Goal: Contribute content: Add original content to the website for others to see

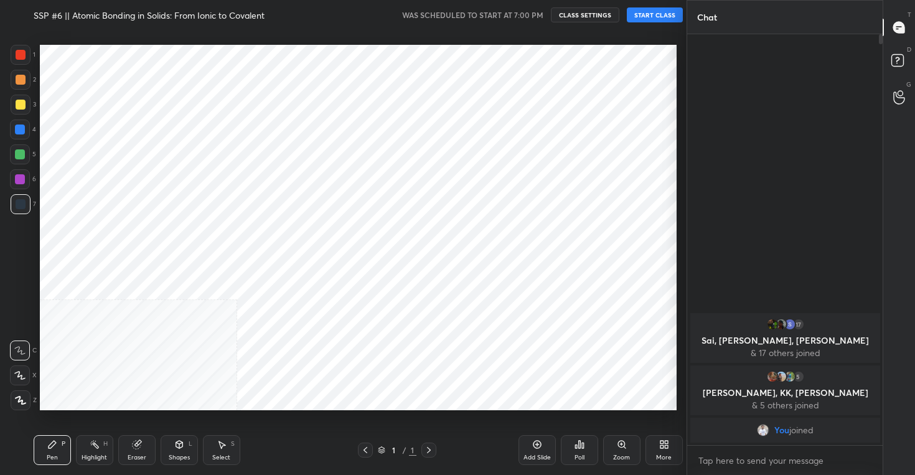
scroll to position [395, 637]
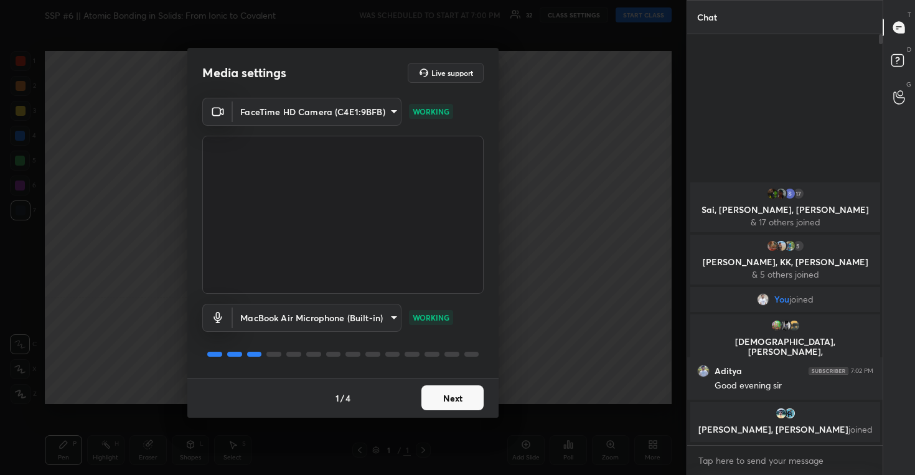
click at [448, 395] on button "Next" at bounding box center [452, 397] width 62 height 25
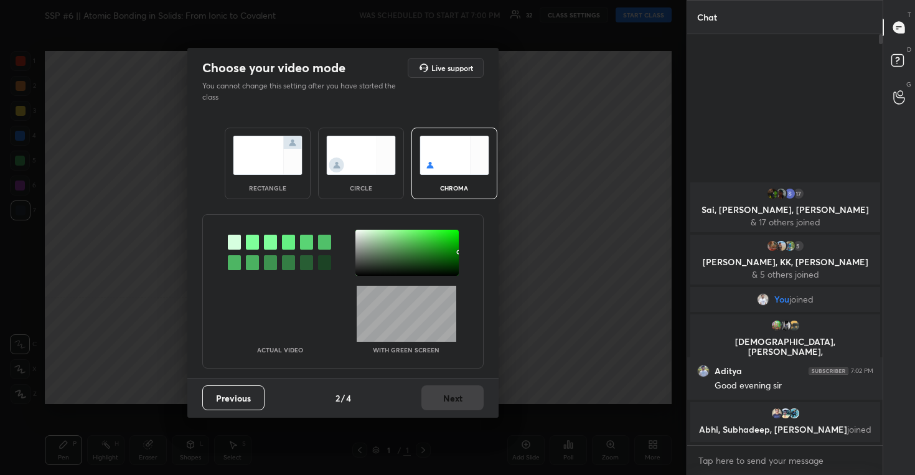
click at [356, 146] on img at bounding box center [361, 155] width 70 height 39
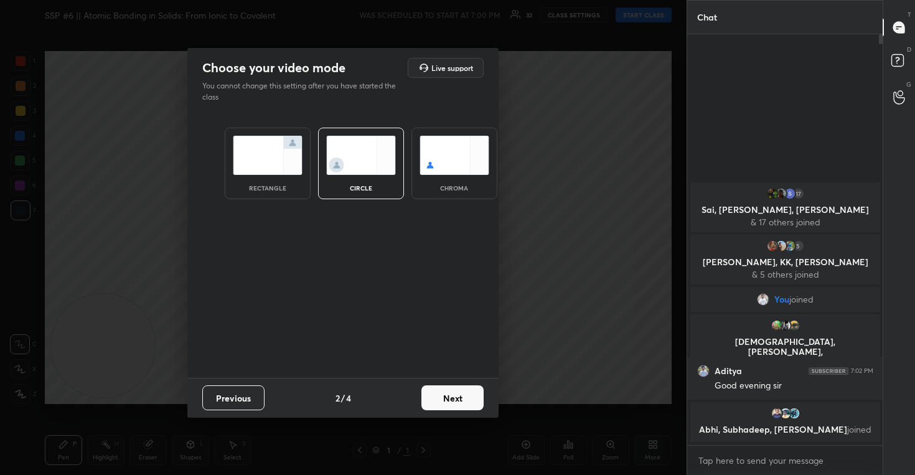
click at [450, 396] on button "Next" at bounding box center [452, 397] width 62 height 25
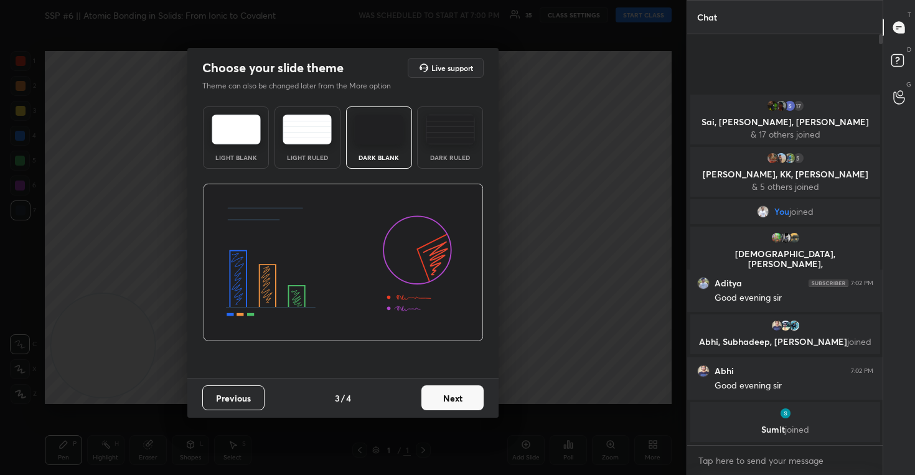
click at [454, 400] on button "Next" at bounding box center [452, 397] width 62 height 25
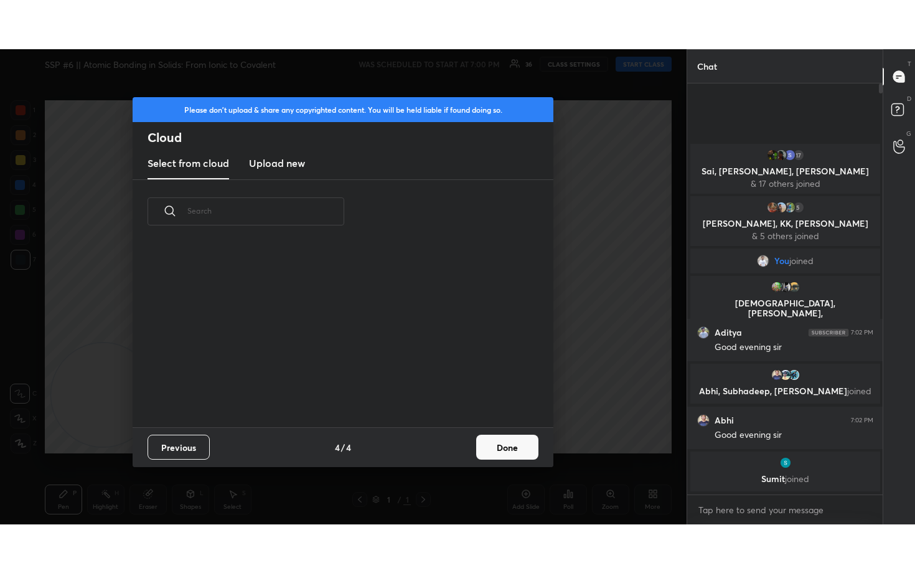
scroll to position [184, 400]
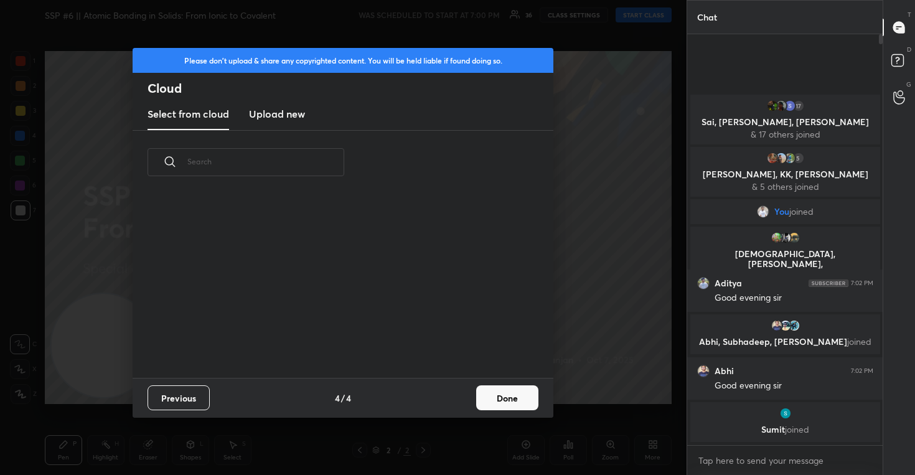
click at [281, 124] on new "Upload new" at bounding box center [277, 114] width 56 height 31
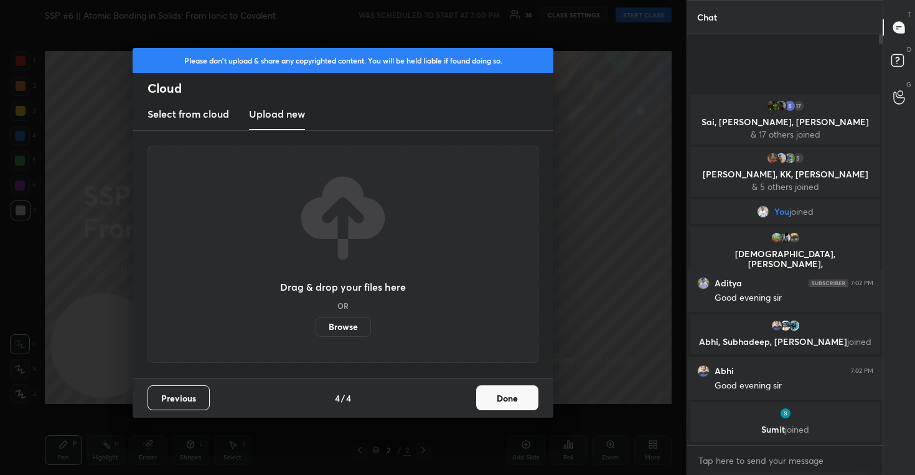
click at [346, 326] on label "Browse" at bounding box center [343, 327] width 55 height 20
click at [316, 326] on input "Browse" at bounding box center [316, 327] width 0 height 20
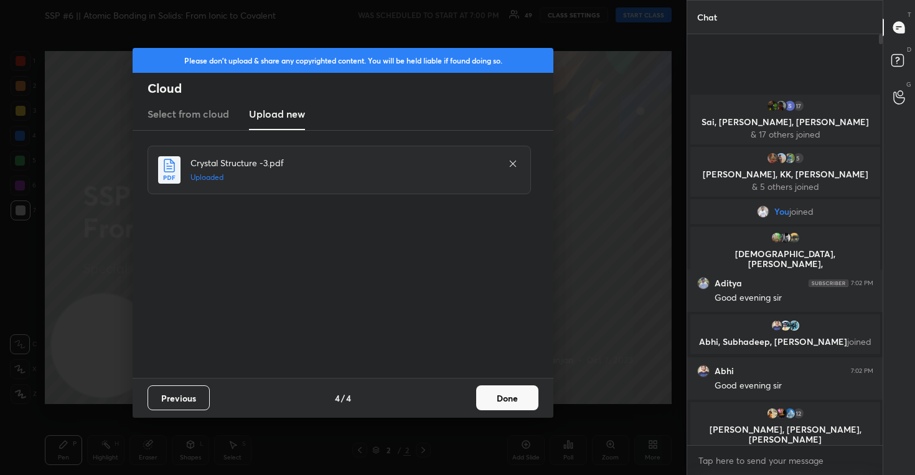
click at [514, 400] on button "Done" at bounding box center [507, 397] width 62 height 25
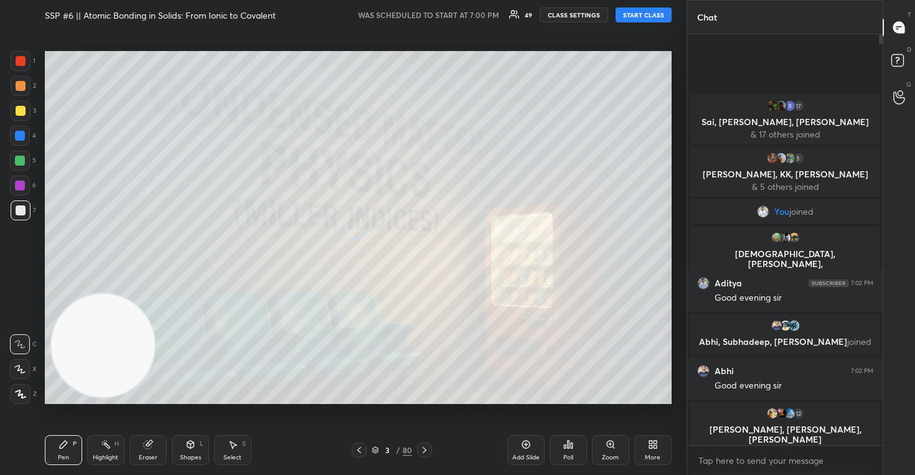
click at [21, 367] on icon at bounding box center [19, 369] width 11 height 9
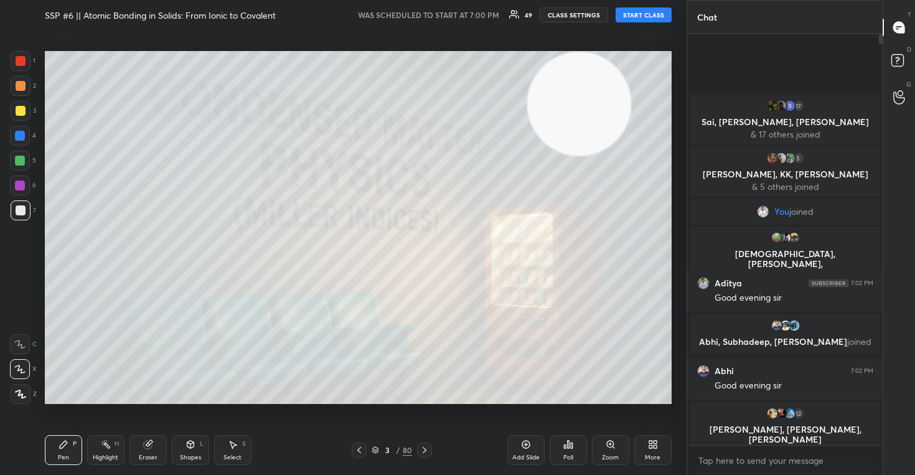
drag, startPoint x: 85, startPoint y: 367, endPoint x: 696, endPoint y: 34, distance: 696.0
click at [695, 35] on div "1 2 3 4 5 6 7 C X Z C X Z E E Erase all H H SSP #6 || Atomic Bonding in Solids:…" at bounding box center [457, 237] width 915 height 475
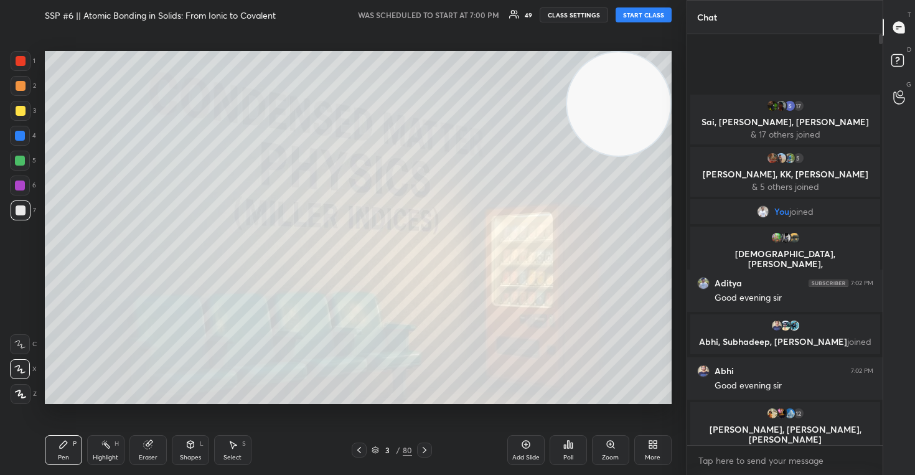
click at [645, 17] on button "START CLASS" at bounding box center [644, 14] width 56 height 15
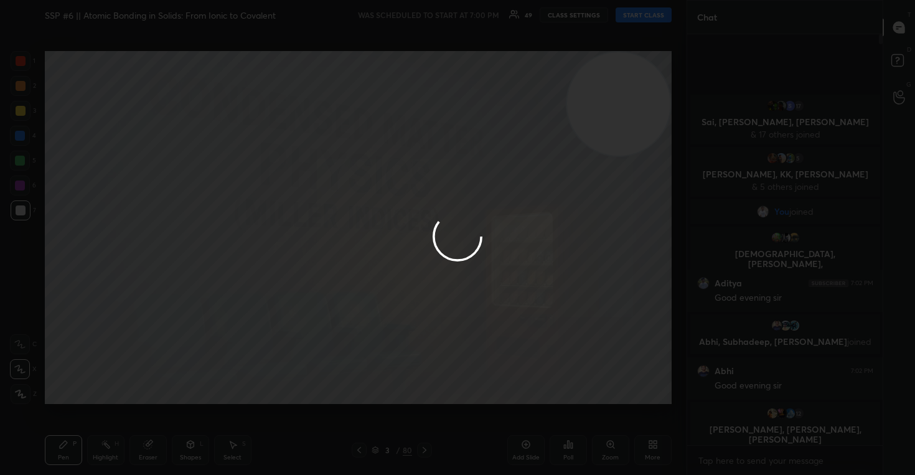
type textarea "x"
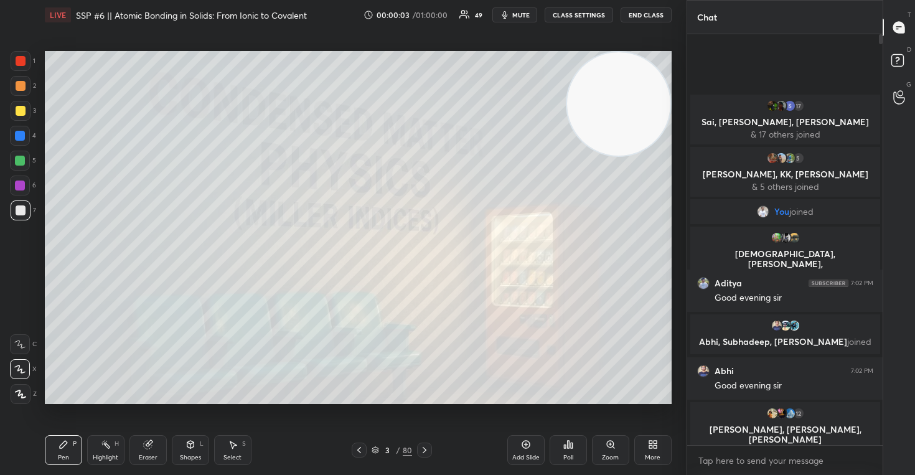
click at [568, 17] on button "CLASS SETTINGS" at bounding box center [579, 14] width 68 height 15
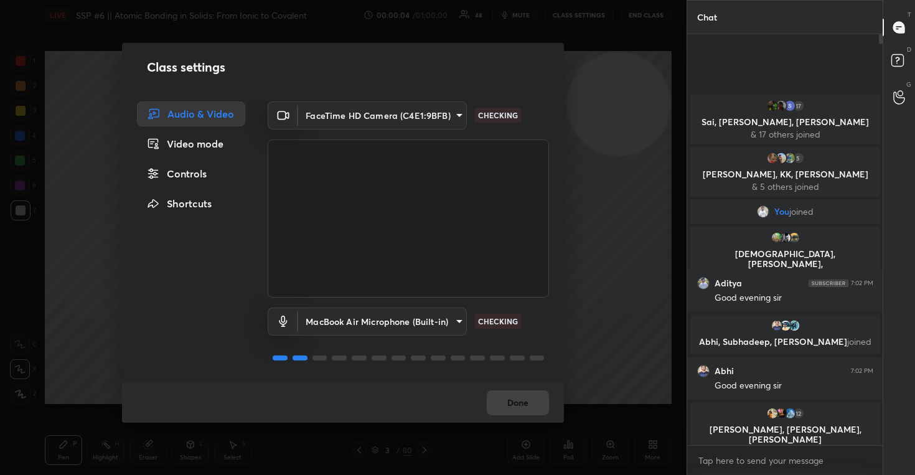
click at [189, 175] on div "Controls" at bounding box center [191, 173] width 108 height 25
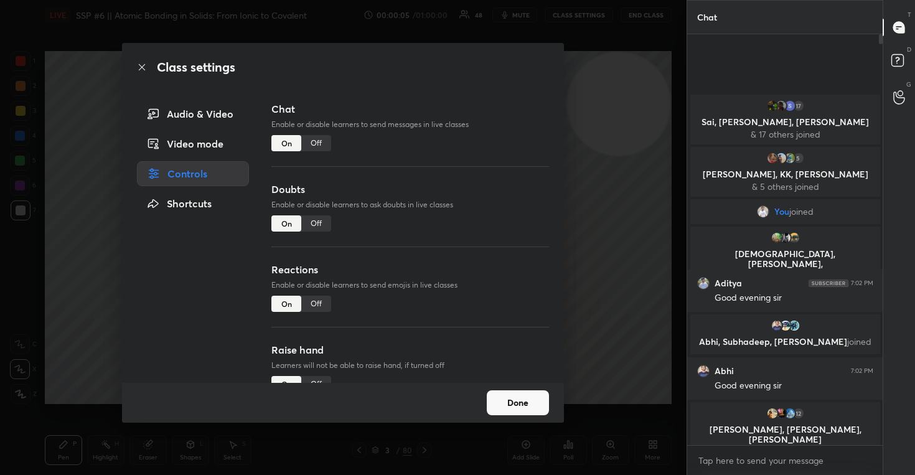
click at [311, 298] on div "Off" at bounding box center [316, 304] width 30 height 16
click at [512, 408] on button "Done" at bounding box center [518, 402] width 62 height 25
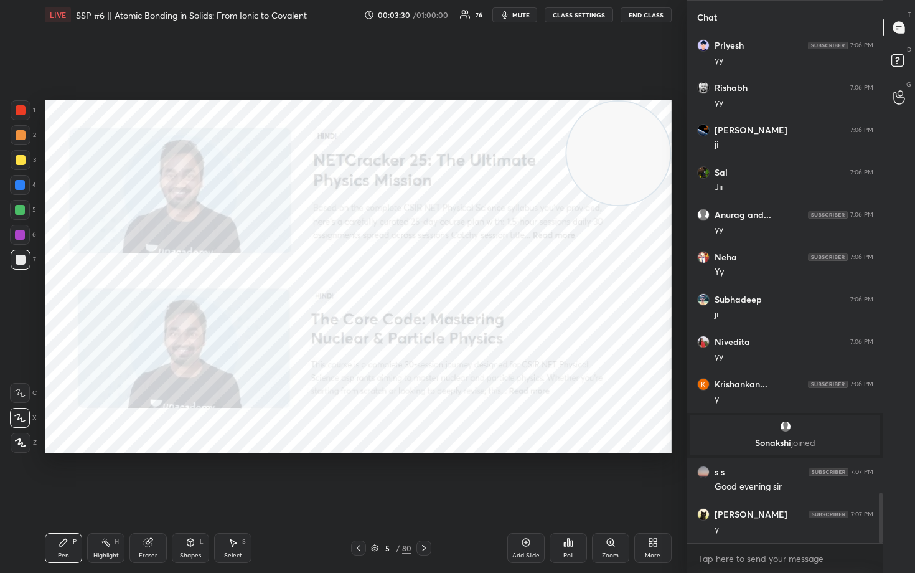
scroll to position [4608, 0]
drag, startPoint x: 16, startPoint y: 111, endPoint x: 39, endPoint y: 117, distance: 24.5
click at [17, 111] on div at bounding box center [21, 110] width 10 height 10
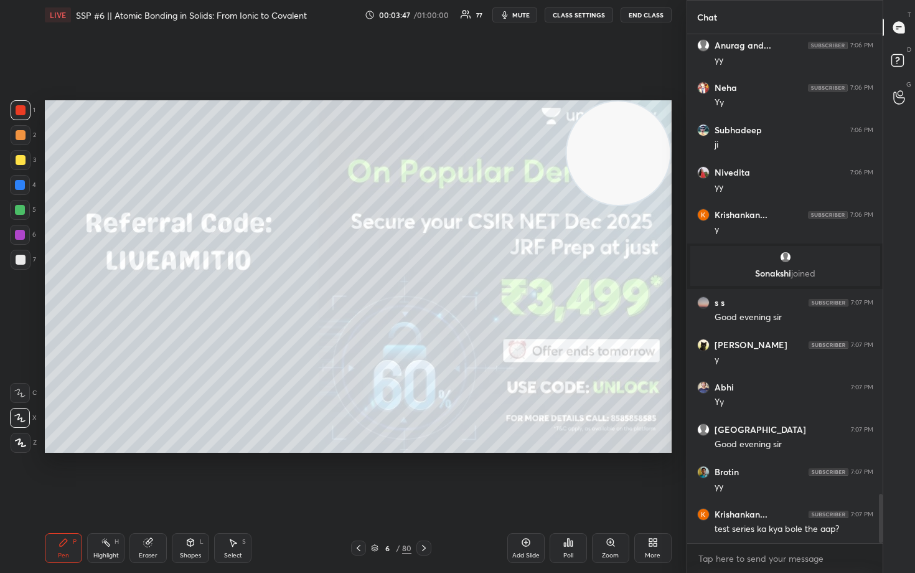
scroll to position [4819, 0]
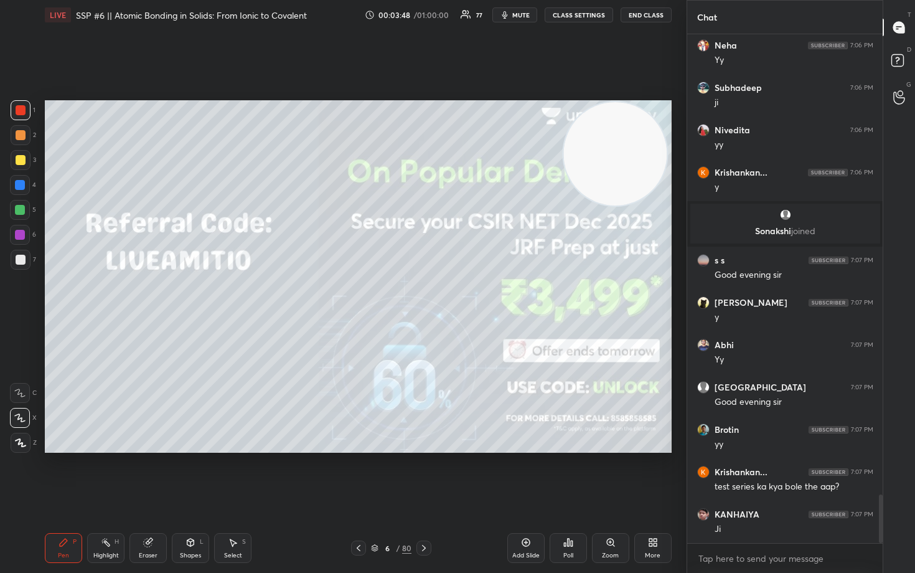
drag, startPoint x: 645, startPoint y: 157, endPoint x: 472, endPoint y: 125, distance: 175.9
click at [563, 131] on video at bounding box center [614, 153] width 103 height 103
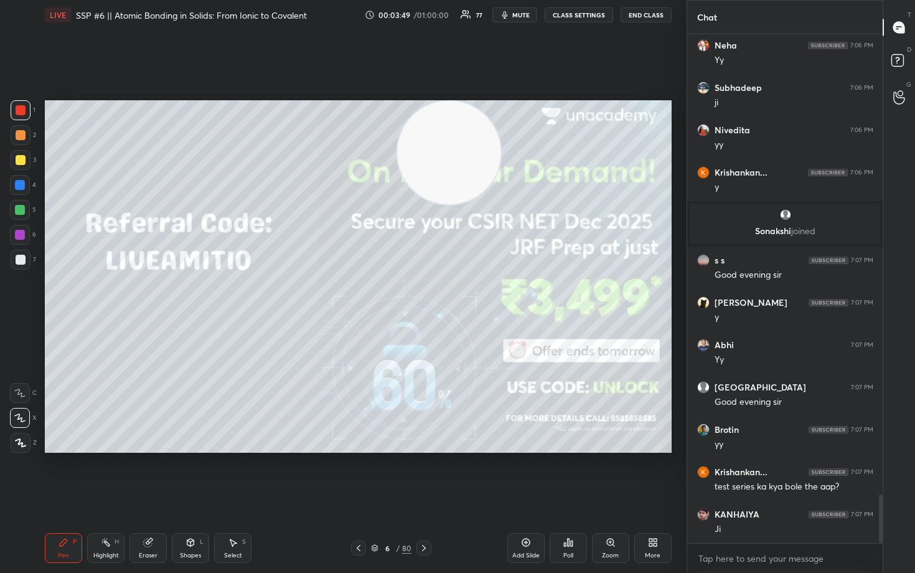
drag, startPoint x: 17, startPoint y: 157, endPoint x: 42, endPoint y: 164, distance: 25.8
click at [17, 158] on div at bounding box center [21, 160] width 10 height 10
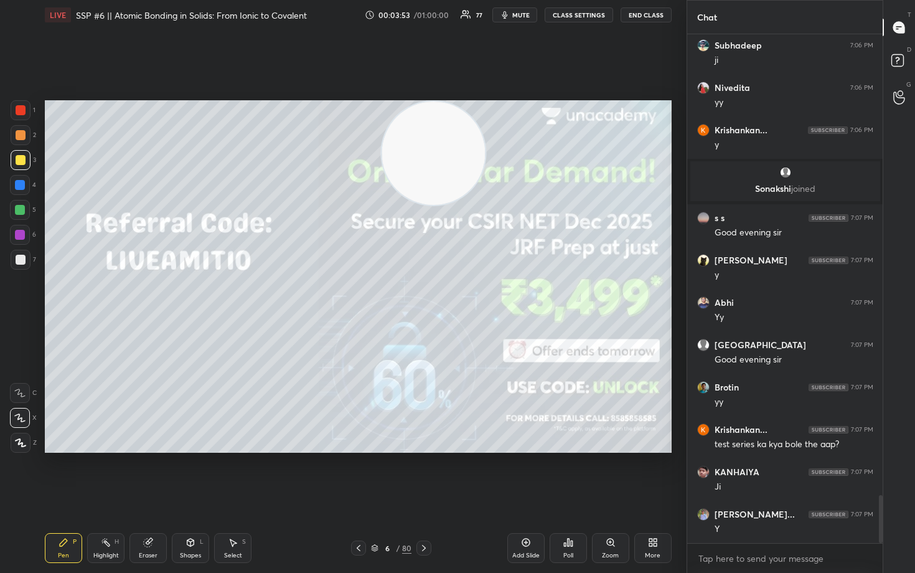
drag, startPoint x: 462, startPoint y: 172, endPoint x: 378, endPoint y: 146, distance: 88.6
click at [382, 146] on video at bounding box center [433, 152] width 103 height 103
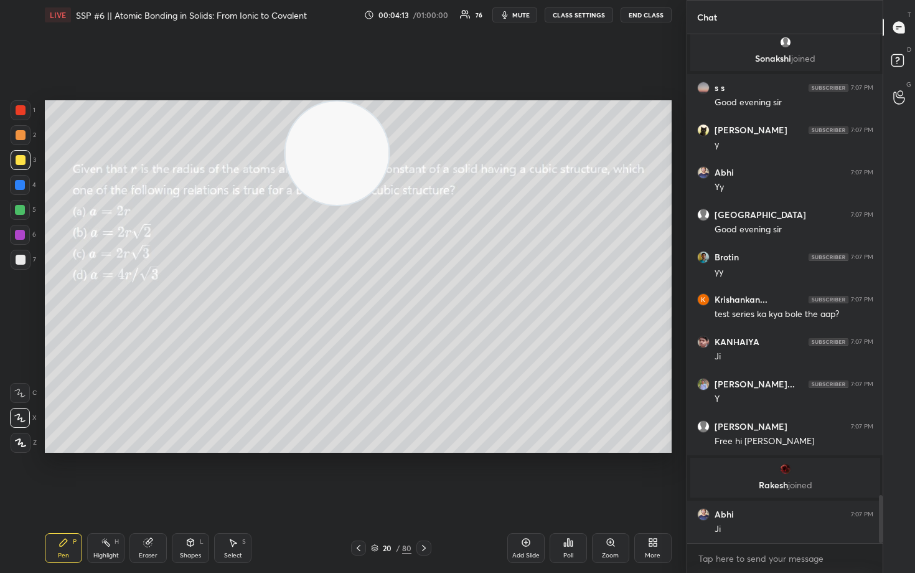
scroll to position [4882, 0]
click at [377, 474] on icon at bounding box center [374, 547] width 7 height 7
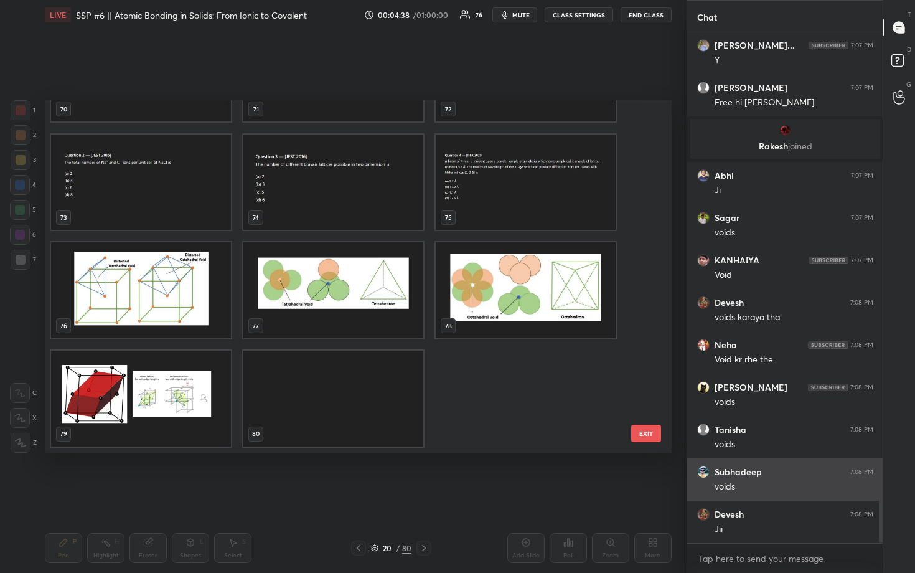
scroll to position [5263, 0]
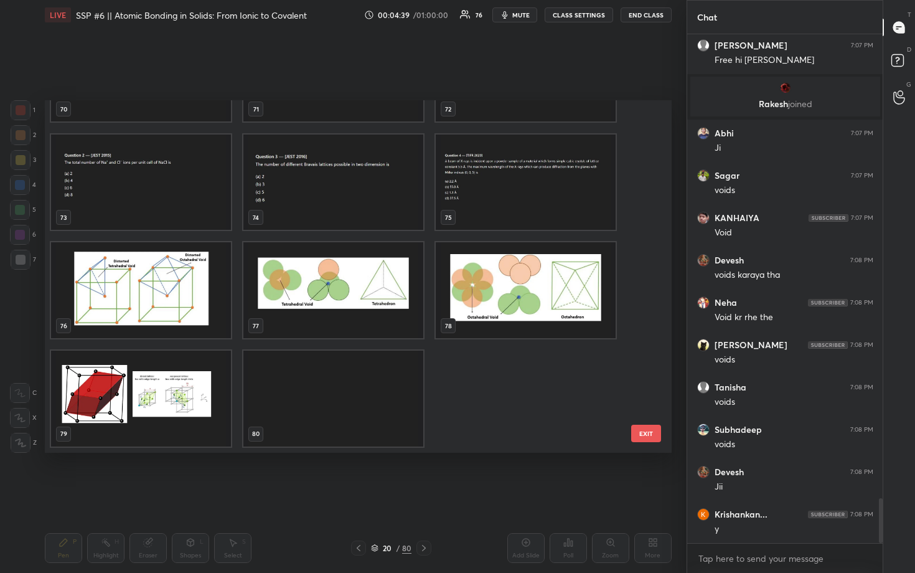
click at [642, 436] on button "EXIT" at bounding box center [646, 432] width 30 height 17
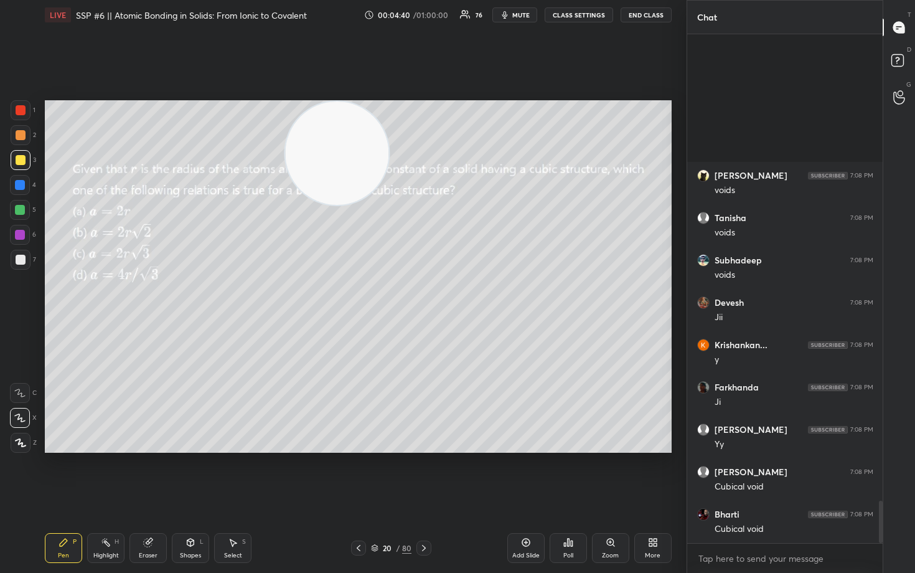
scroll to position [5644, 0]
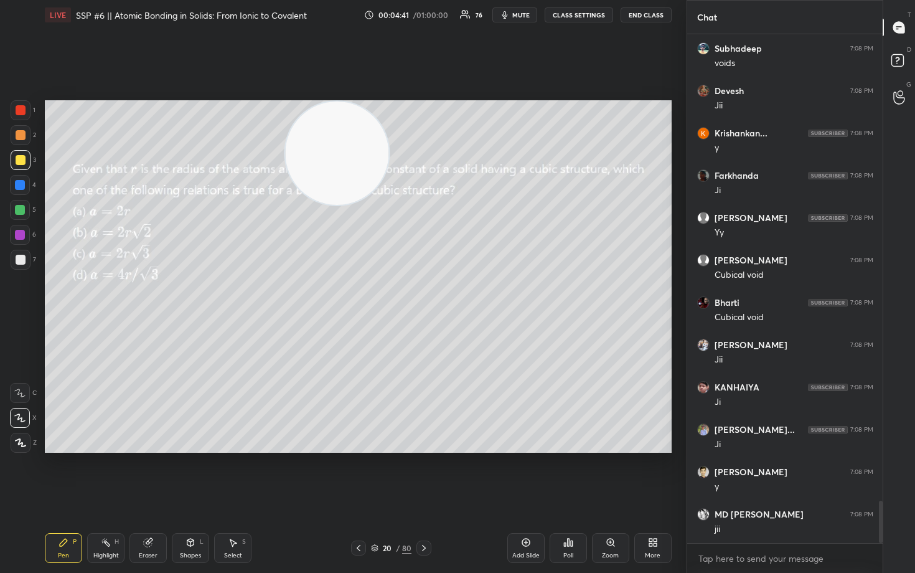
click at [527, 474] on icon at bounding box center [526, 542] width 10 height 10
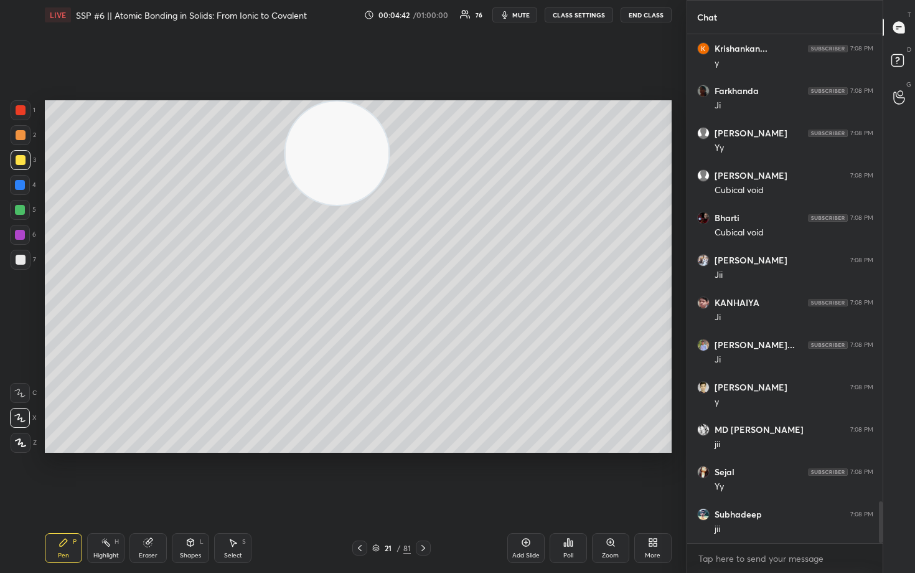
drag, startPoint x: 338, startPoint y: 159, endPoint x: 652, endPoint y: 108, distance: 317.9
click at [388, 110] on video at bounding box center [336, 152] width 103 height 103
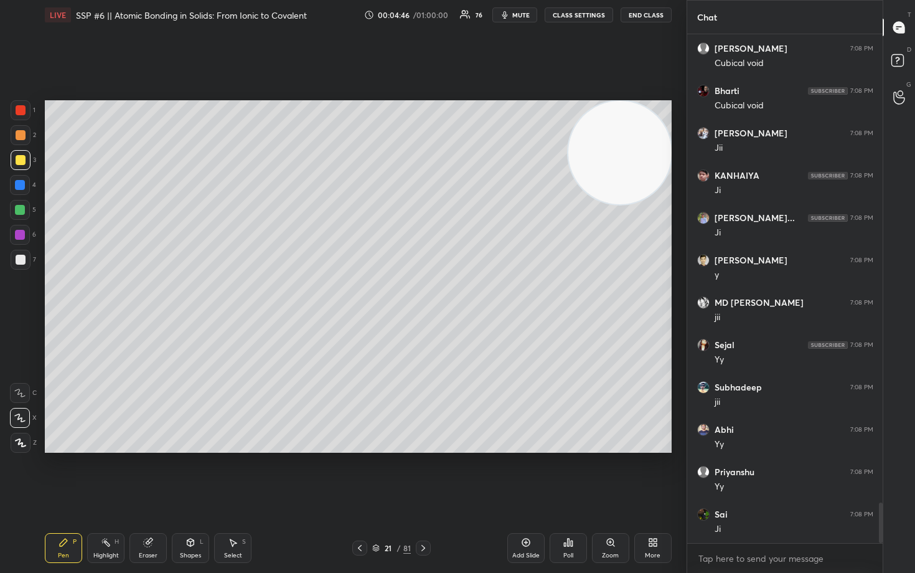
scroll to position [5897, 0]
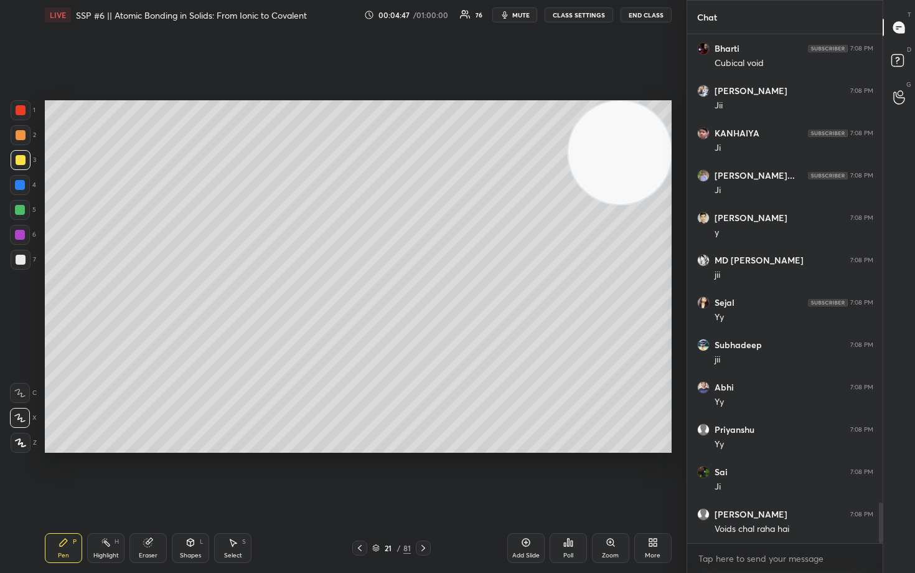
click at [19, 260] on div at bounding box center [21, 260] width 10 height 10
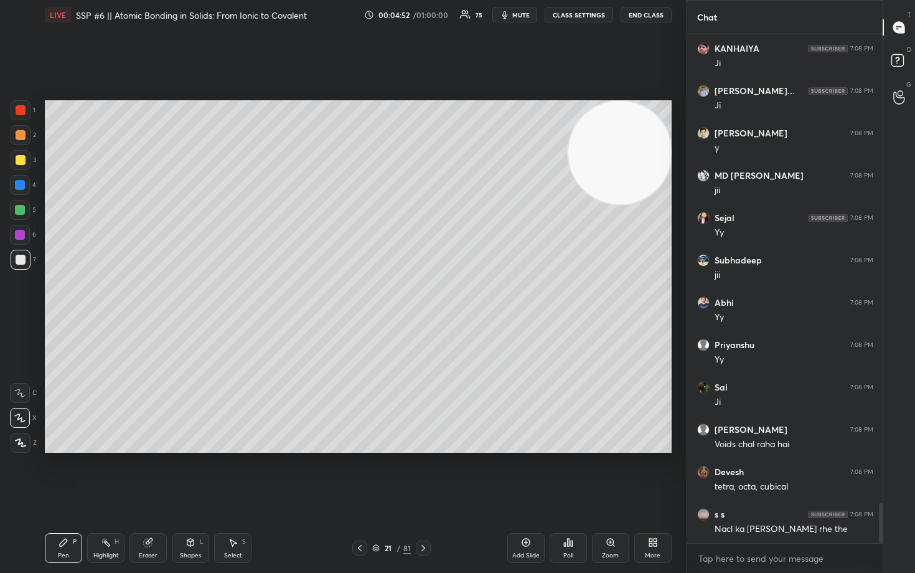
scroll to position [6024, 0]
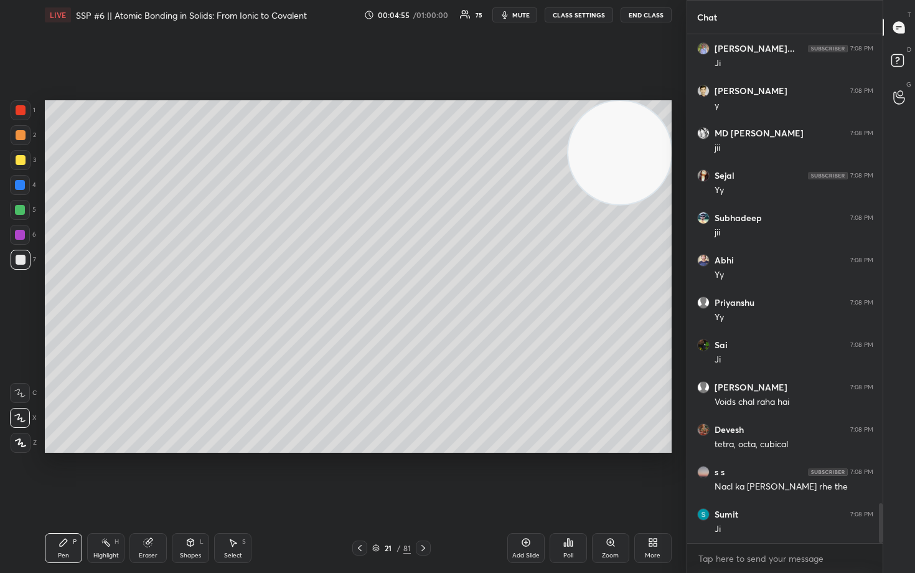
click at [20, 162] on div at bounding box center [21, 160] width 10 height 10
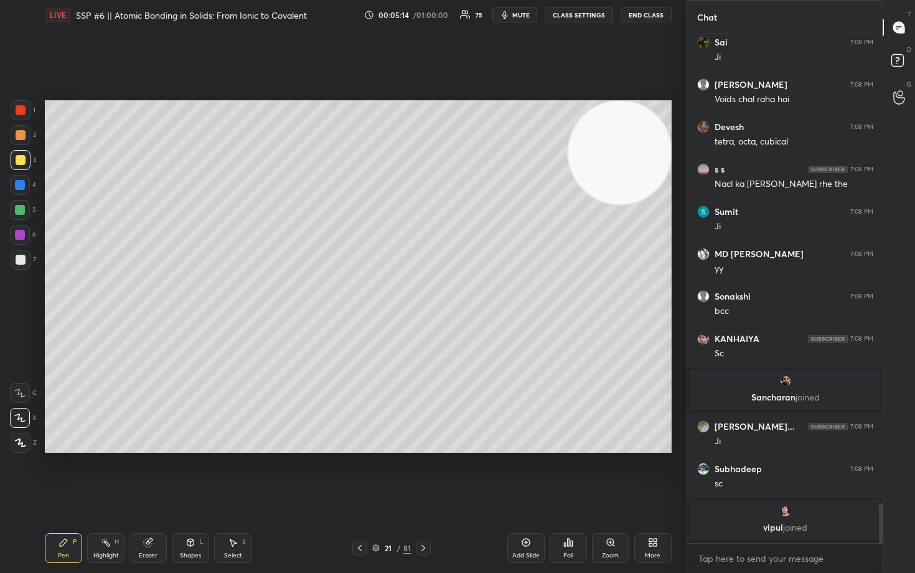
scroll to position [5971, 0]
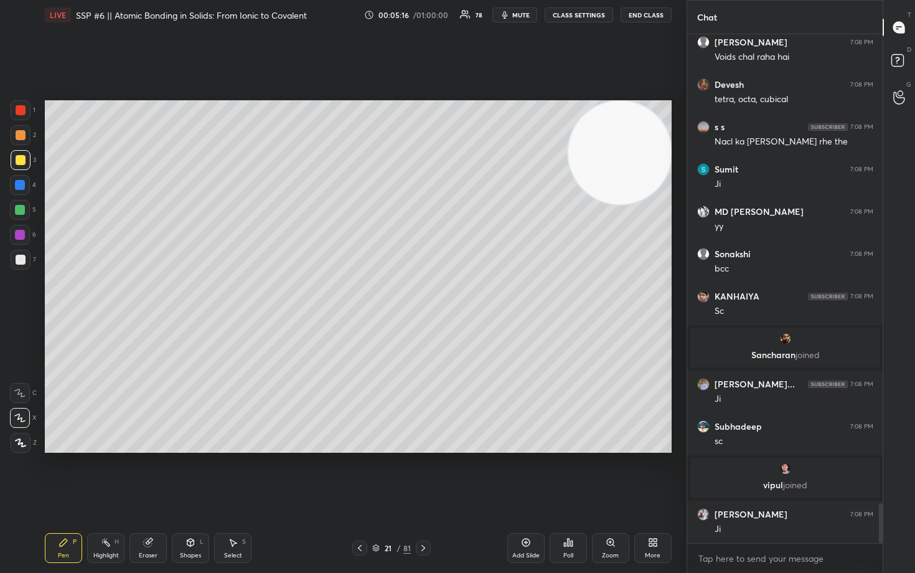
click at [22, 261] on div at bounding box center [21, 260] width 10 height 10
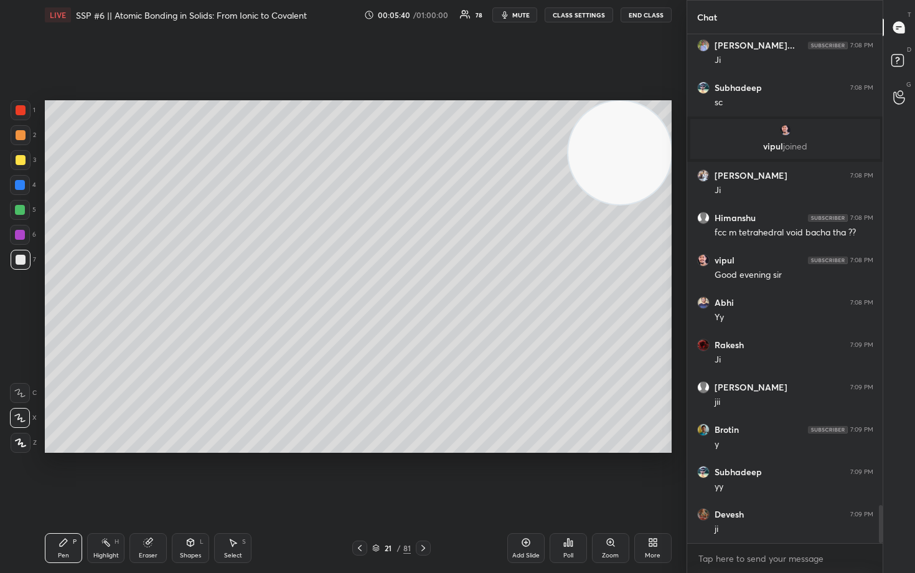
scroll to position [6352, 0]
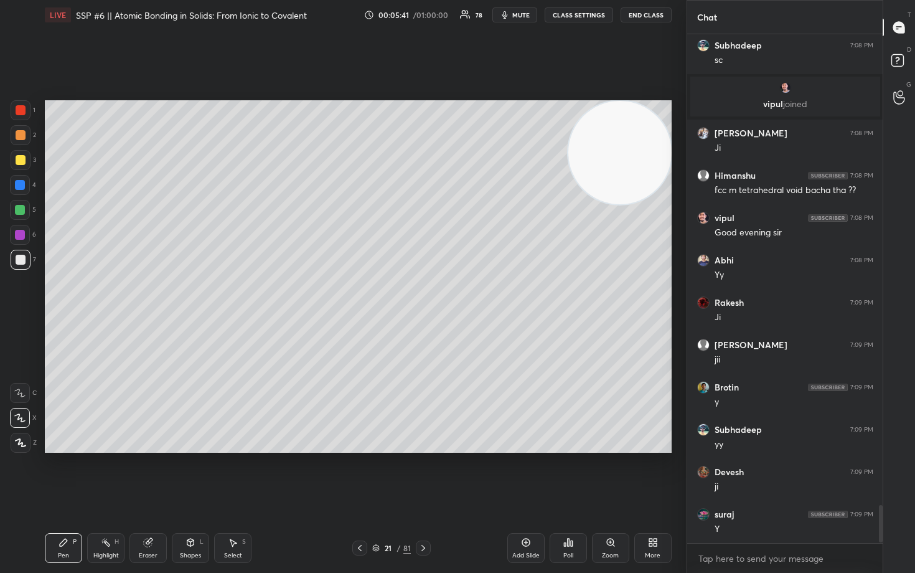
drag, startPoint x: 20, startPoint y: 161, endPoint x: 40, endPoint y: 174, distance: 23.8
click at [20, 163] on div at bounding box center [21, 160] width 10 height 10
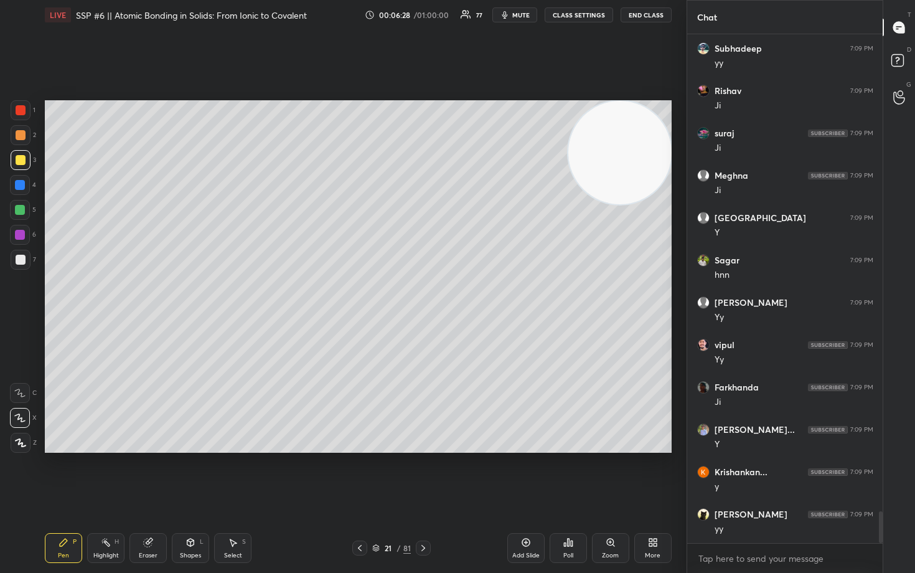
scroll to position [7664, 0]
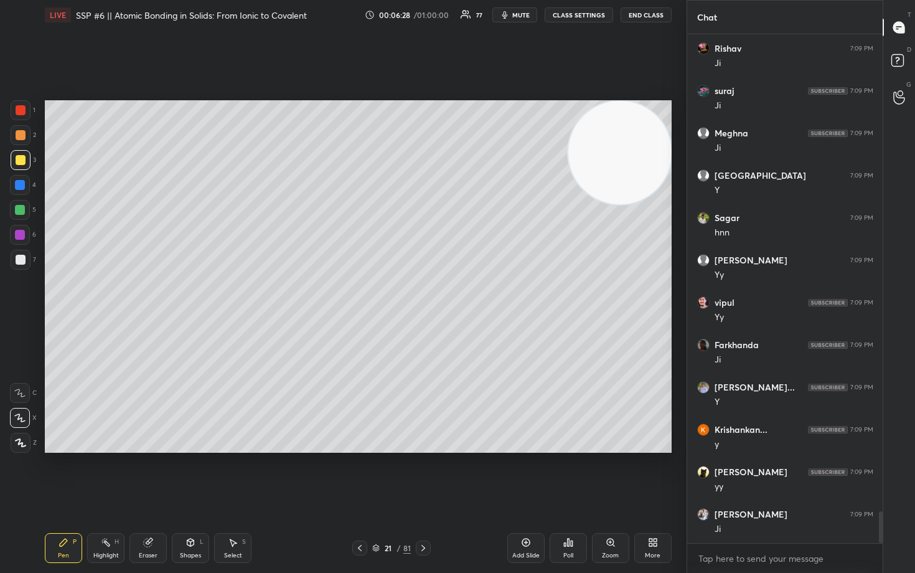
drag, startPoint x: 525, startPoint y: 546, endPoint x: 518, endPoint y: 545, distance: 7.0
click at [523, 474] on div "Add Slide" at bounding box center [525, 548] width 37 height 30
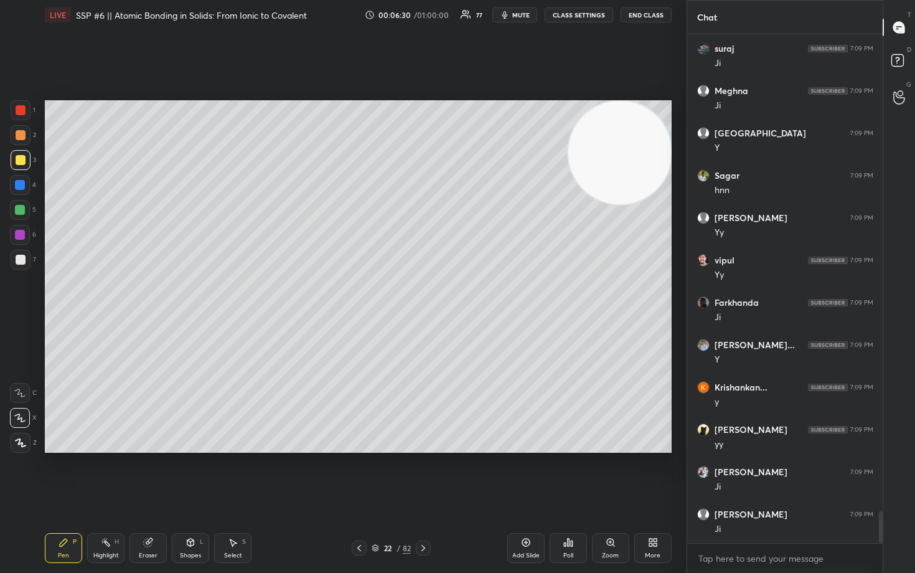
click at [23, 260] on div at bounding box center [21, 260] width 10 height 10
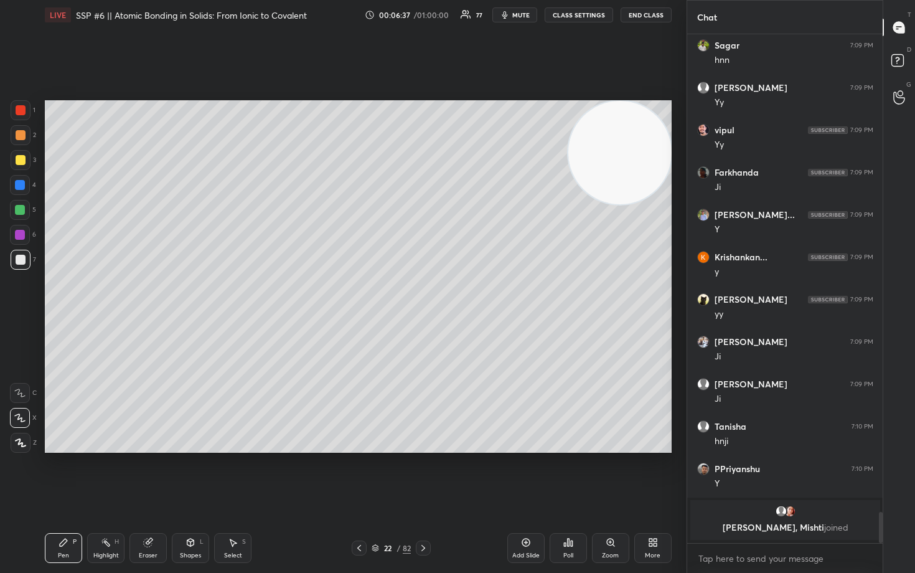
scroll to position [7368, 0]
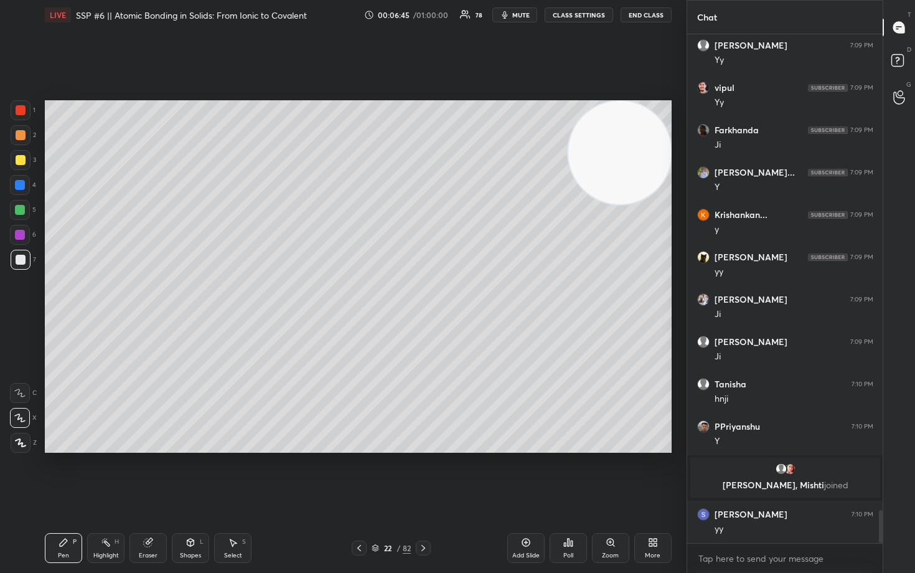
click at [16, 161] on div at bounding box center [21, 160] width 10 height 10
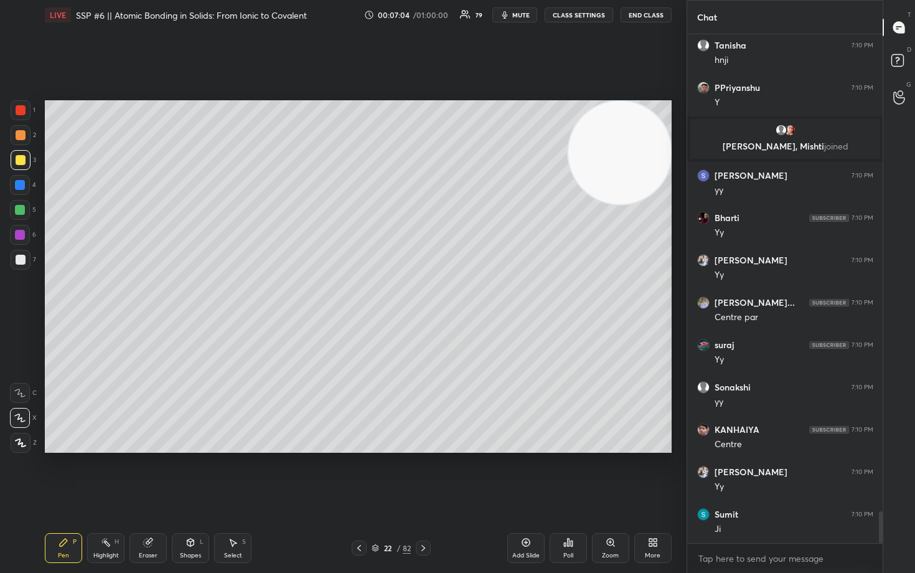
scroll to position [7749, 0]
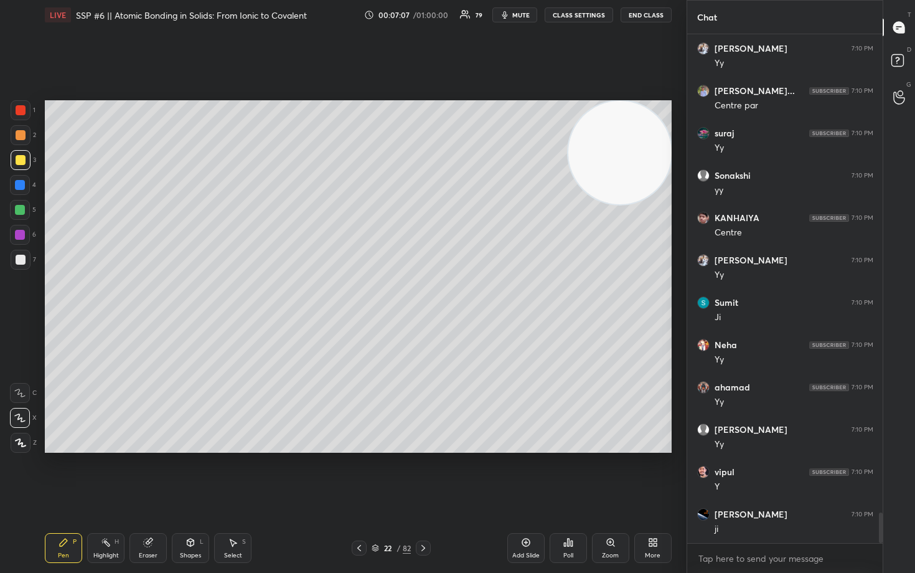
click at [22, 259] on div at bounding box center [21, 260] width 10 height 10
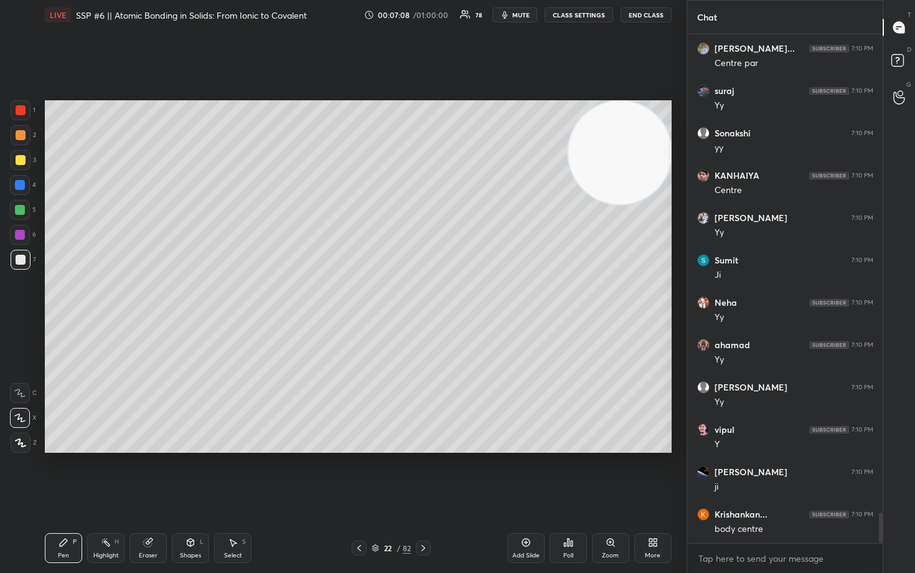
click at [20, 187] on div at bounding box center [20, 185] width 10 height 10
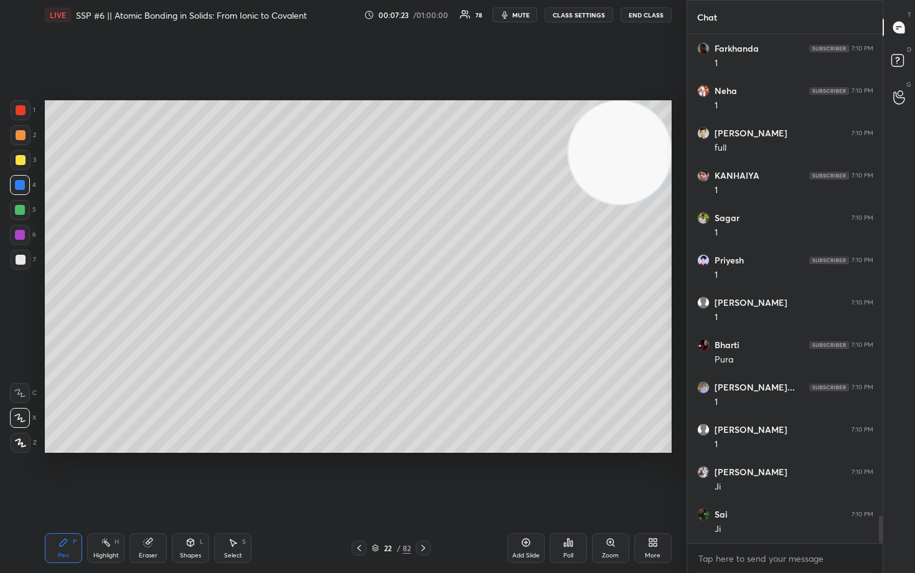
scroll to position [9019, 0]
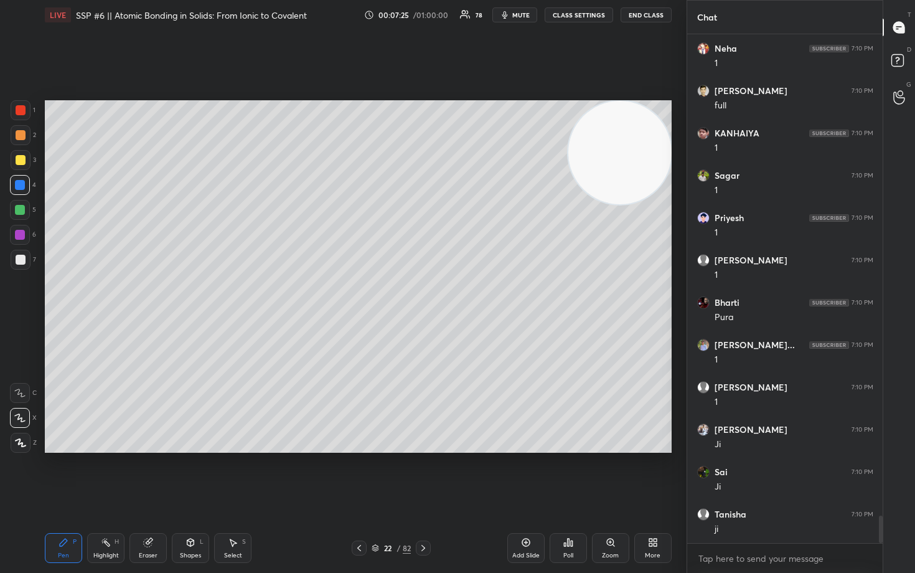
click at [16, 260] on div at bounding box center [21, 260] width 10 height 10
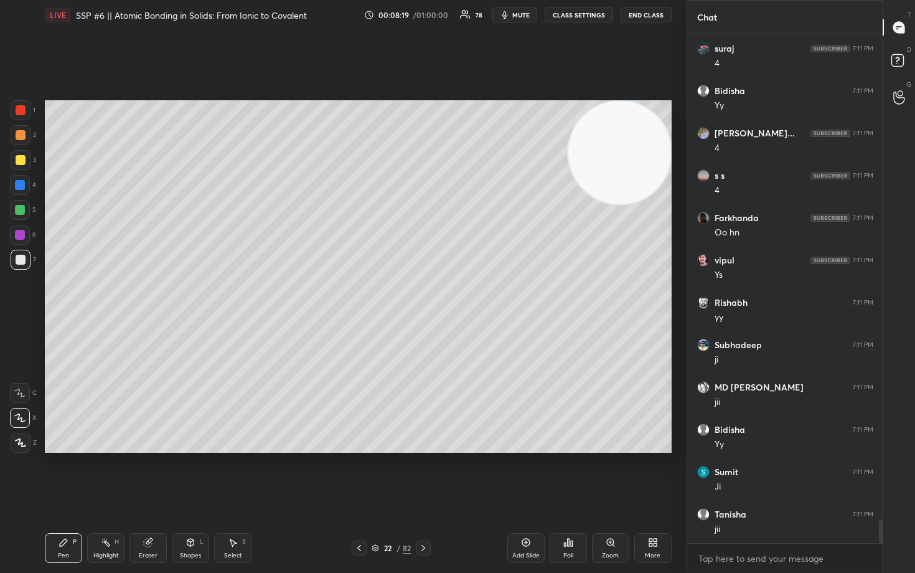
scroll to position [10592, 0]
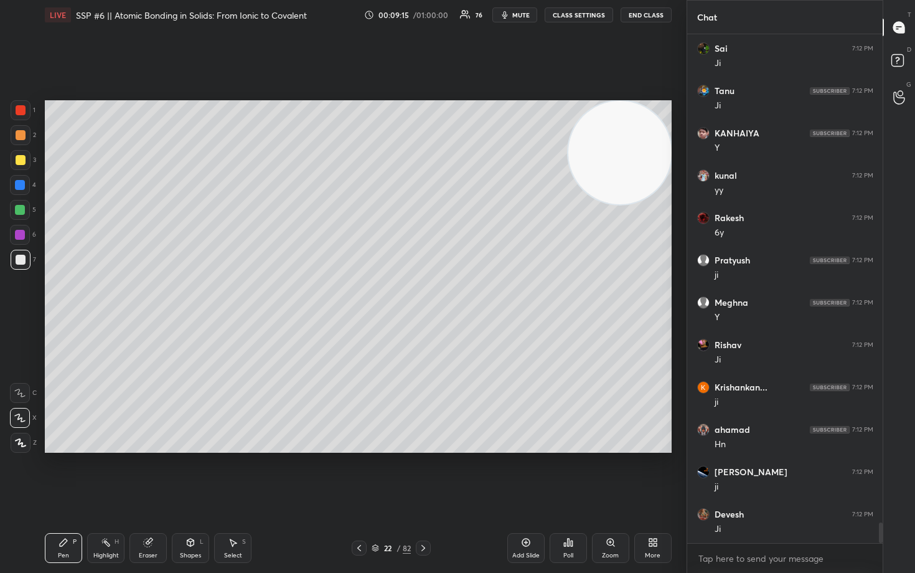
drag, startPoint x: 529, startPoint y: 548, endPoint x: 526, endPoint y: 540, distance: 8.7
click at [527, 474] on div "Add Slide" at bounding box center [525, 548] width 37 height 30
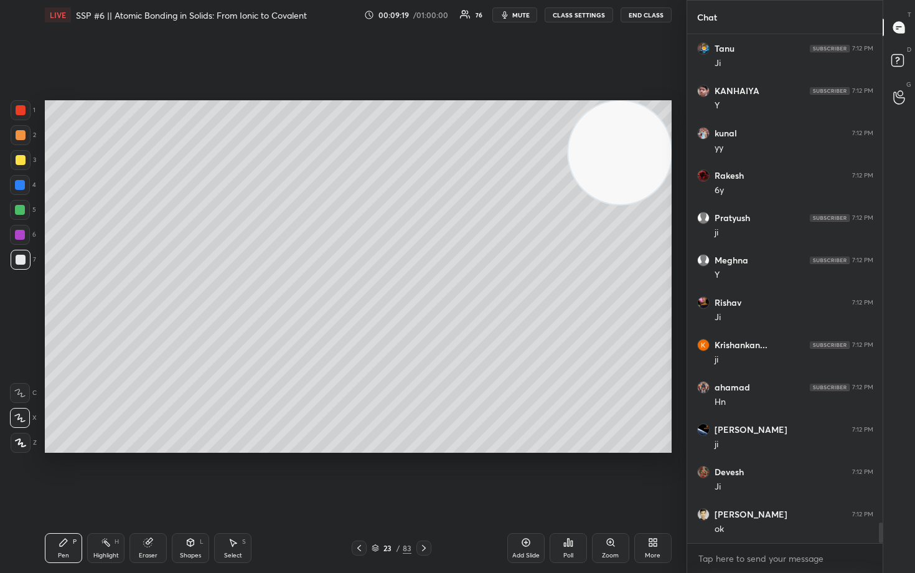
scroll to position [12162, 0]
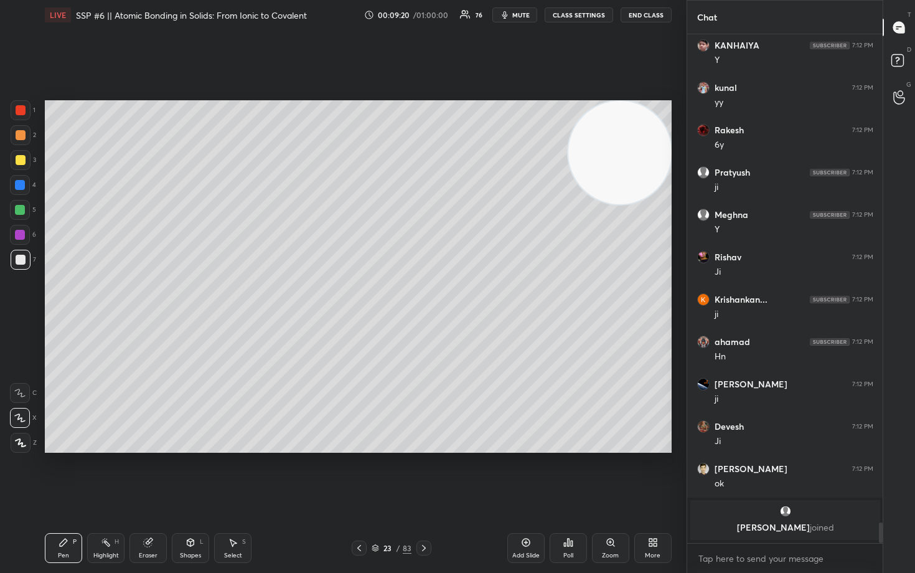
drag, startPoint x: 19, startPoint y: 159, endPoint x: 25, endPoint y: 158, distance: 6.3
click at [17, 161] on div at bounding box center [21, 160] width 10 height 10
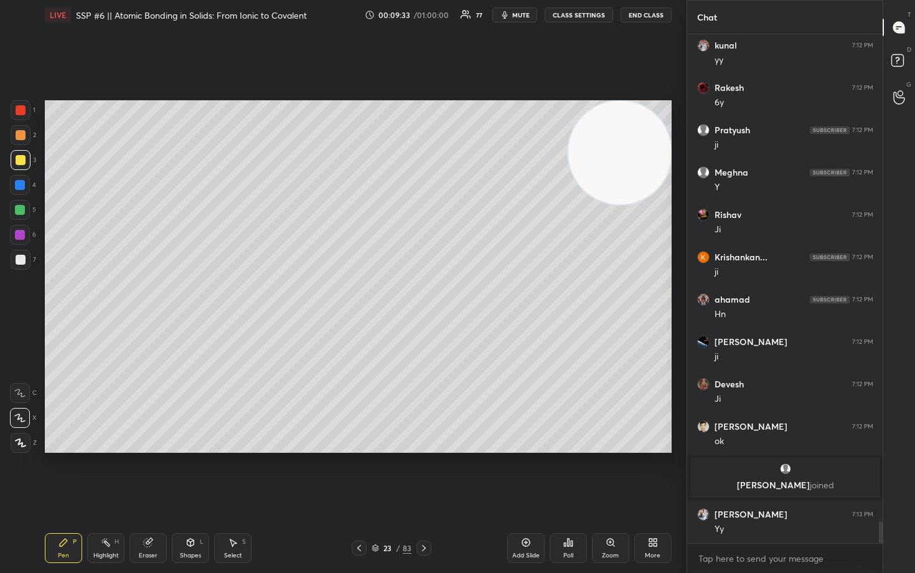
scroll to position [11425, 0]
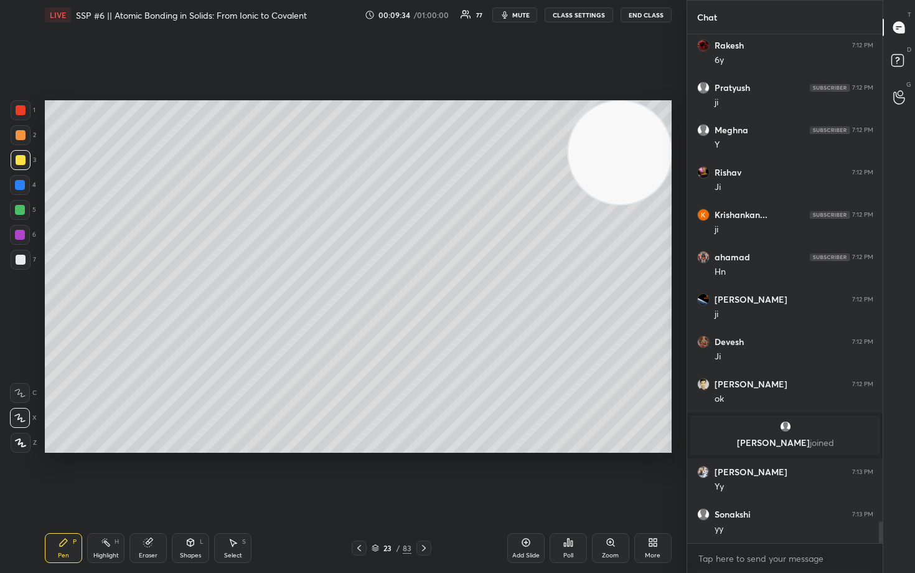
click at [21, 259] on div at bounding box center [21, 260] width 10 height 10
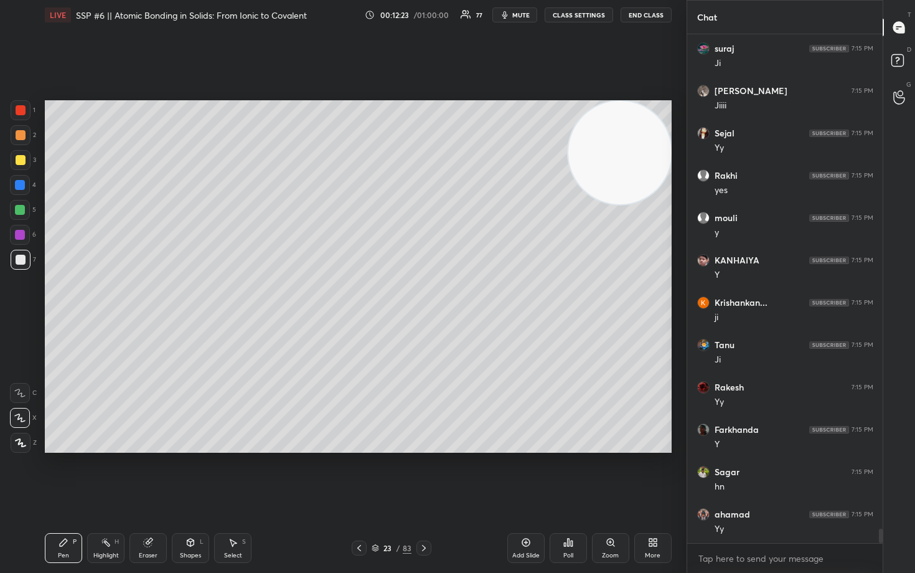
scroll to position [17386, 0]
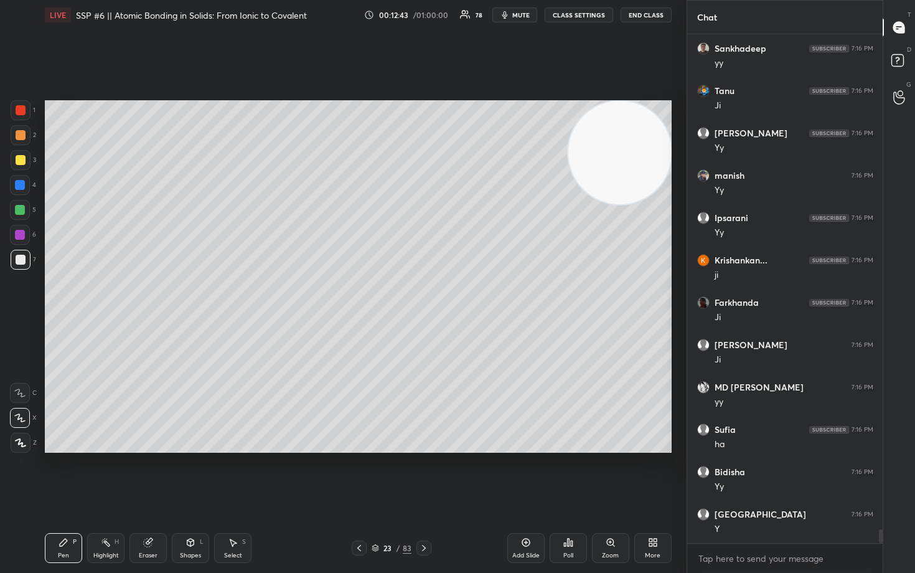
drag, startPoint x: 20, startPoint y: 134, endPoint x: 38, endPoint y: 153, distance: 26.0
click at [19, 136] on div at bounding box center [21, 135] width 10 height 10
drag, startPoint x: 522, startPoint y: 540, endPoint x: 518, endPoint y: 530, distance: 10.6
click at [521, 474] on icon at bounding box center [526, 542] width 10 height 10
drag, startPoint x: 609, startPoint y: 172, endPoint x: 623, endPoint y: 151, distance: 26.1
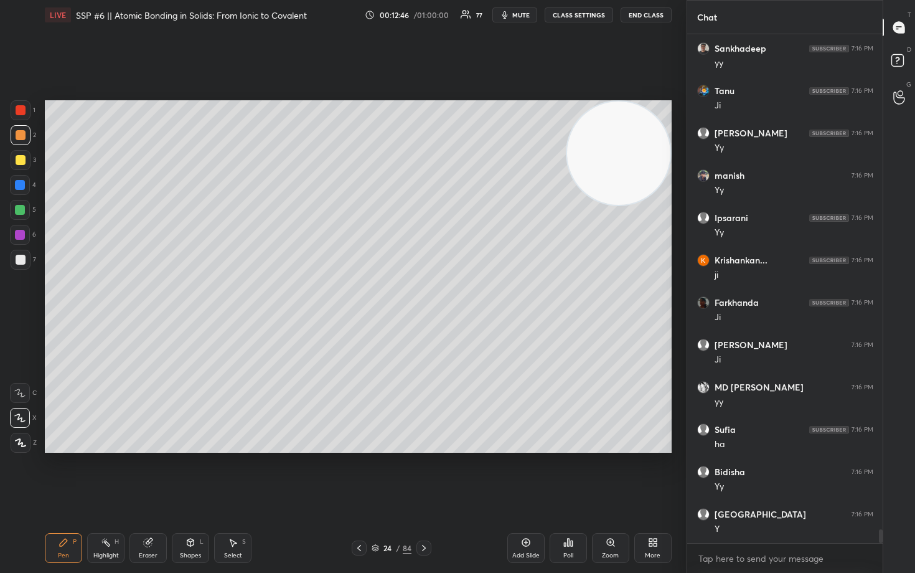
click at [623, 152] on video at bounding box center [618, 152] width 103 height 103
click at [22, 261] on div at bounding box center [21, 260] width 10 height 10
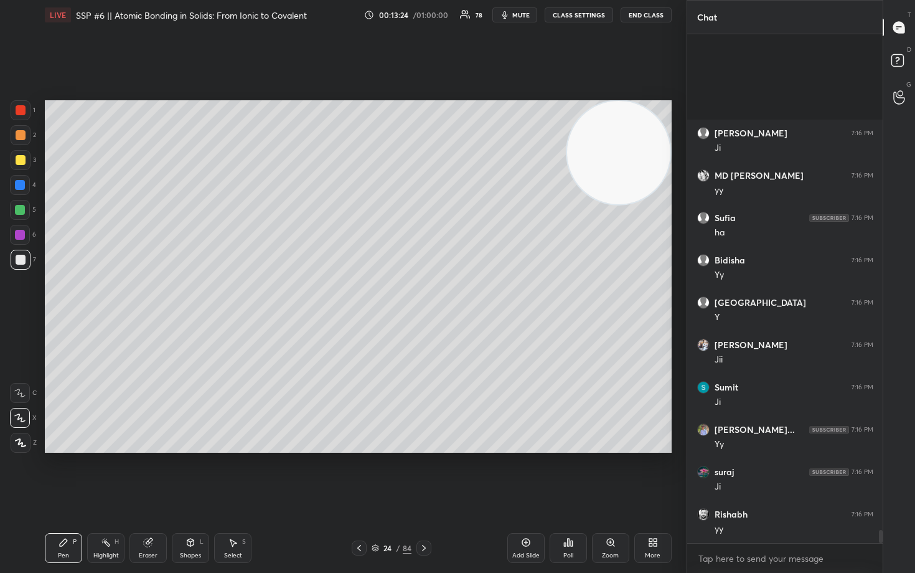
scroll to position [18868, 0]
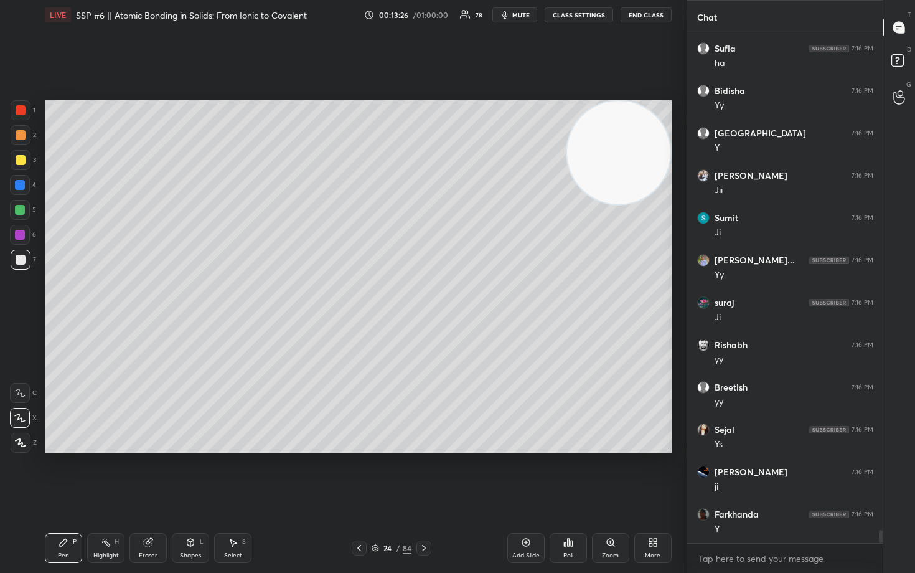
drag, startPoint x: 622, startPoint y: 159, endPoint x: 621, endPoint y: 251, distance: 92.1
click at [626, 204] on video at bounding box center [618, 152] width 103 height 103
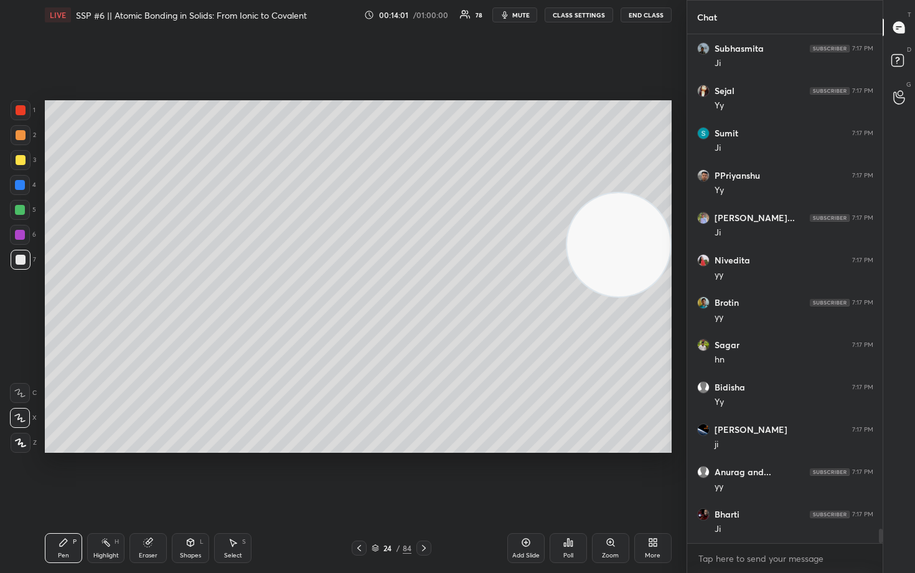
scroll to position [17691, 0]
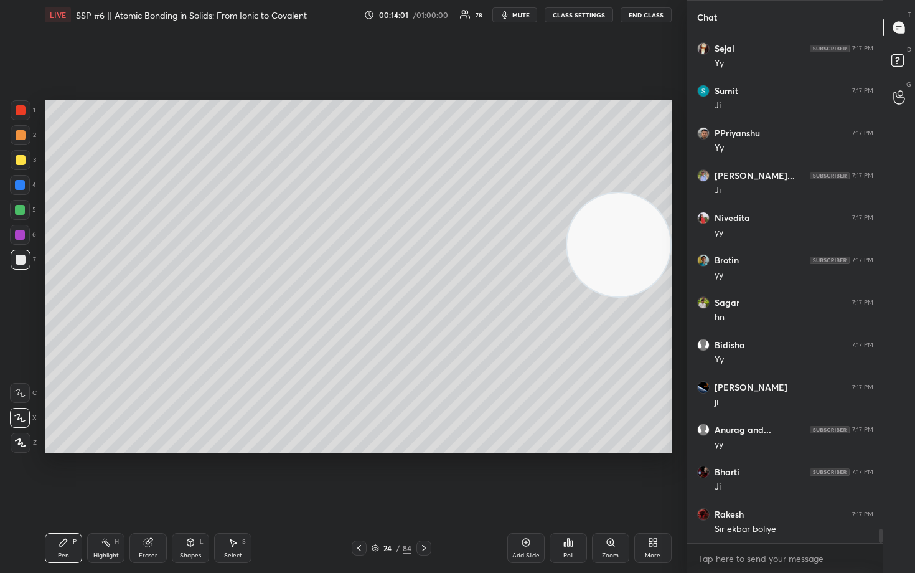
drag, startPoint x: 611, startPoint y: 251, endPoint x: 599, endPoint y: 305, distance: 55.3
click at [606, 296] on video at bounding box center [618, 244] width 103 height 103
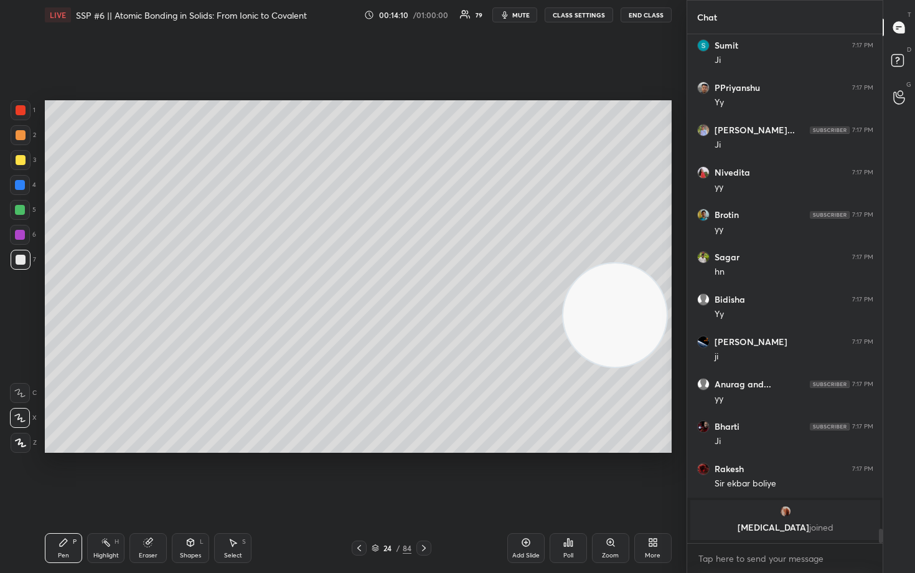
scroll to position [17610, 0]
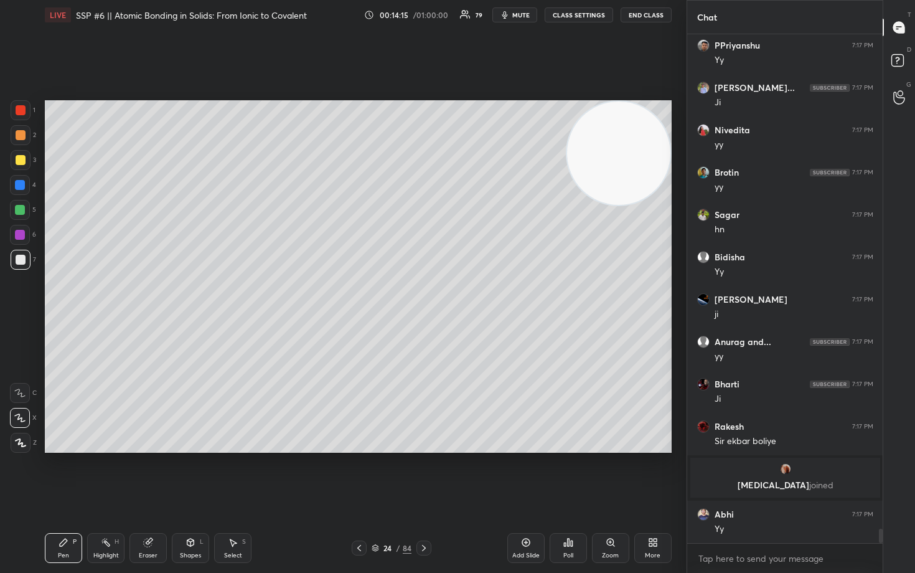
drag, startPoint x: 625, startPoint y: 336, endPoint x: 645, endPoint y: 115, distance: 221.9
click at [664, 138] on video at bounding box center [618, 152] width 103 height 103
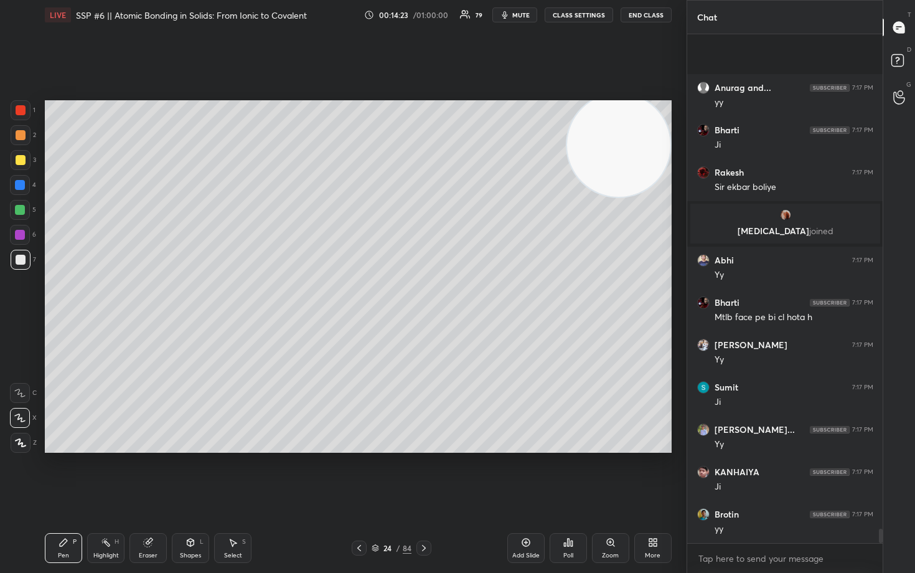
scroll to position [17949, 0]
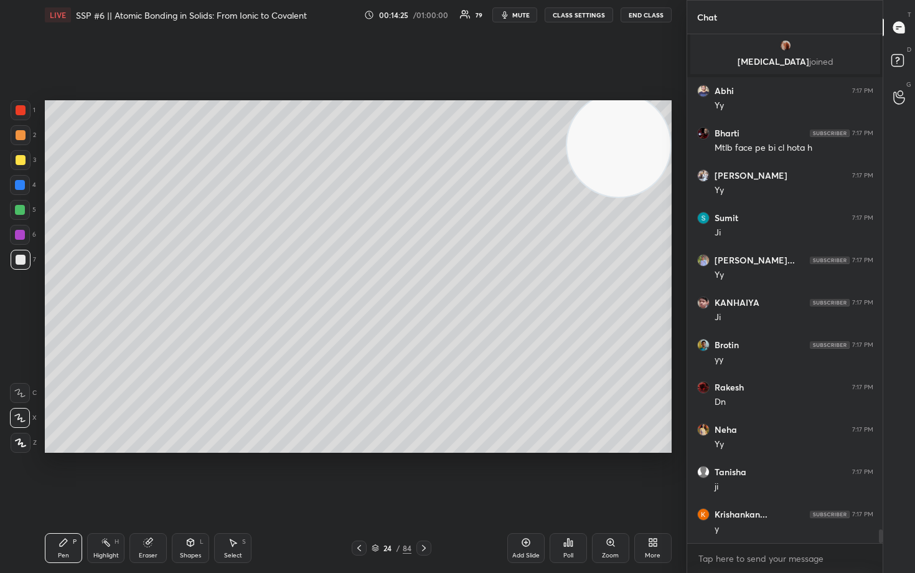
click at [21, 159] on div at bounding box center [21, 160] width 10 height 10
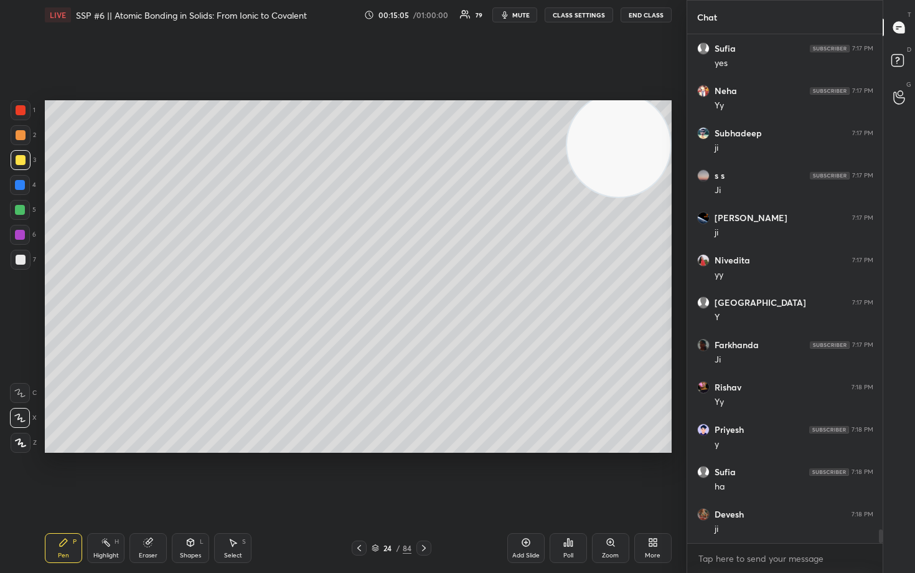
scroll to position [18626, 0]
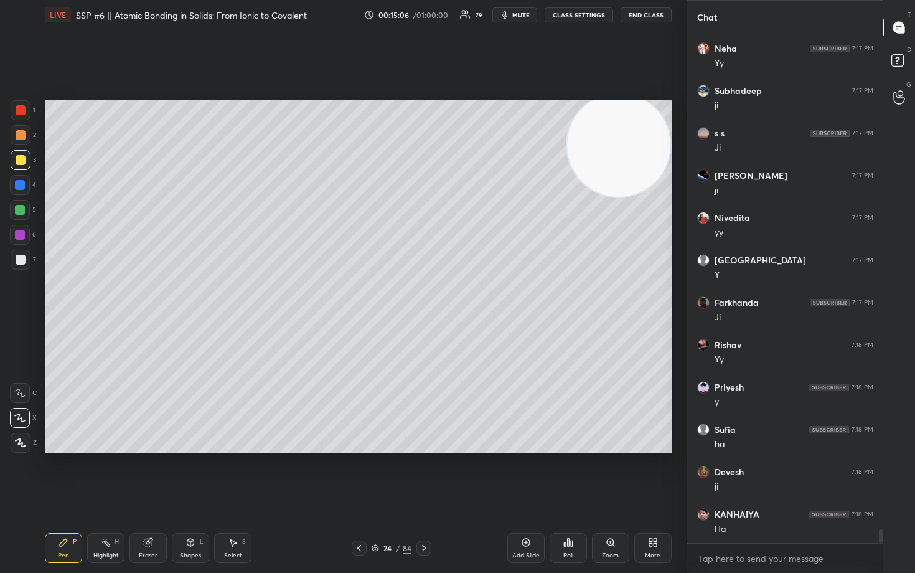
click at [22, 256] on div at bounding box center [21, 260] width 10 height 10
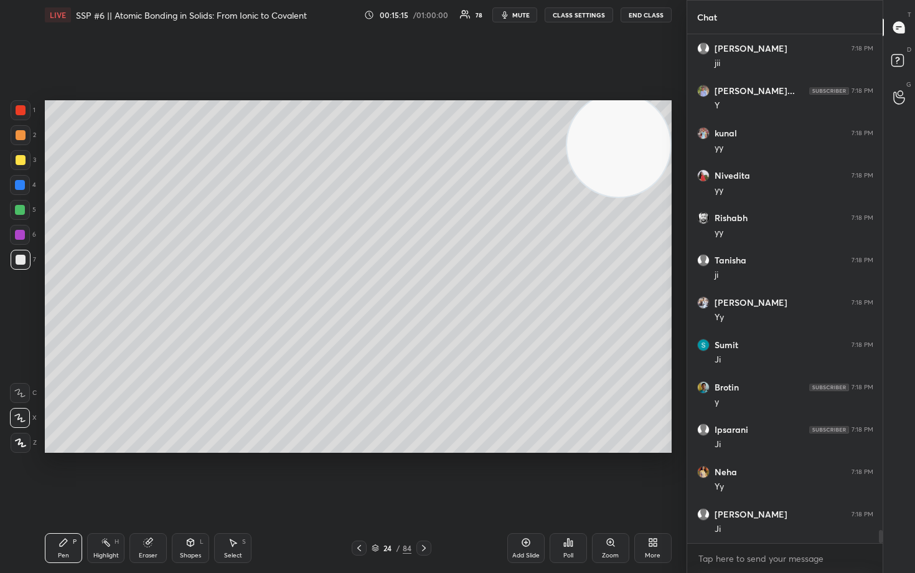
scroll to position [19219, 0]
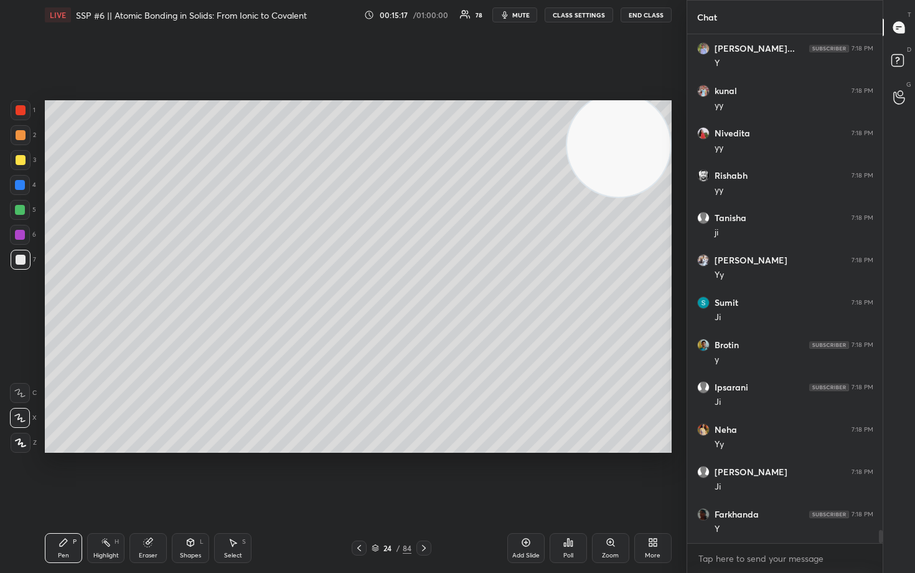
click at [22, 160] on div at bounding box center [21, 160] width 10 height 10
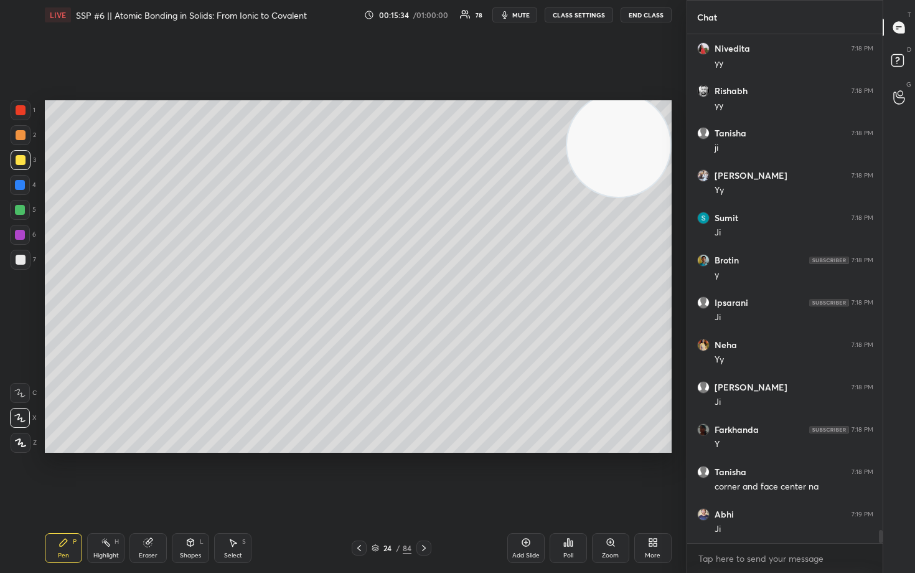
scroll to position [19346, 0]
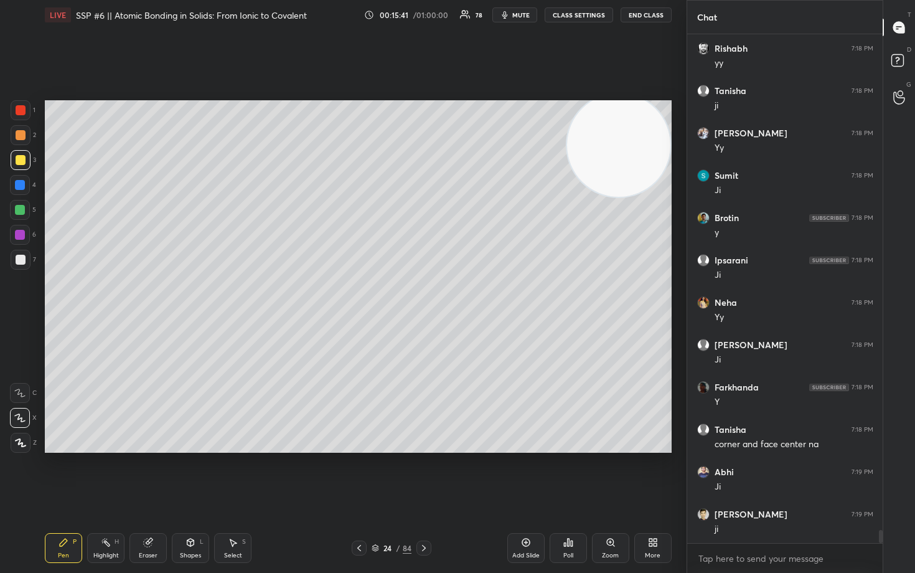
click at [24, 258] on div at bounding box center [21, 260] width 10 height 10
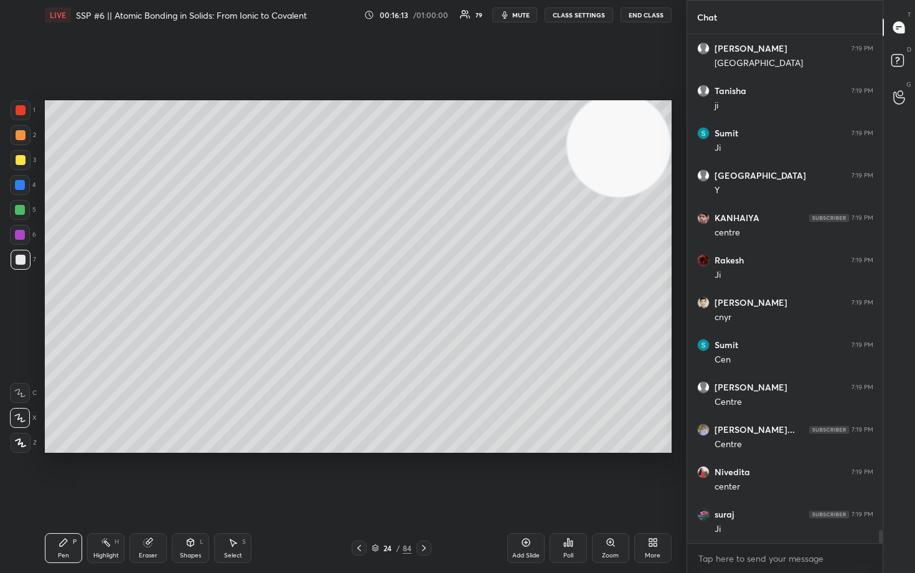
scroll to position [19453, 0]
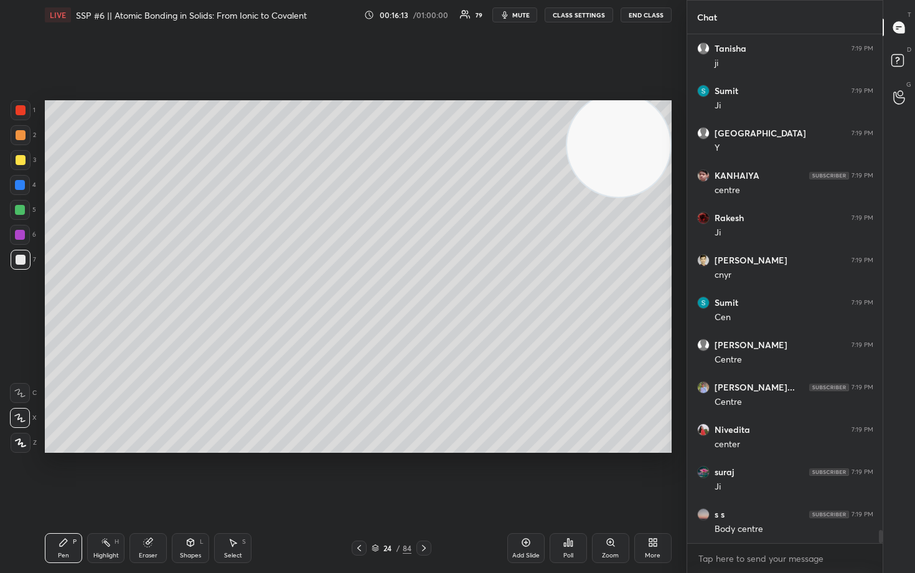
click at [21, 159] on div at bounding box center [21, 160] width 10 height 10
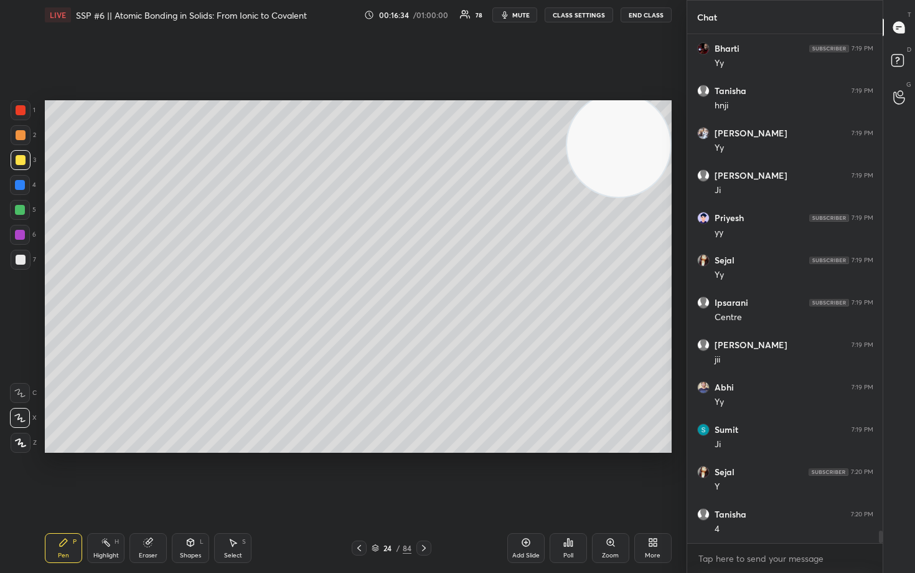
scroll to position [20088, 0]
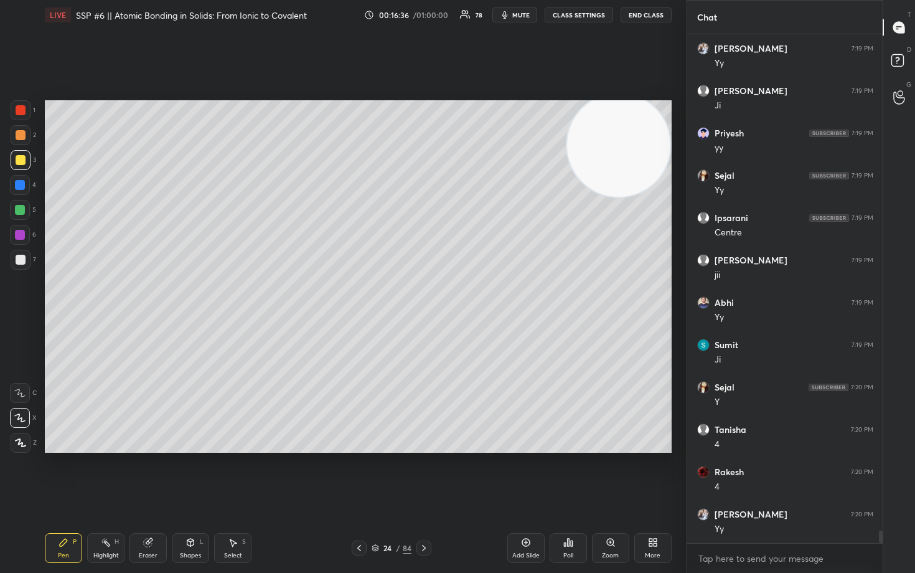
drag, startPoint x: 19, startPoint y: 260, endPoint x: 40, endPoint y: 268, distance: 22.7
click at [19, 260] on div at bounding box center [21, 260] width 10 height 10
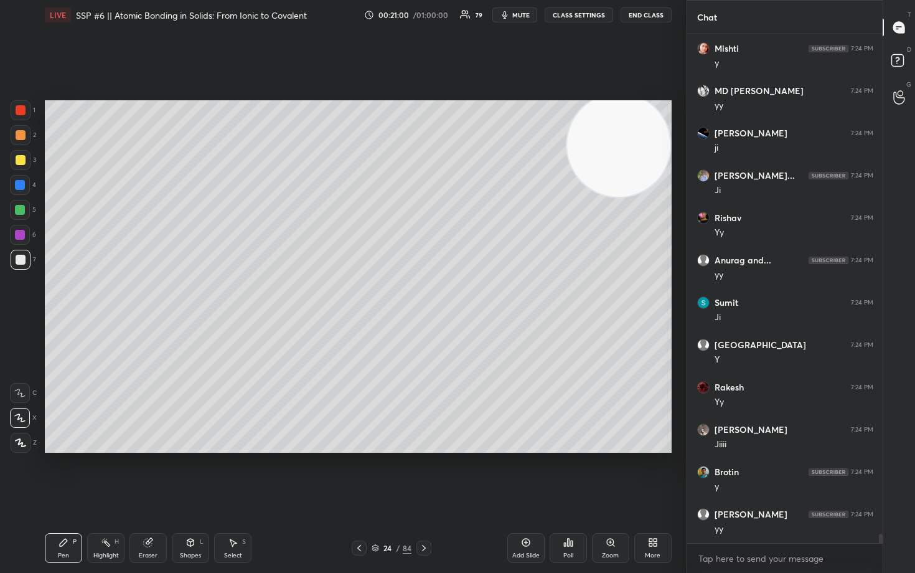
scroll to position [28114, 0]
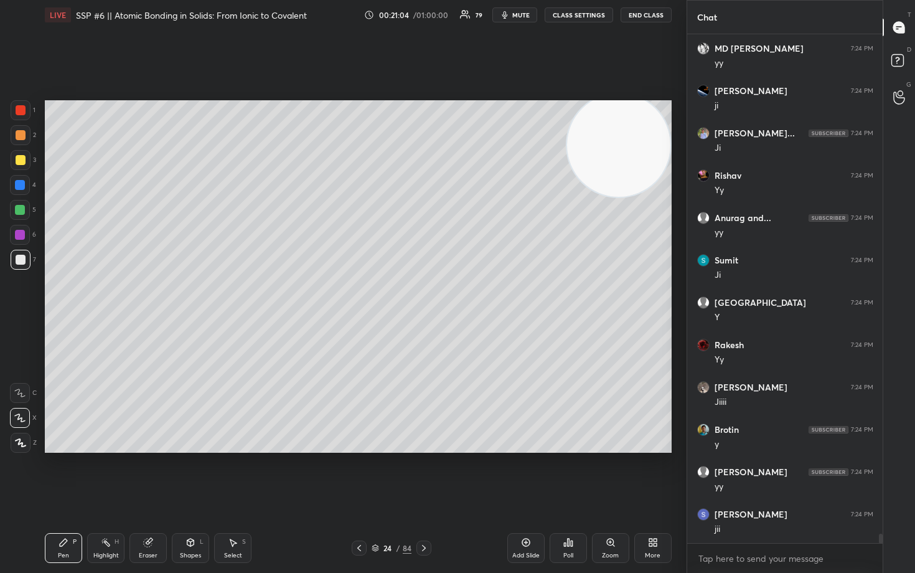
click at [22, 131] on div at bounding box center [21, 135] width 10 height 10
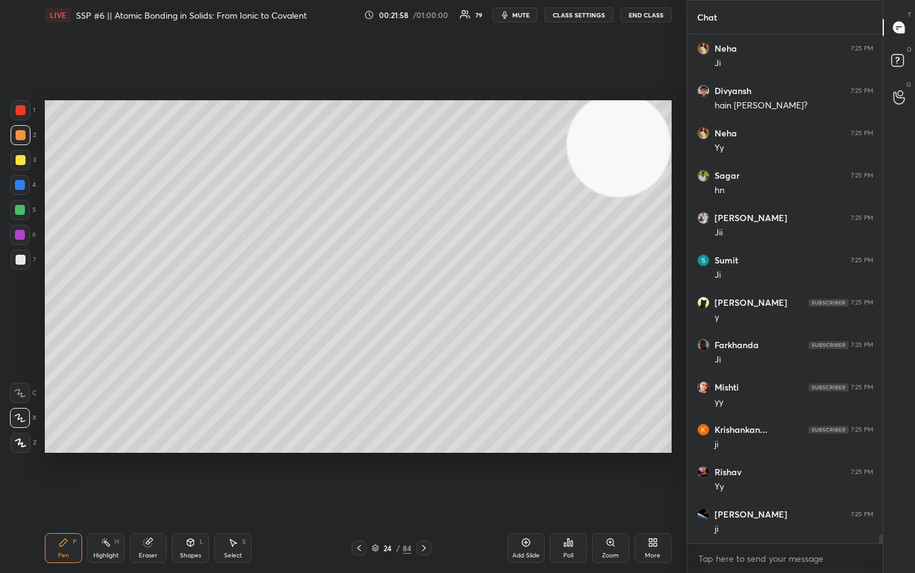
scroll to position [29448, 0]
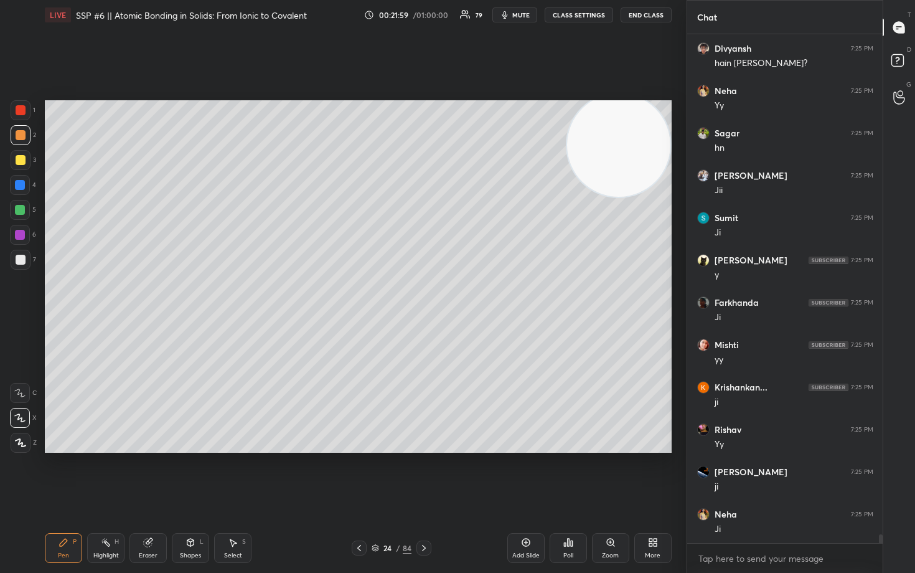
click at [524, 474] on icon at bounding box center [526, 542] width 10 height 10
click at [19, 159] on div at bounding box center [21, 160] width 10 height 10
click at [14, 137] on div at bounding box center [21, 135] width 20 height 20
drag, startPoint x: 20, startPoint y: 261, endPoint x: 42, endPoint y: 255, distance: 23.3
click at [20, 261] on div at bounding box center [21, 260] width 10 height 10
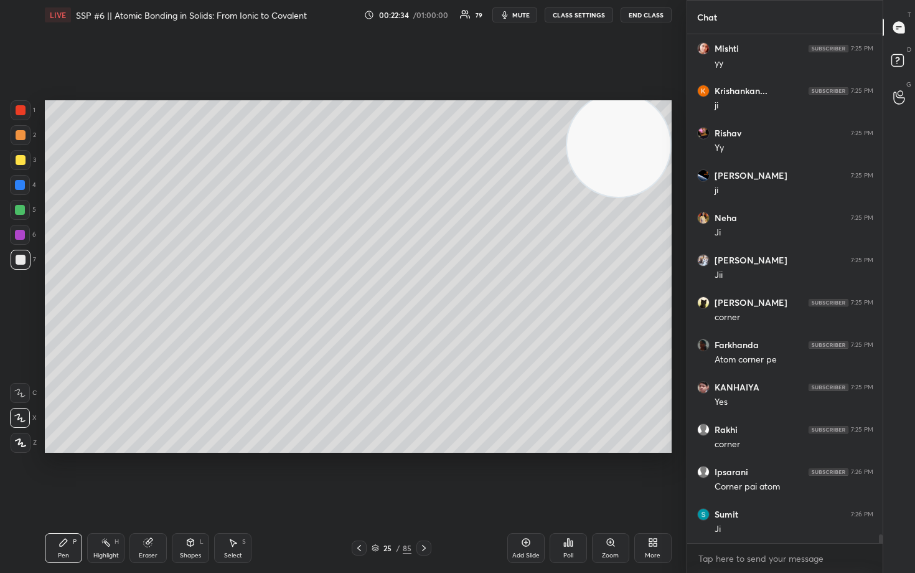
scroll to position [29787, 0]
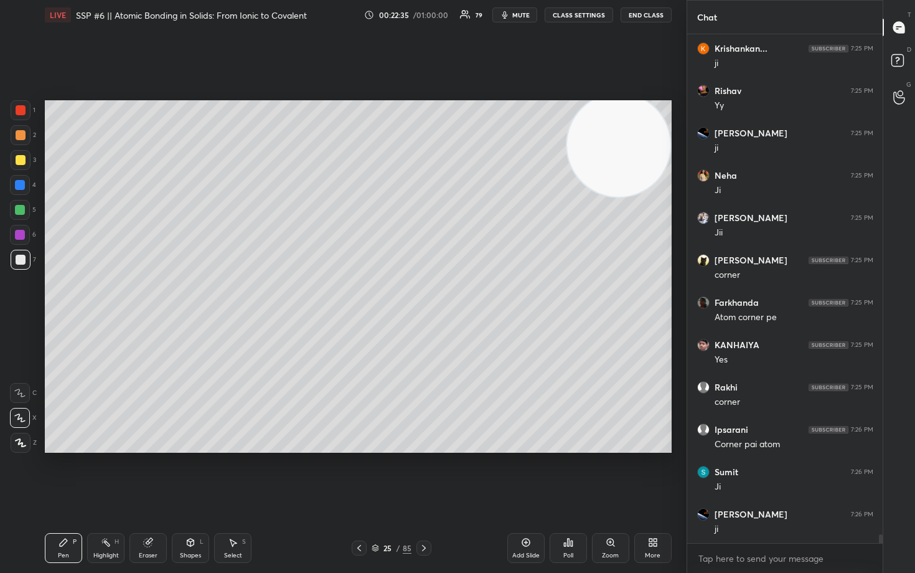
click at [20, 158] on div at bounding box center [21, 160] width 10 height 10
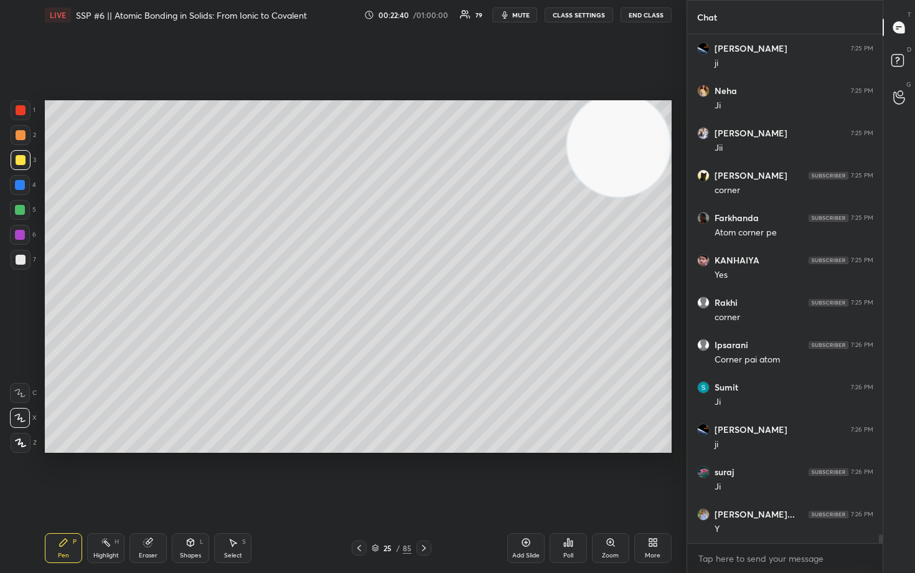
scroll to position [29914, 0]
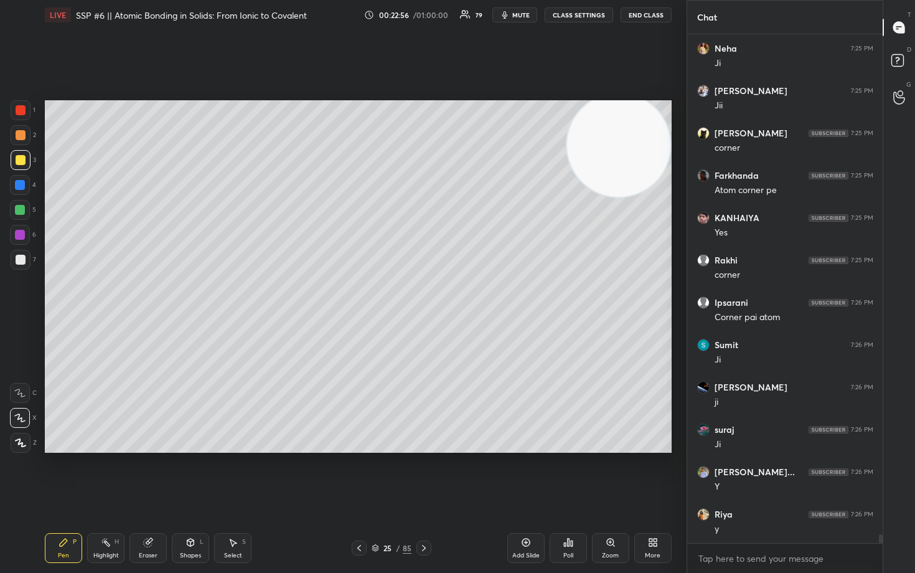
click at [17, 260] on div at bounding box center [21, 260] width 10 height 10
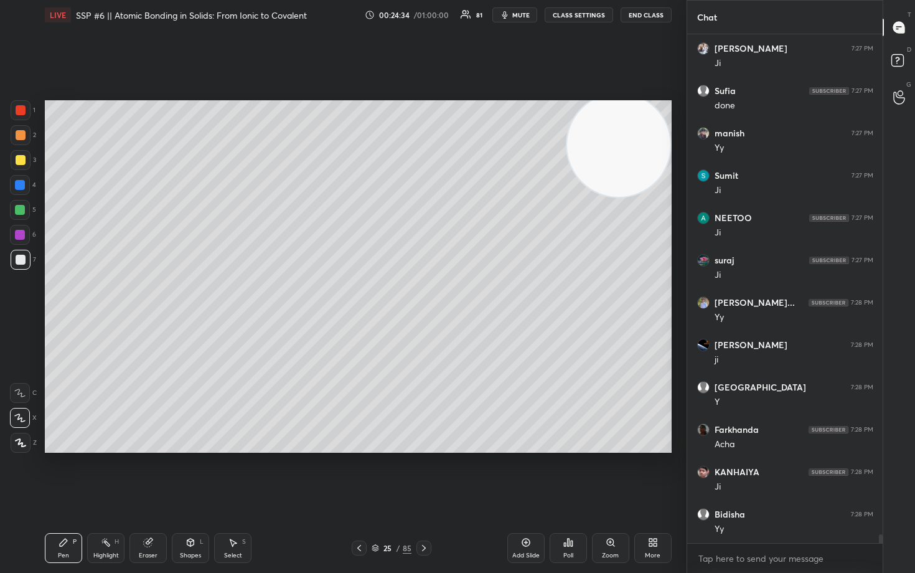
scroll to position [28897, 0]
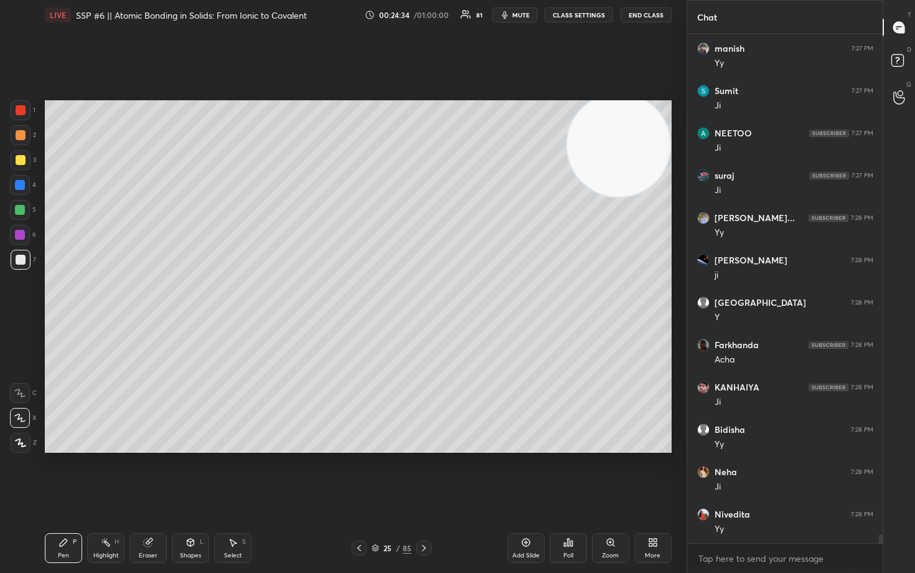
click at [523, 474] on icon at bounding box center [526, 542] width 10 height 10
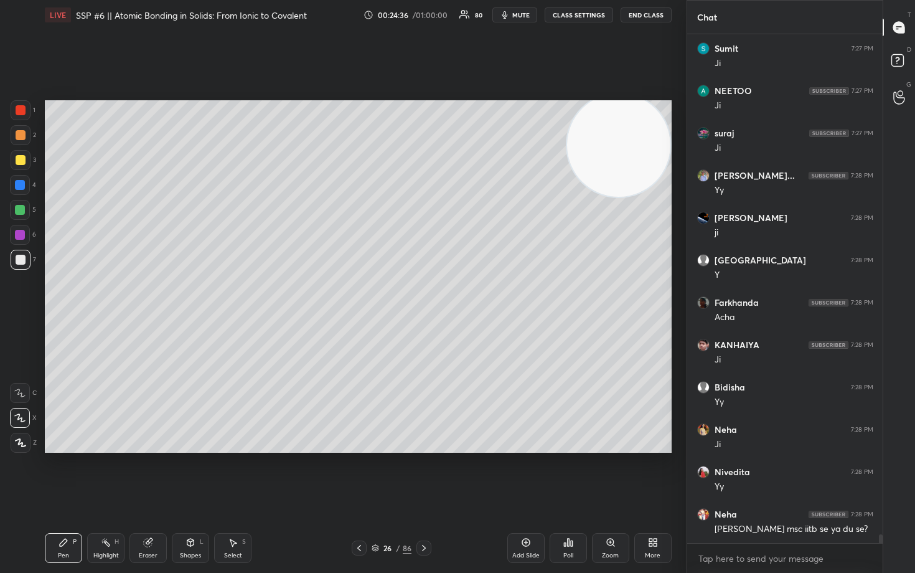
click at [17, 158] on div at bounding box center [21, 160] width 10 height 10
click at [22, 138] on div at bounding box center [21, 135] width 10 height 10
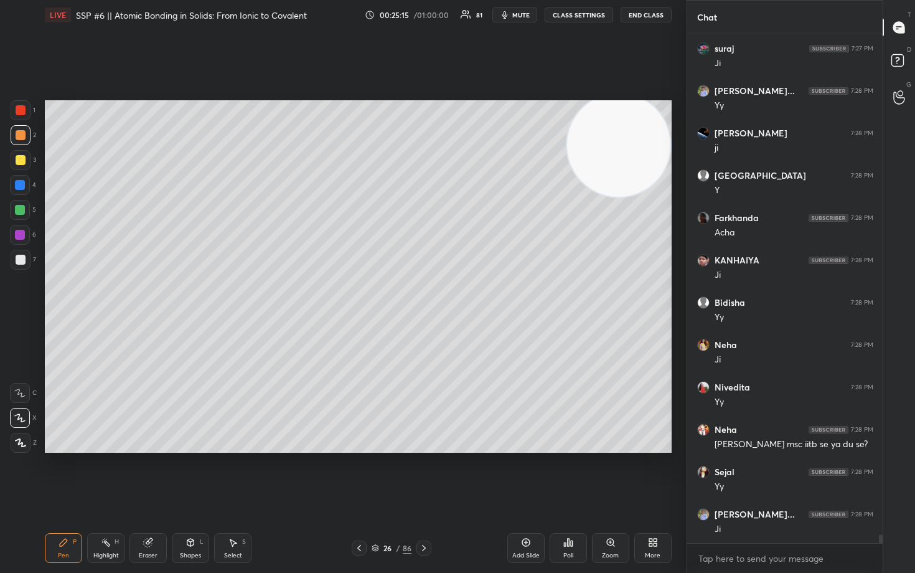
scroll to position [29066, 0]
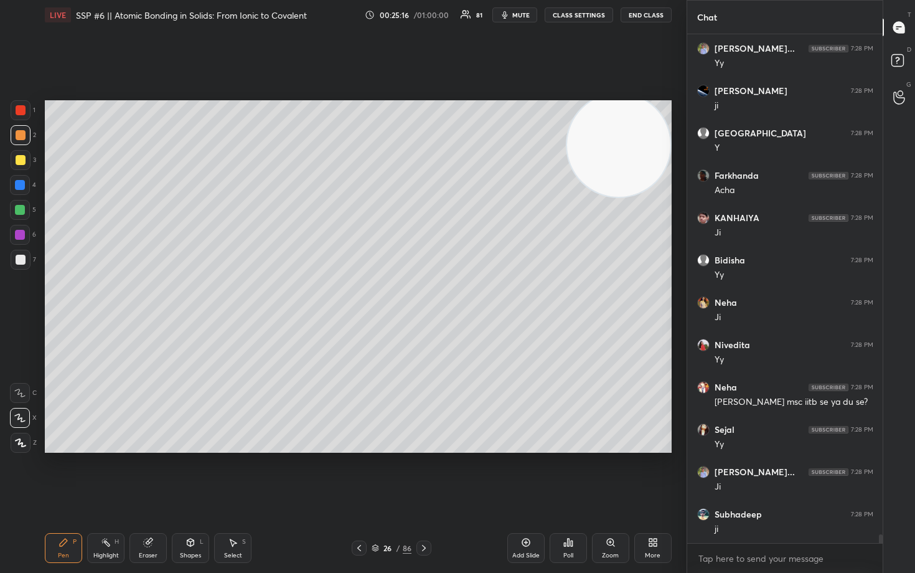
click at [19, 256] on div at bounding box center [21, 260] width 10 height 10
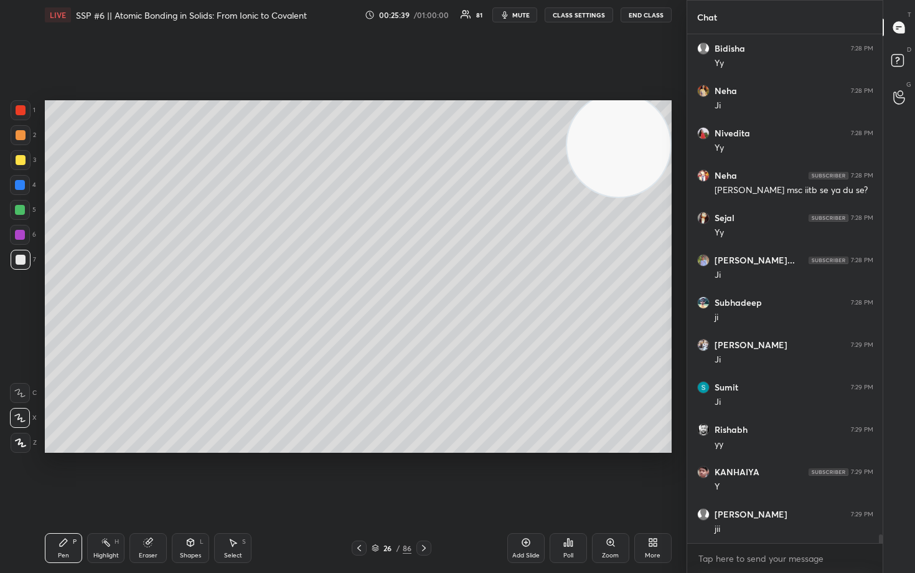
scroll to position [29362, 0]
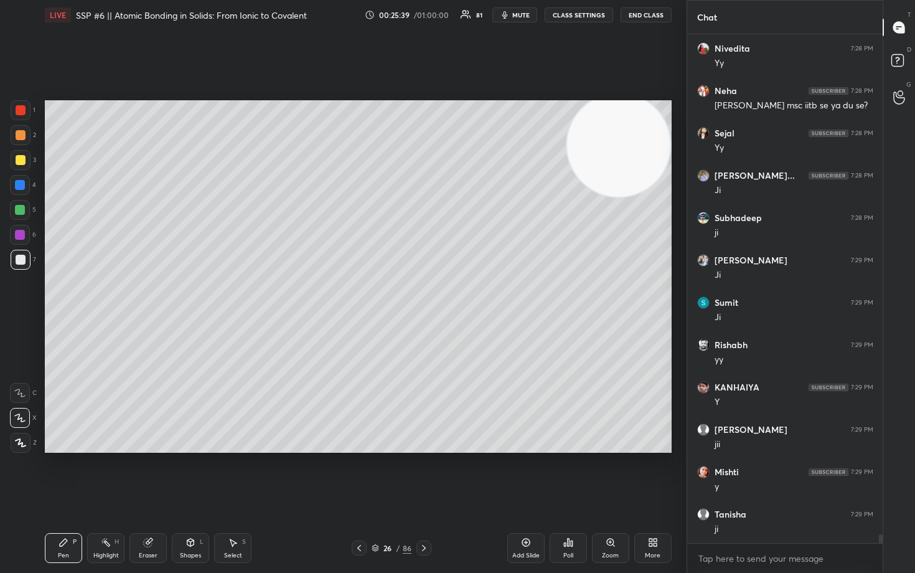
click at [22, 110] on div at bounding box center [21, 110] width 10 height 10
click at [20, 212] on div at bounding box center [20, 210] width 10 height 10
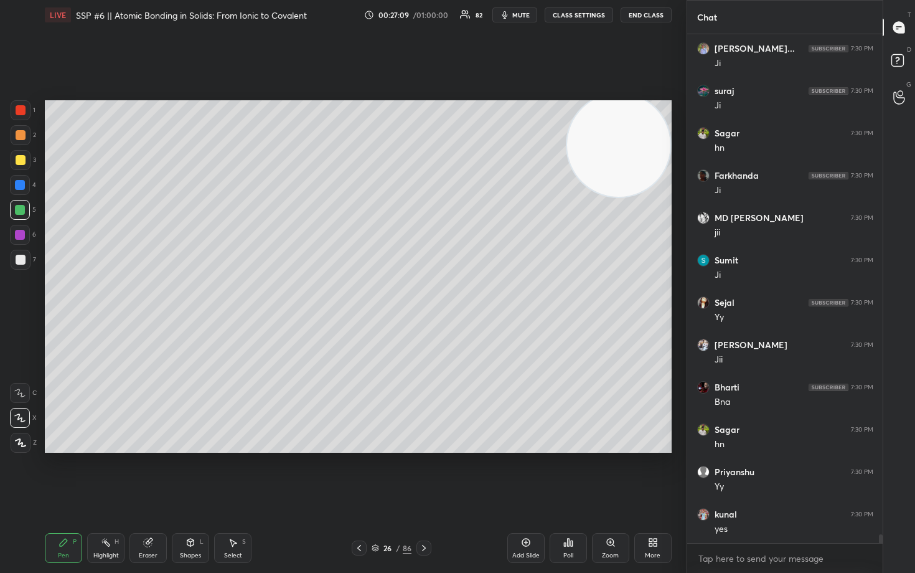
scroll to position [30240, 0]
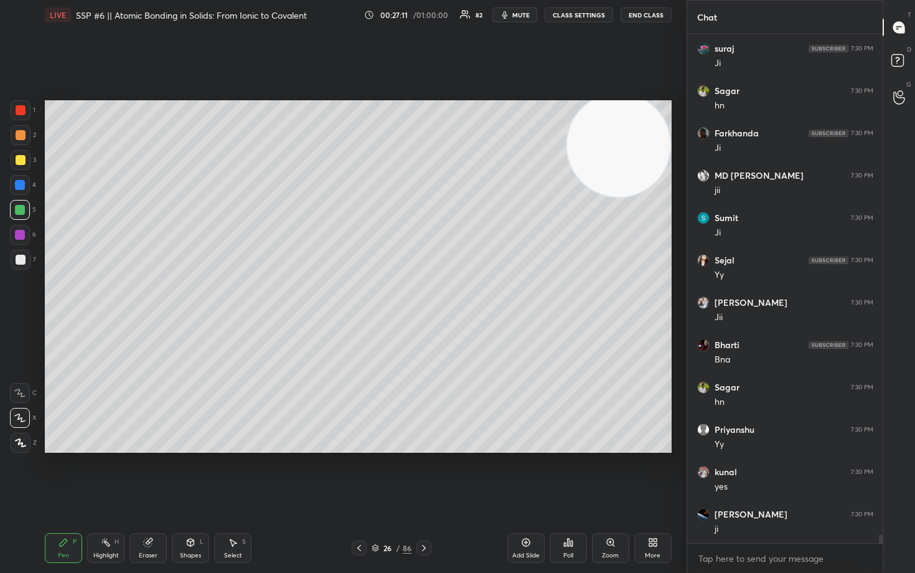
click at [378, 474] on icon at bounding box center [375, 547] width 7 height 7
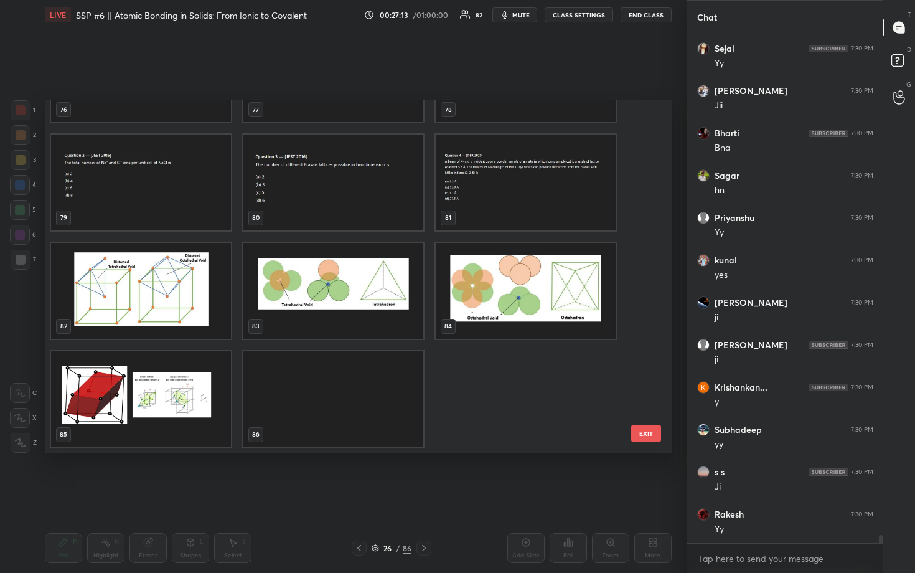
scroll to position [30494, 0]
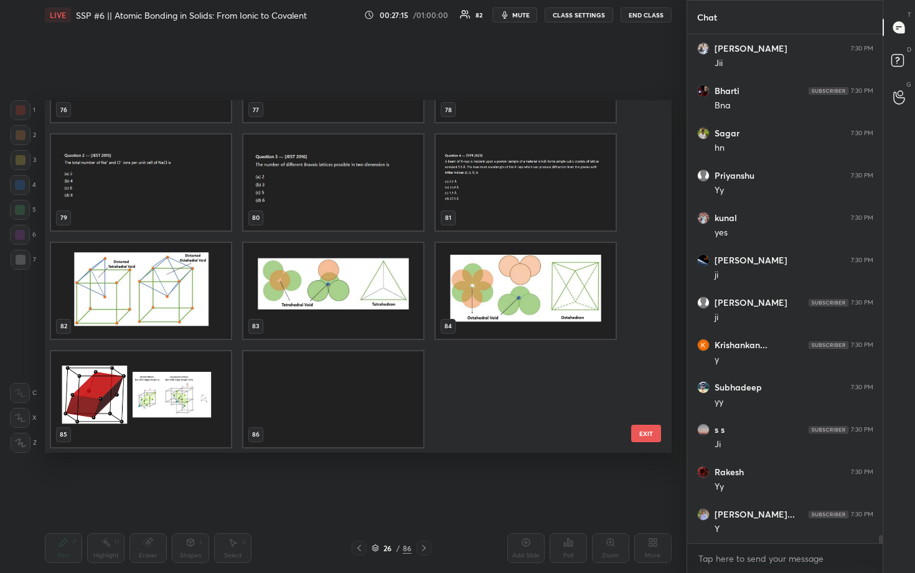
click at [87, 390] on img "grid" at bounding box center [141, 399] width 180 height 96
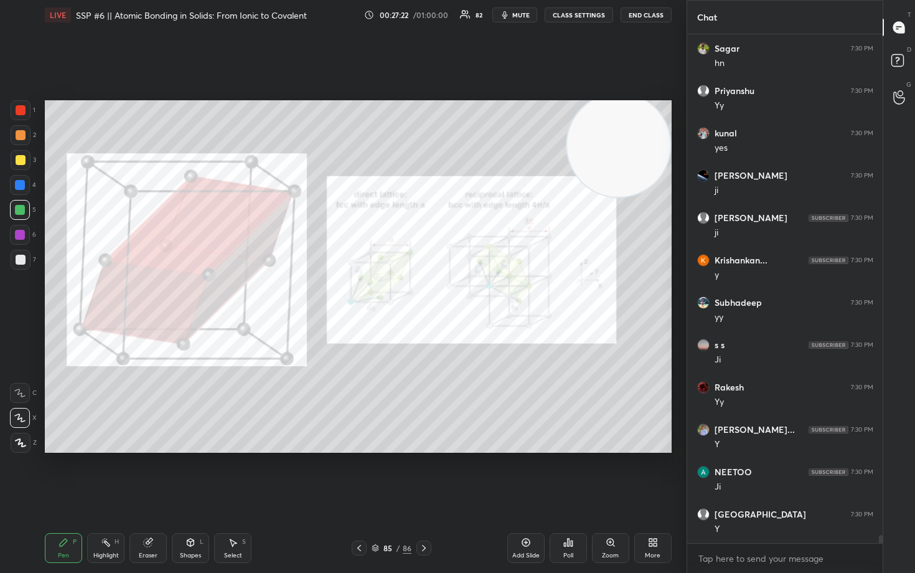
scroll to position [30621, 0]
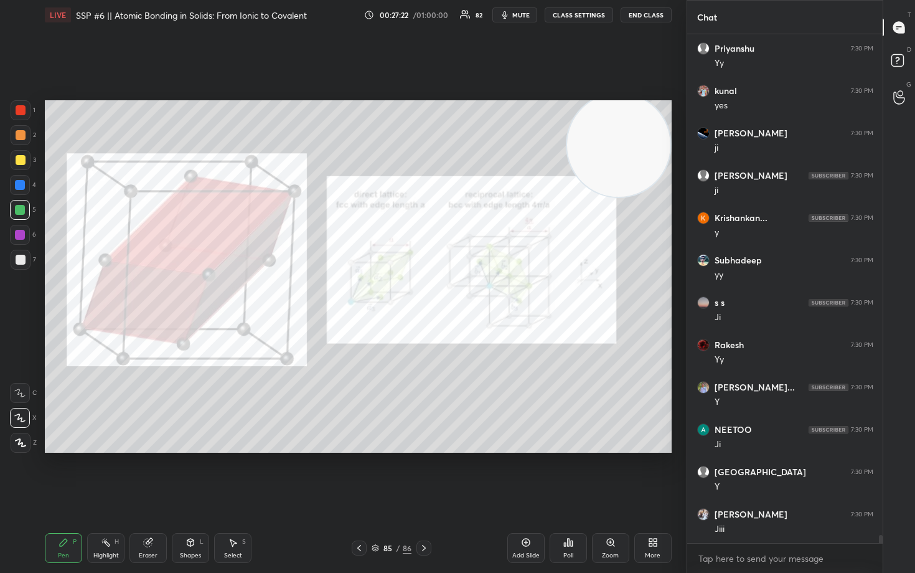
click at [21, 113] on div at bounding box center [21, 110] width 10 height 10
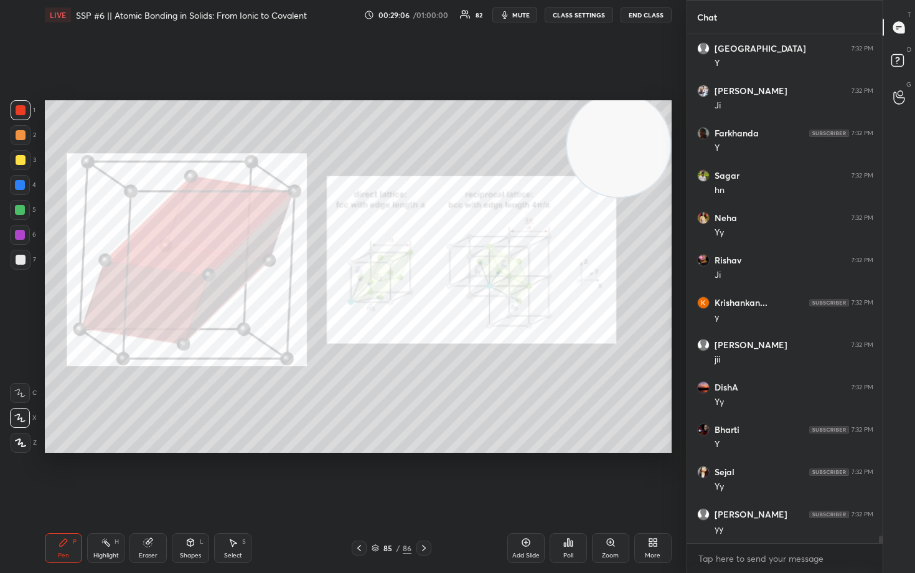
scroll to position [34261, 0]
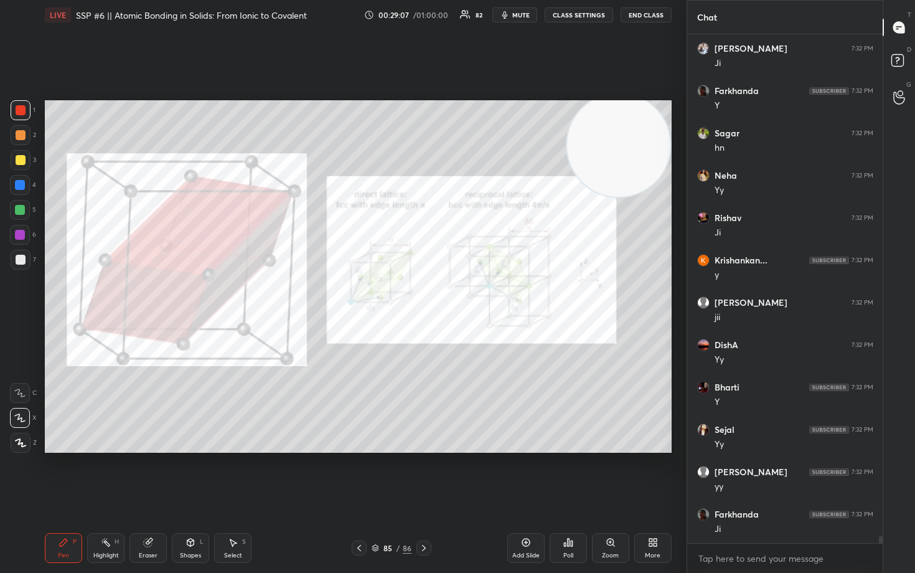
click at [521, 474] on div "Add Slide" at bounding box center [525, 548] width 37 height 30
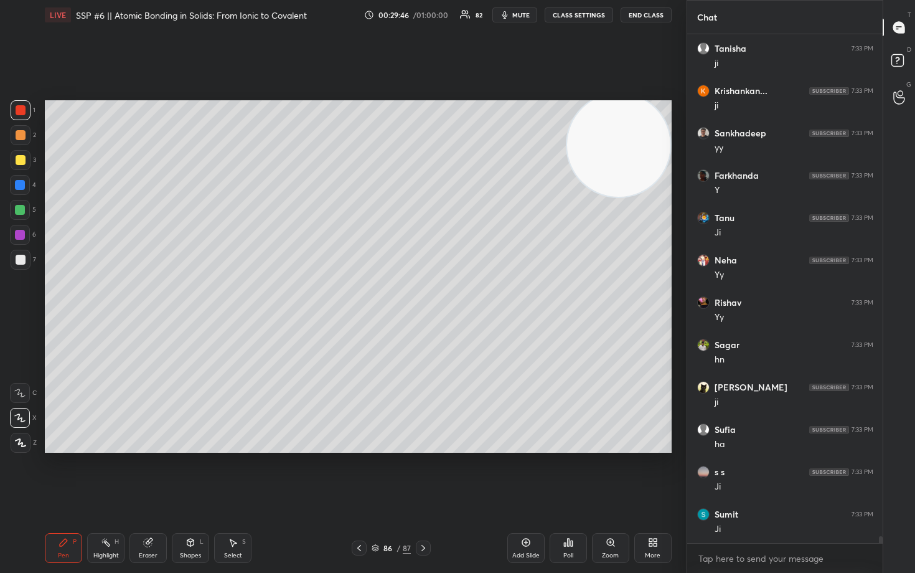
scroll to position [35996, 0]
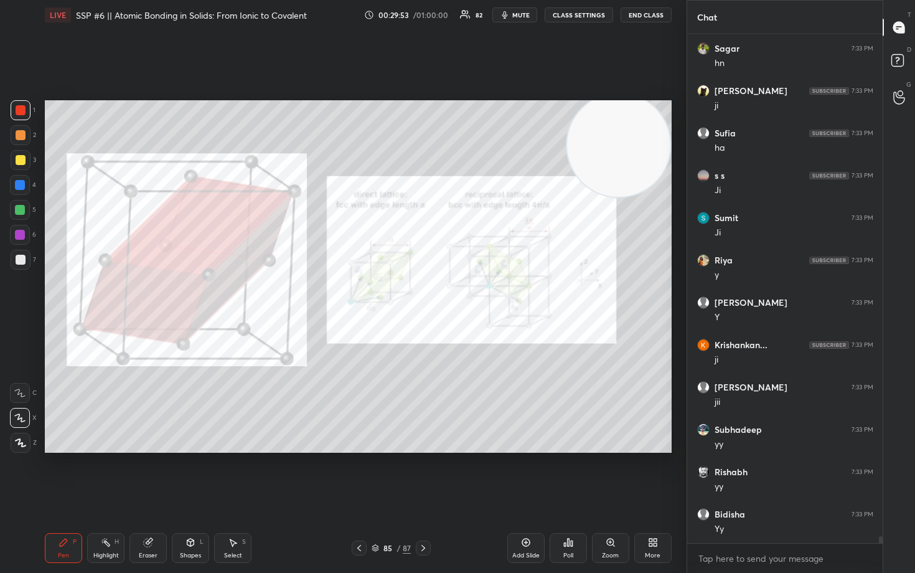
drag, startPoint x: 149, startPoint y: 545, endPoint x: 147, endPoint y: 536, distance: 9.1
click at [148, 474] on icon at bounding box center [148, 542] width 8 height 8
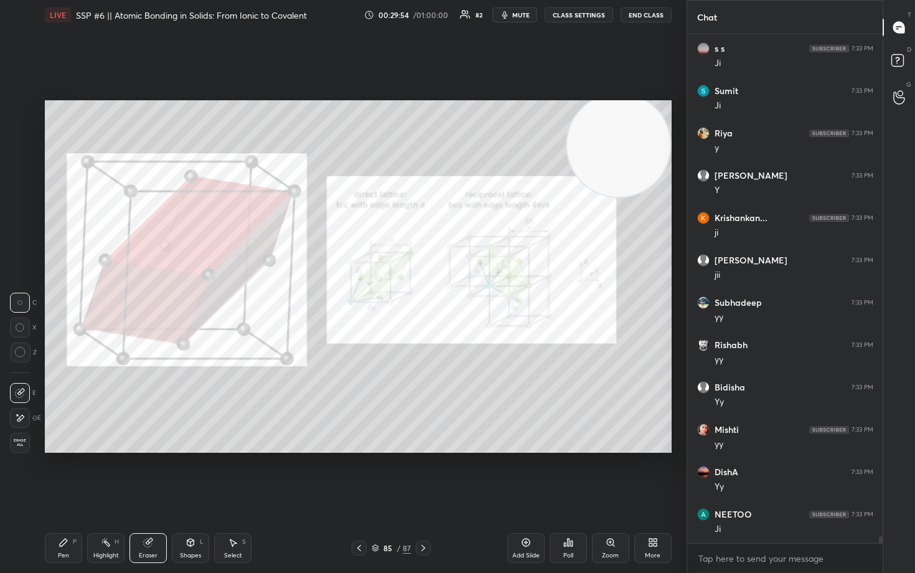
click at [16, 439] on span "Erase all" at bounding box center [20, 442] width 19 height 9
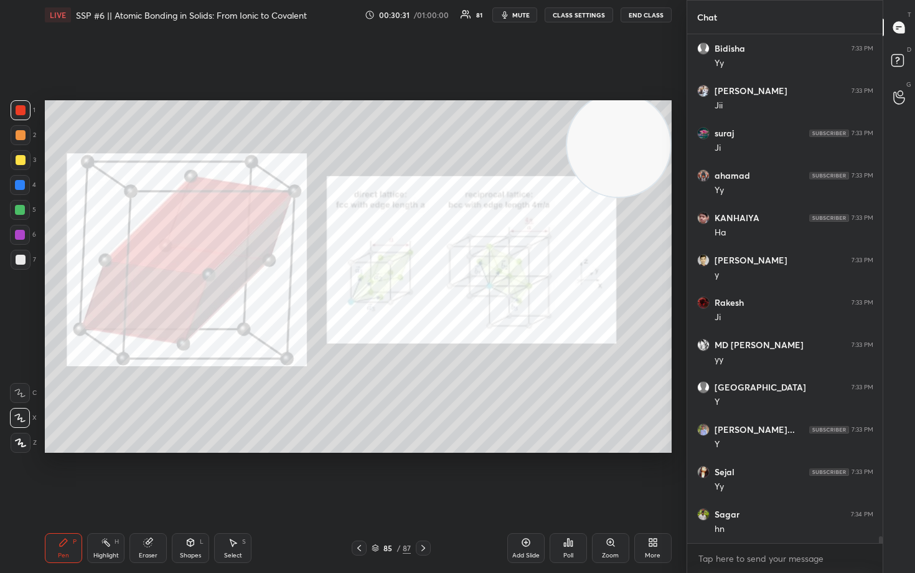
scroll to position [37012, 0]
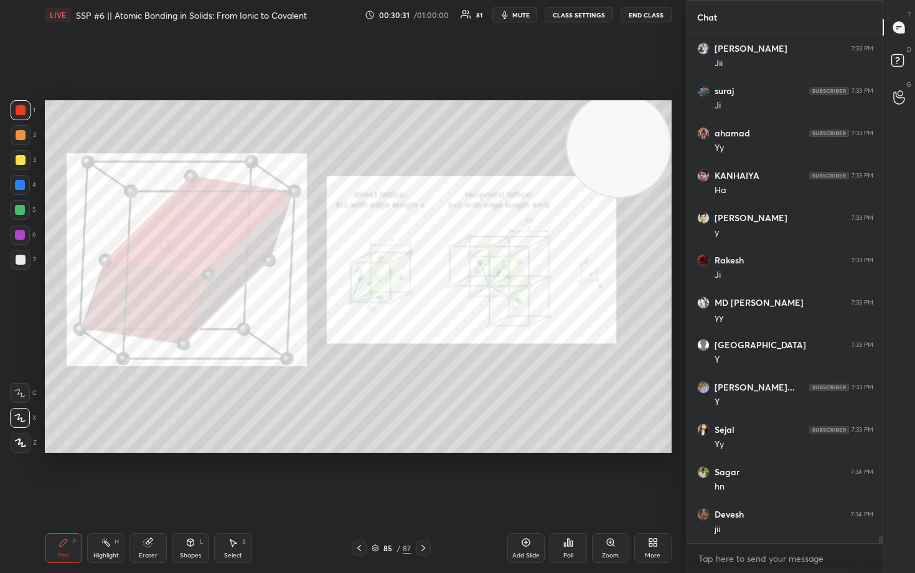
drag, startPoint x: 528, startPoint y: 540, endPoint x: 522, endPoint y: 537, distance: 7.3
click at [526, 474] on icon at bounding box center [526, 542] width 10 height 10
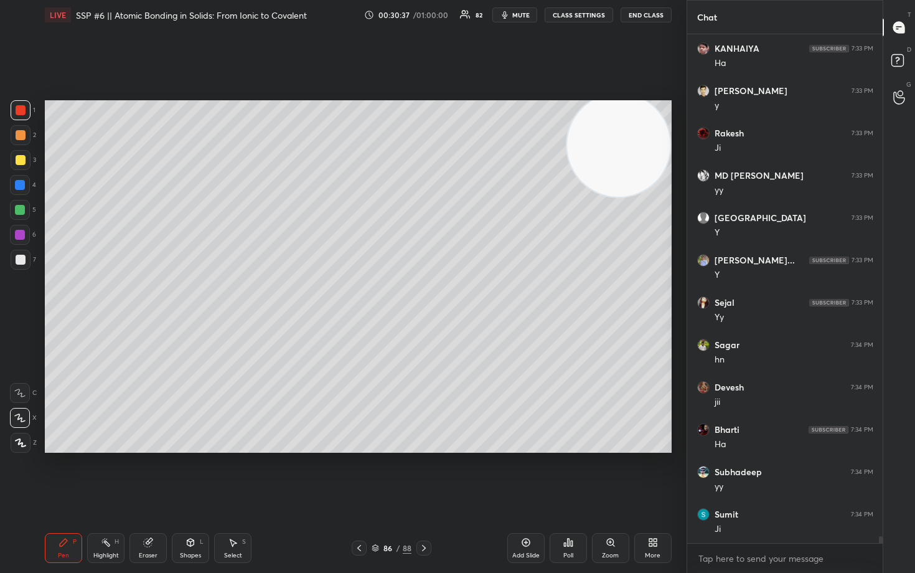
scroll to position [37181, 0]
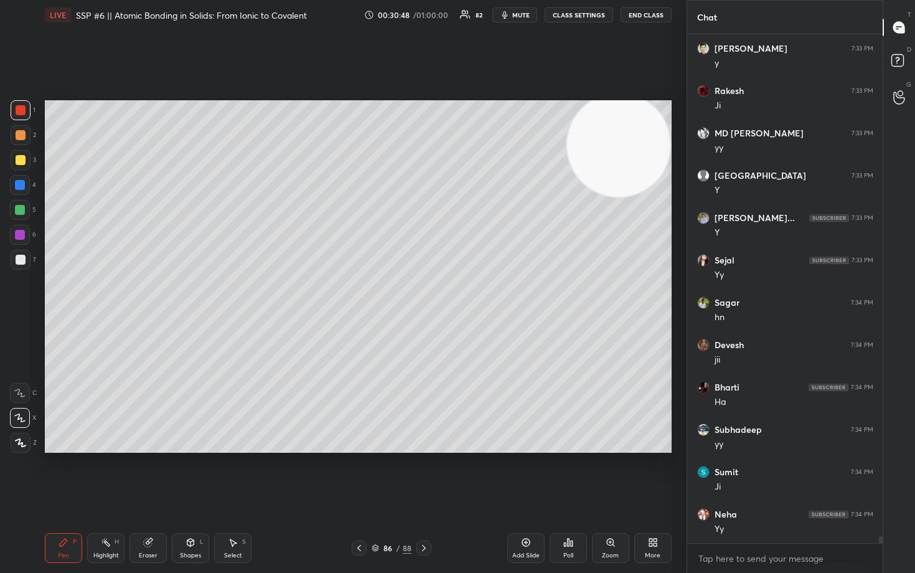
click at [21, 257] on div at bounding box center [21, 260] width 10 height 10
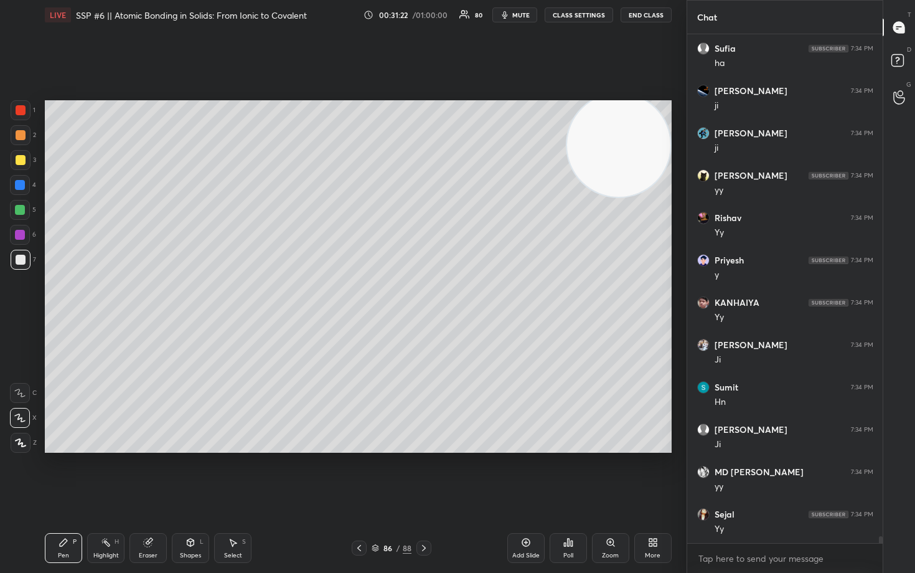
scroll to position [37774, 0]
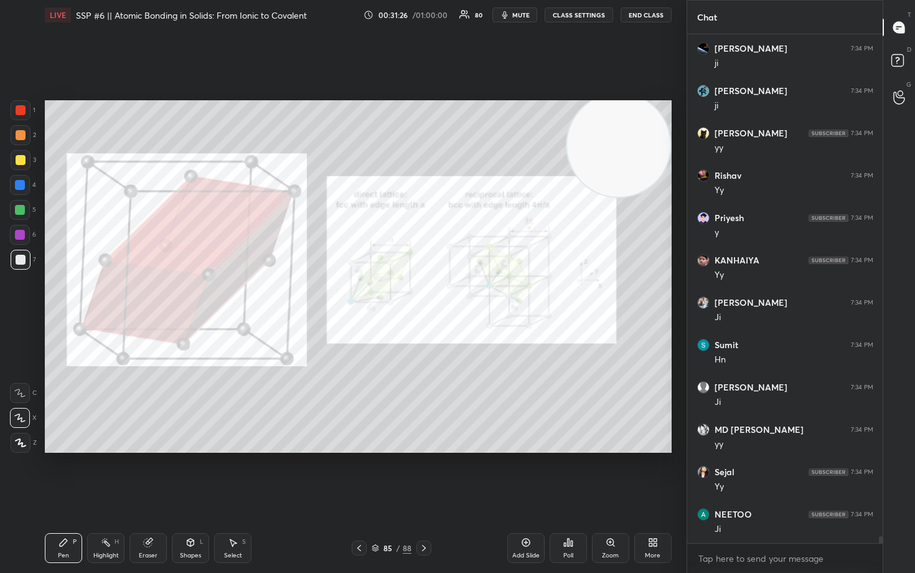
drag, startPoint x: 19, startPoint y: 111, endPoint x: 30, endPoint y: 140, distance: 31.3
click at [19, 115] on div at bounding box center [21, 110] width 10 height 10
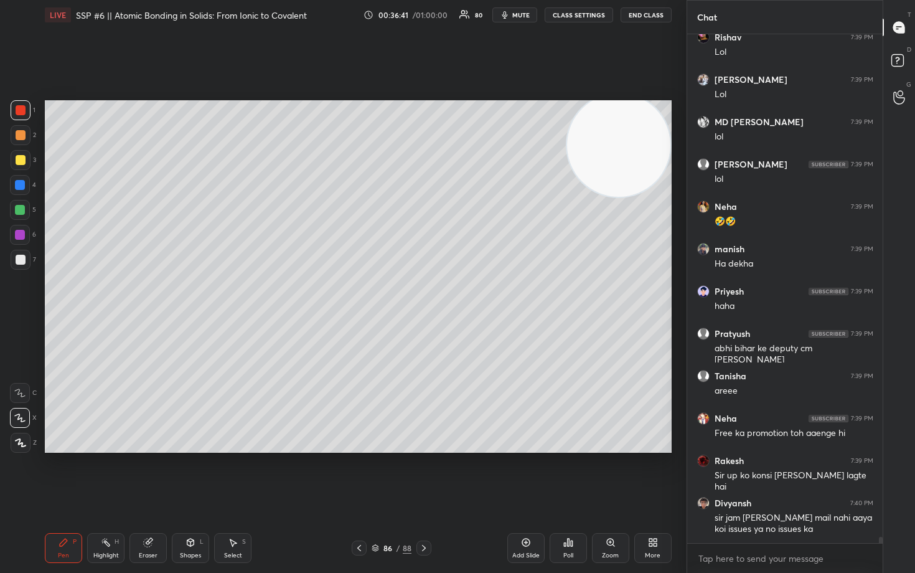
scroll to position [42346, 0]
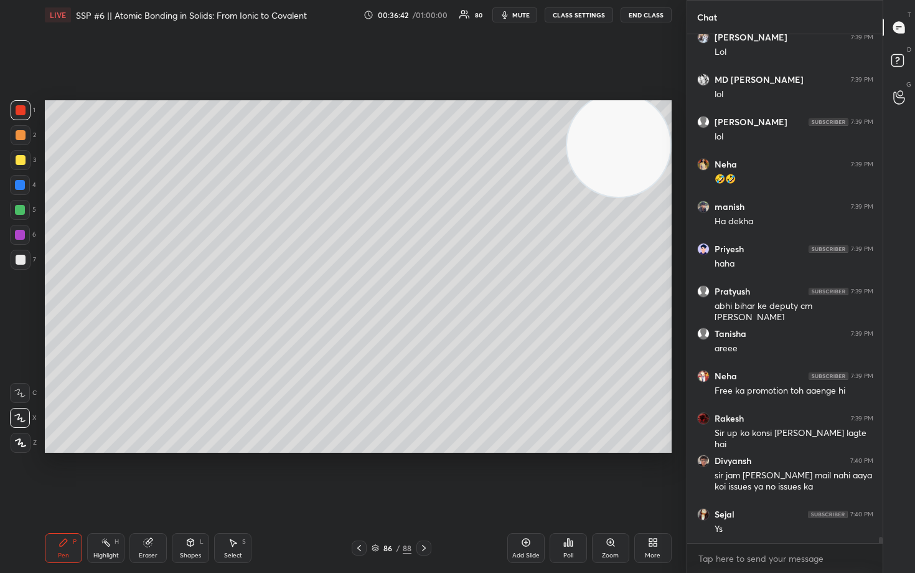
drag, startPoint x: 621, startPoint y: 161, endPoint x: 632, endPoint y: 138, distance: 26.2
click at [635, 141] on video at bounding box center [618, 144] width 103 height 103
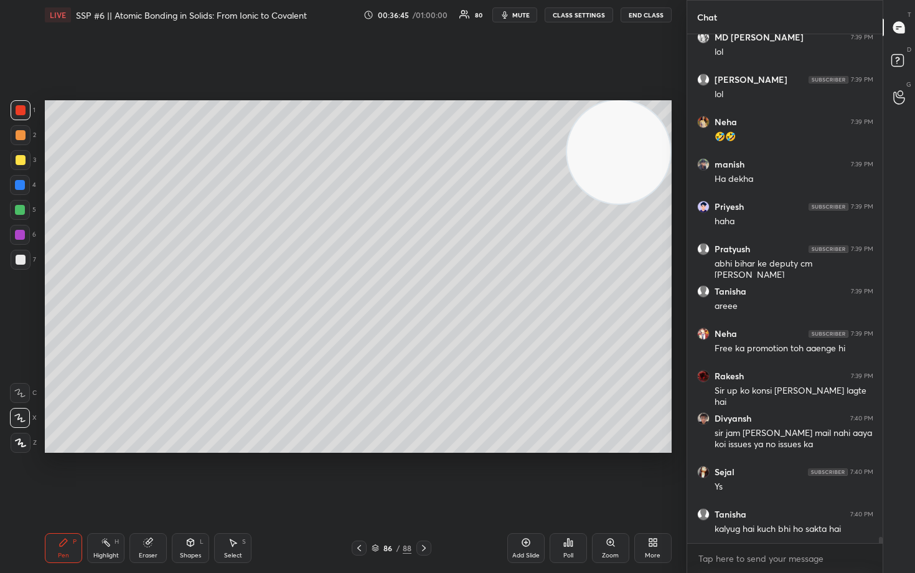
click at [20, 164] on div at bounding box center [21, 160] width 10 height 10
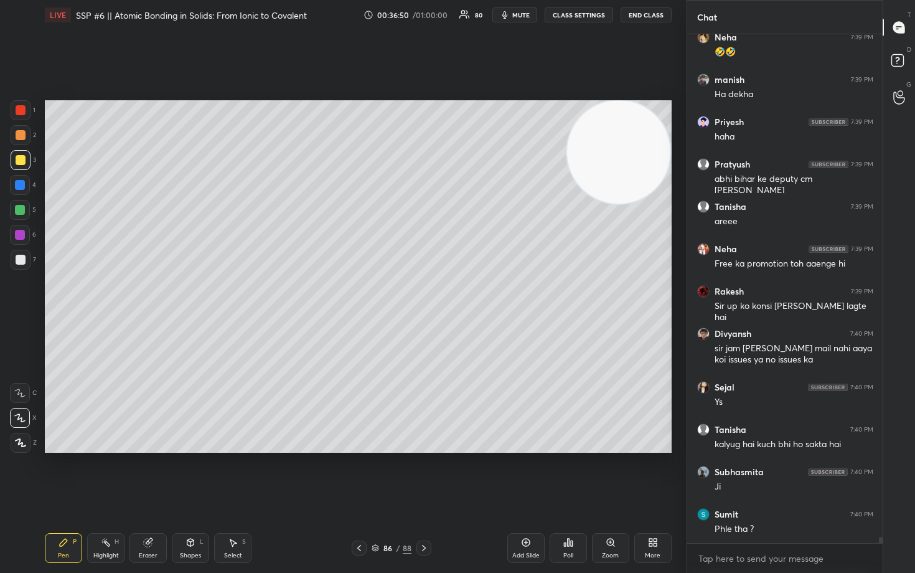
scroll to position [42515, 0]
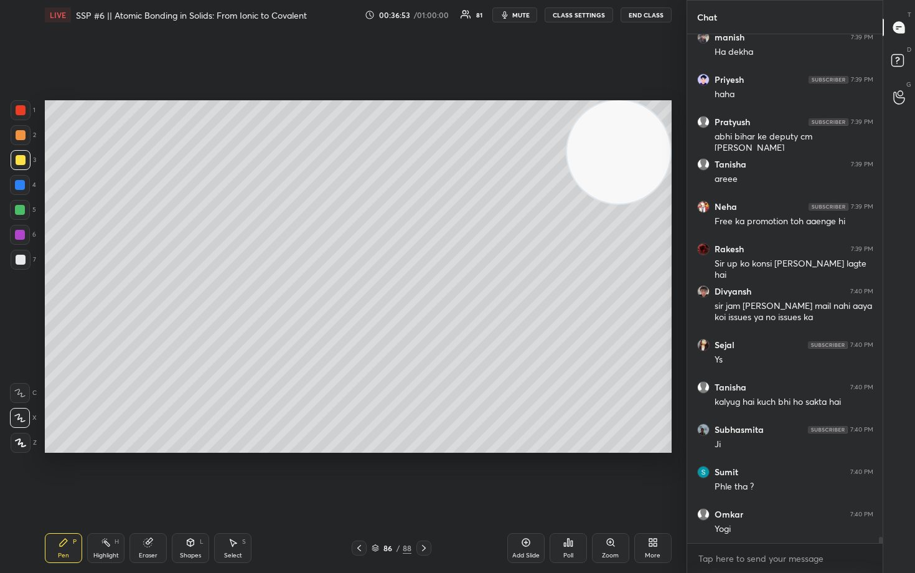
drag, startPoint x: 613, startPoint y: 158, endPoint x: 620, endPoint y: 146, distance: 13.7
click at [621, 147] on video at bounding box center [618, 151] width 103 height 103
drag, startPoint x: 636, startPoint y: 157, endPoint x: 646, endPoint y: 141, distance: 19.0
click at [650, 145] on video at bounding box center [618, 152] width 103 height 103
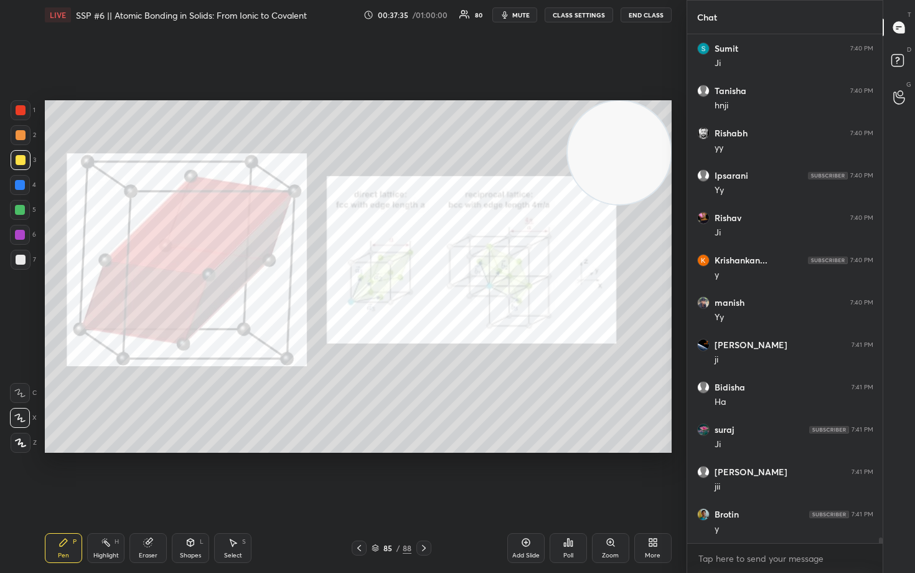
scroll to position [44315, 0]
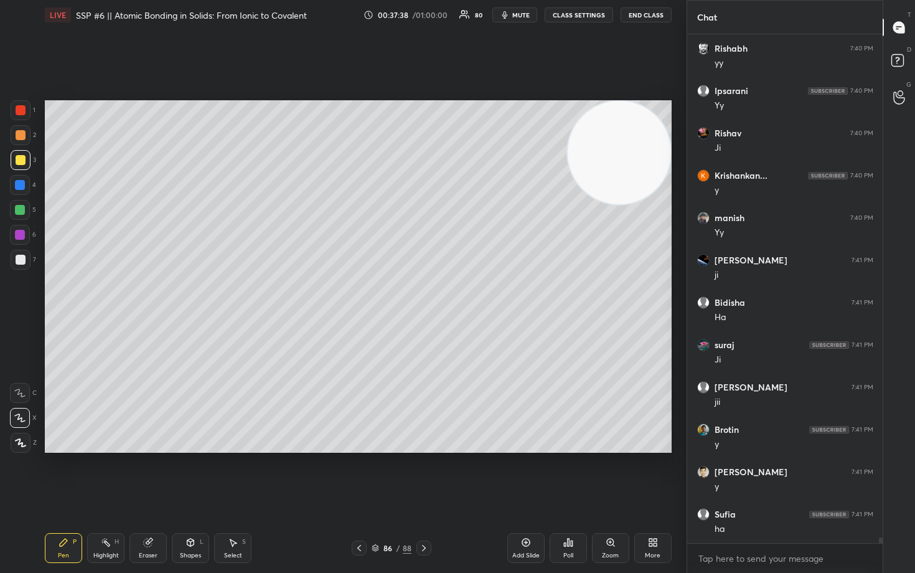
click at [527, 474] on icon at bounding box center [526, 542] width 10 height 10
click at [16, 136] on div at bounding box center [21, 135] width 10 height 10
click at [18, 263] on div at bounding box center [21, 260] width 10 height 10
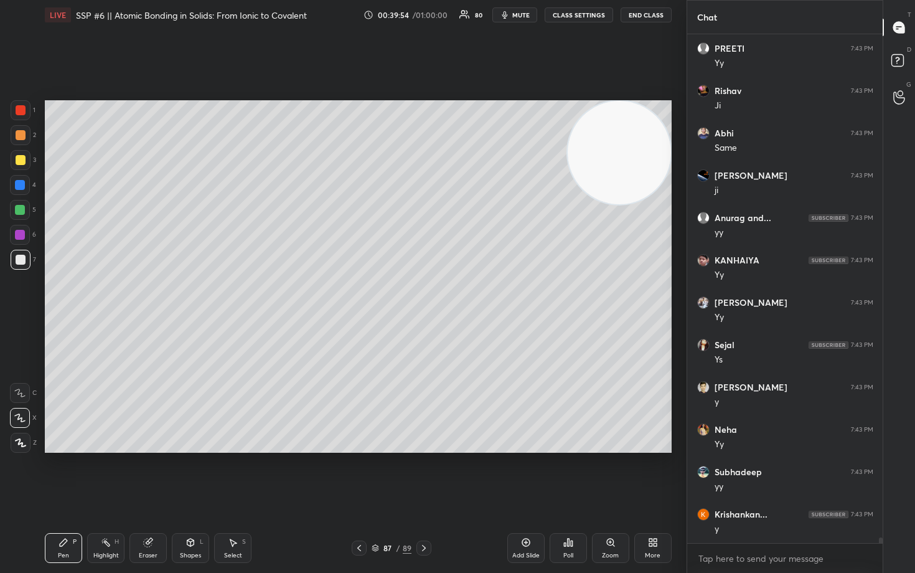
scroll to position [46951, 0]
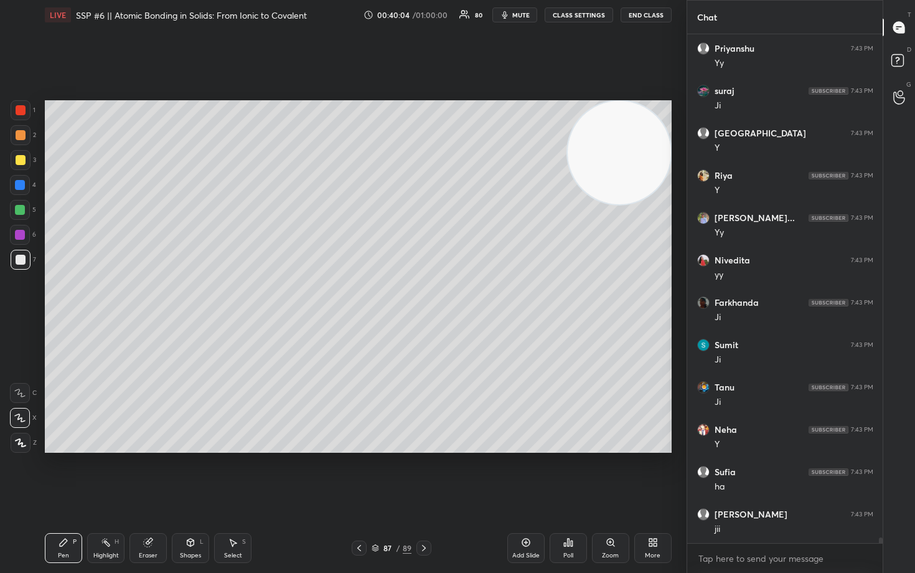
click at [522, 474] on icon at bounding box center [526, 542] width 10 height 10
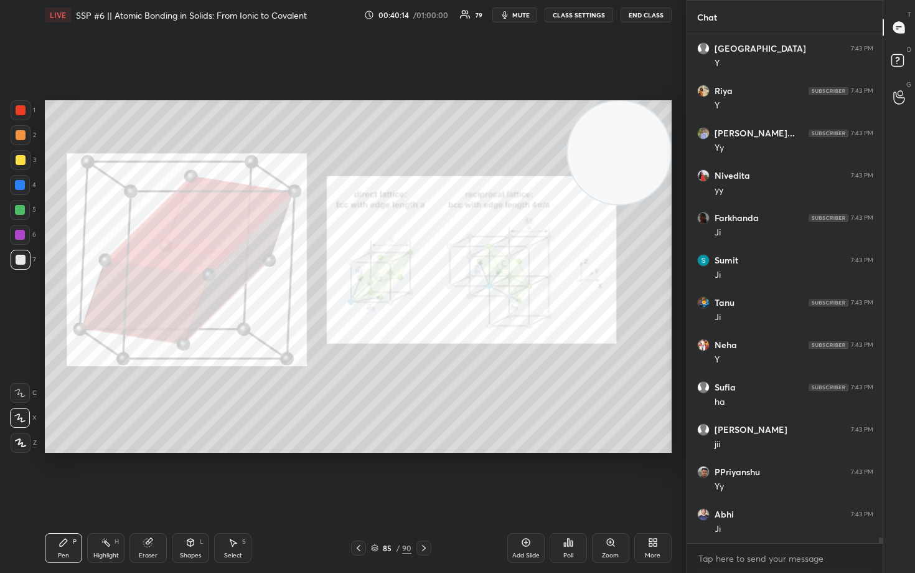
click at [606, 474] on div "Zoom" at bounding box center [610, 548] width 37 height 30
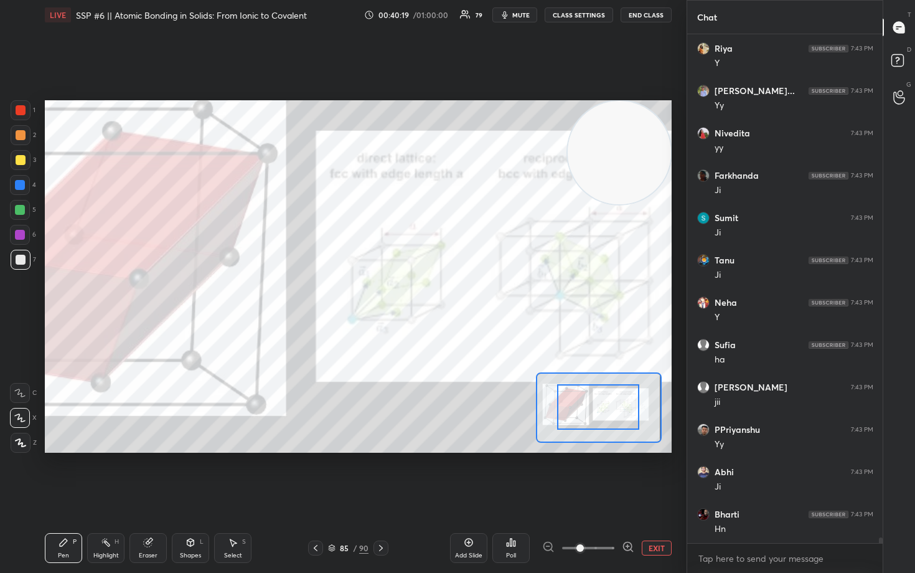
drag, startPoint x: 599, startPoint y: 410, endPoint x: 582, endPoint y: 408, distance: 17.0
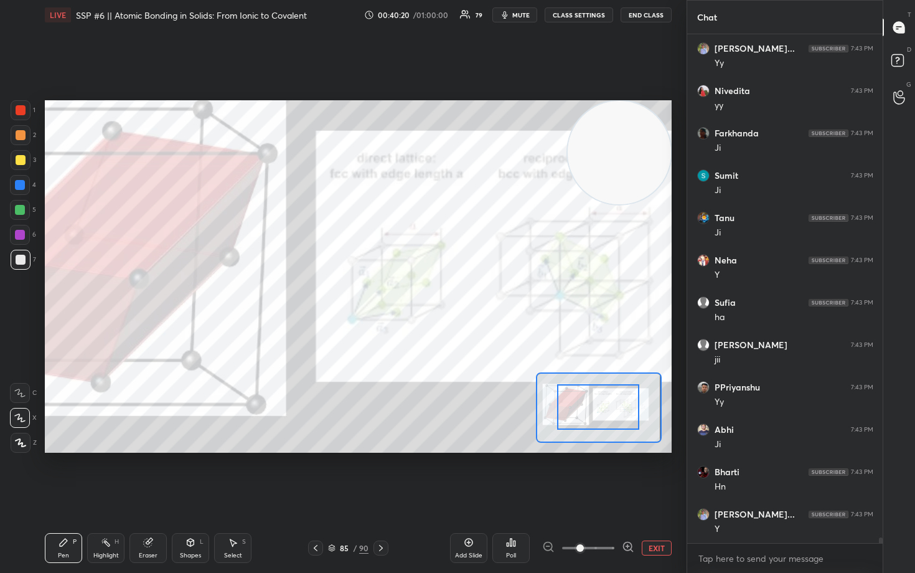
click at [642, 474] on button "EXIT" at bounding box center [657, 547] width 30 height 15
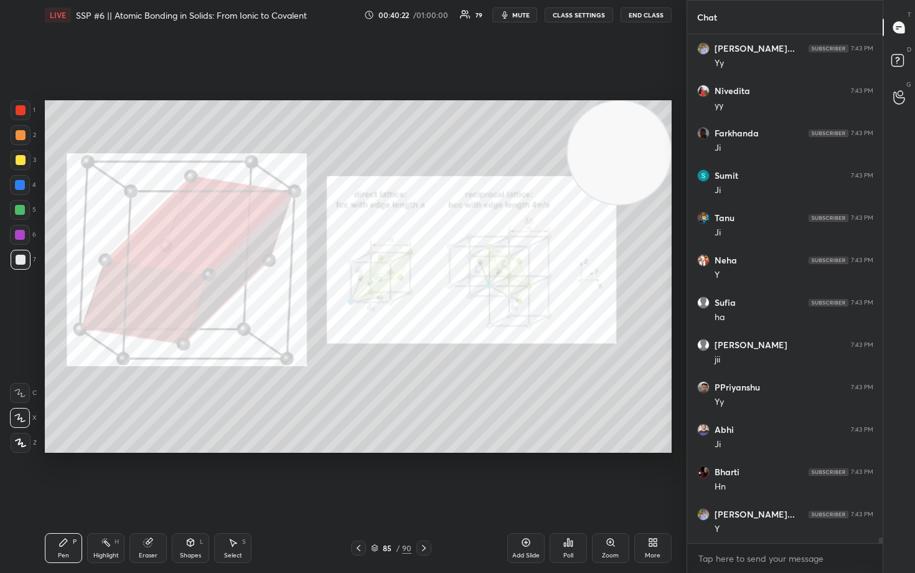
click at [524, 474] on icon at bounding box center [526, 542] width 10 height 10
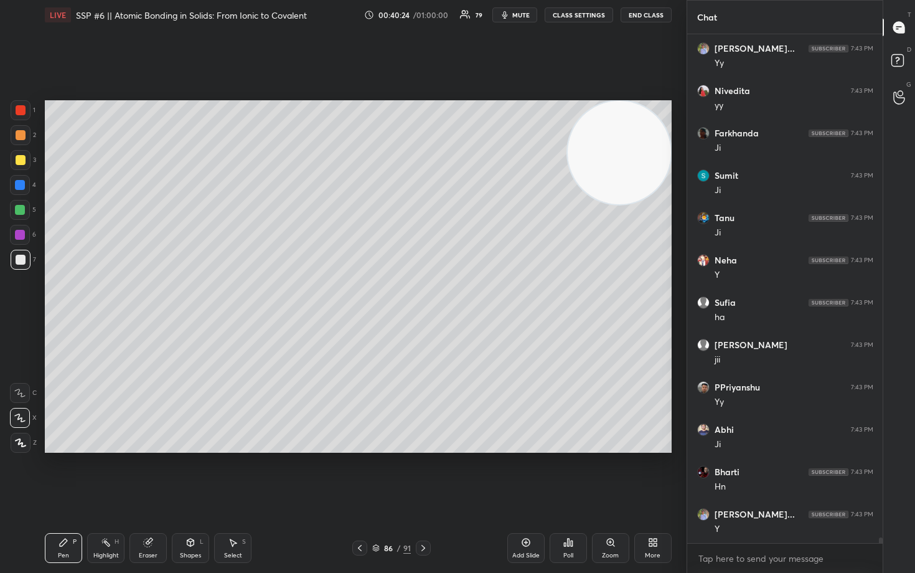
click at [16, 162] on div at bounding box center [21, 160] width 10 height 10
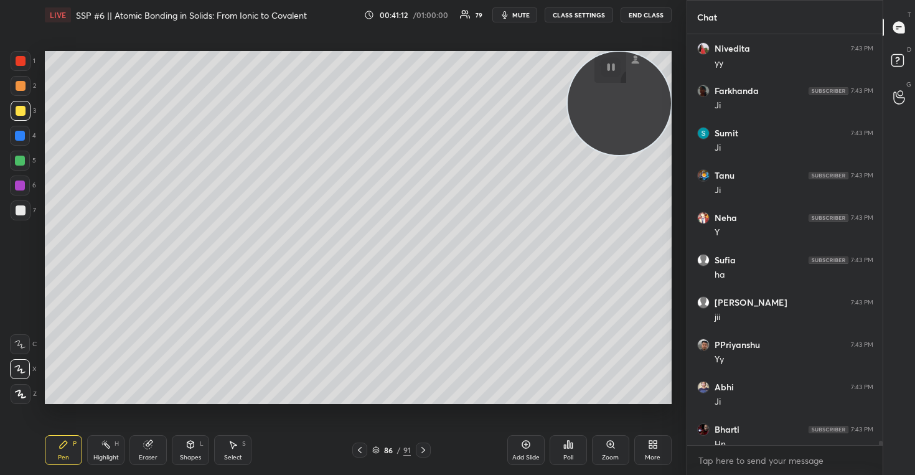
scroll to position [47726, 0]
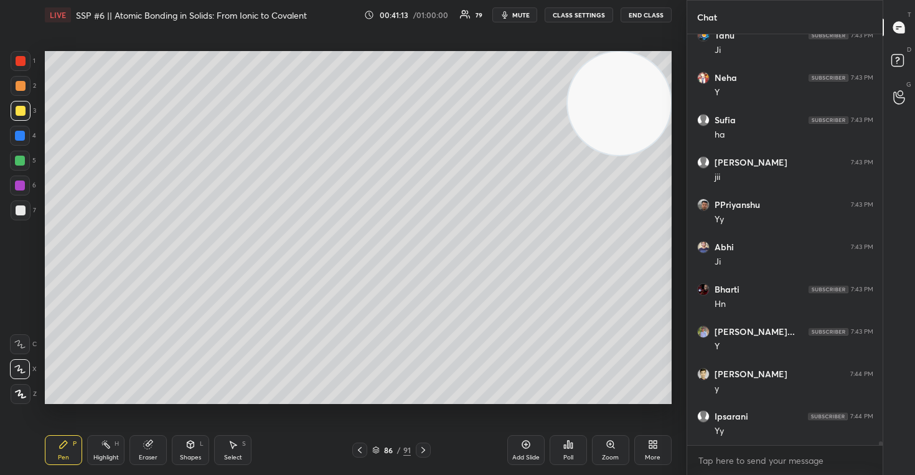
click at [654, 448] on icon at bounding box center [655, 446] width 3 height 3
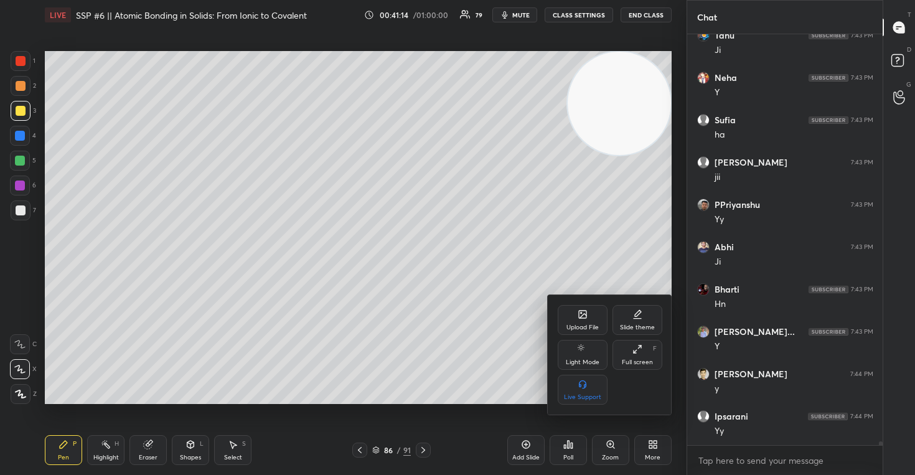
click at [581, 317] on icon at bounding box center [582, 316] width 7 height 4
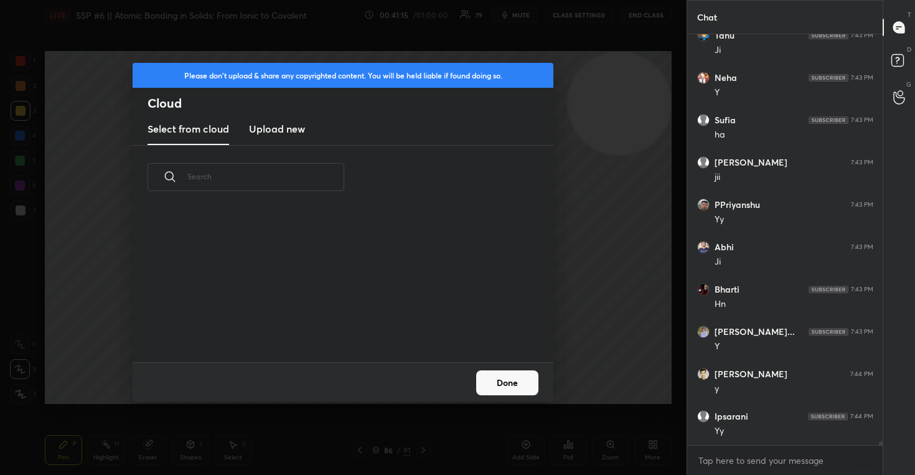
scroll to position [153, 400]
click at [284, 130] on h3 "Upload new" at bounding box center [277, 128] width 56 height 15
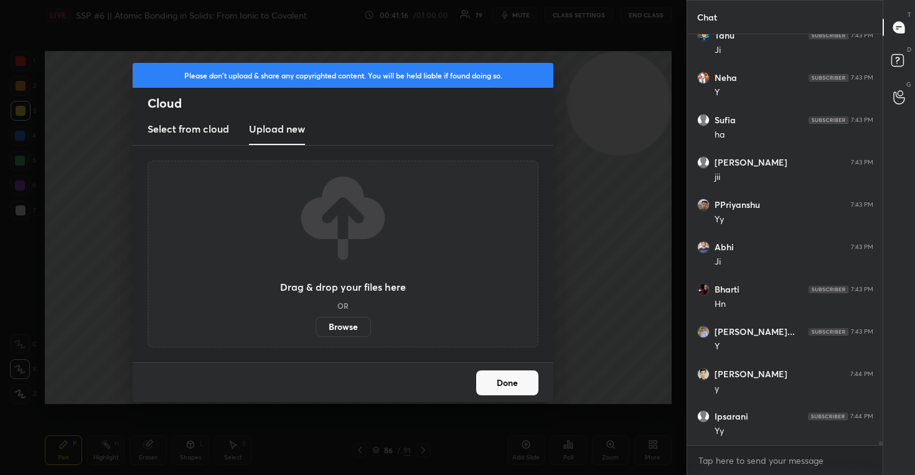
click at [337, 324] on label "Browse" at bounding box center [343, 327] width 55 height 20
click at [316, 324] on input "Browse" at bounding box center [316, 327] width 0 height 20
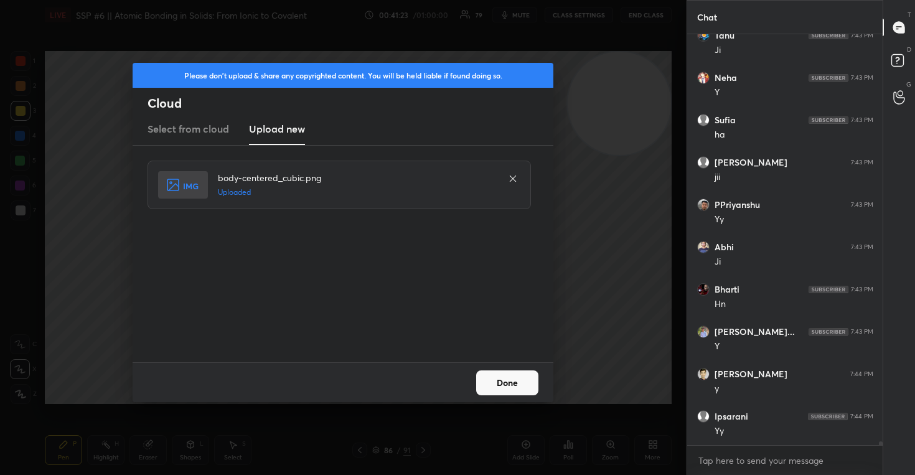
click at [500, 382] on button "Done" at bounding box center [507, 382] width 62 height 25
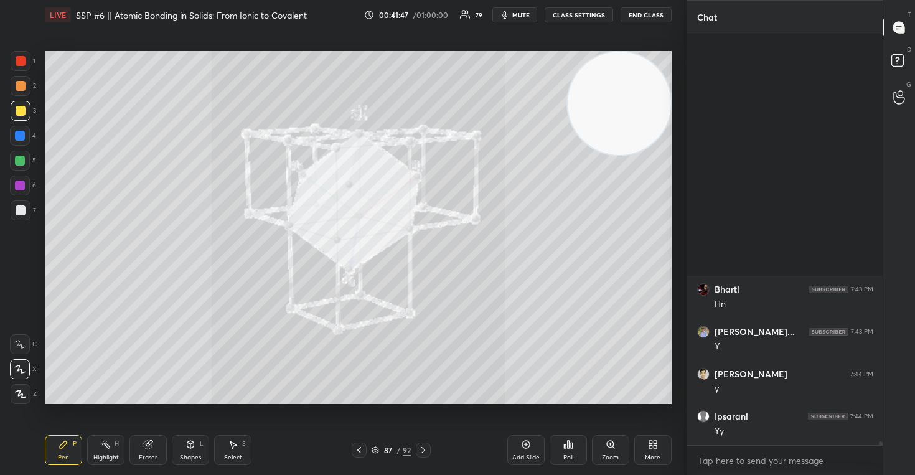
scroll to position [48022, 0]
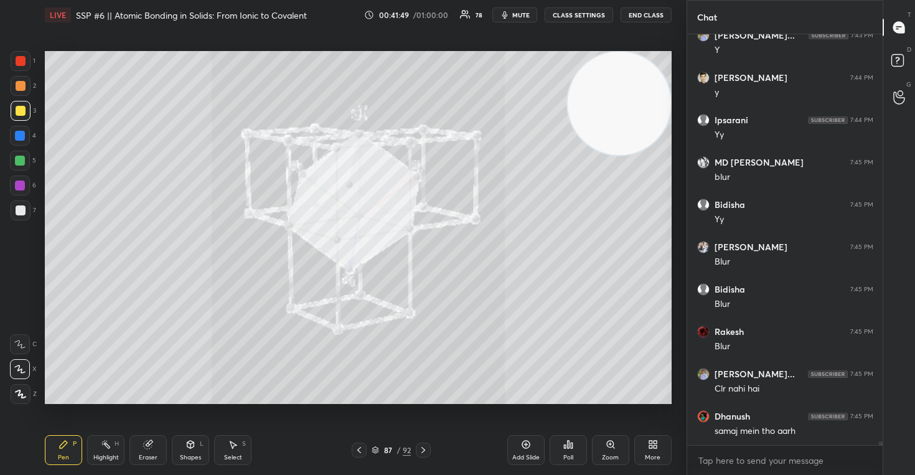
click at [649, 447] on icon at bounding box center [650, 446] width 3 height 3
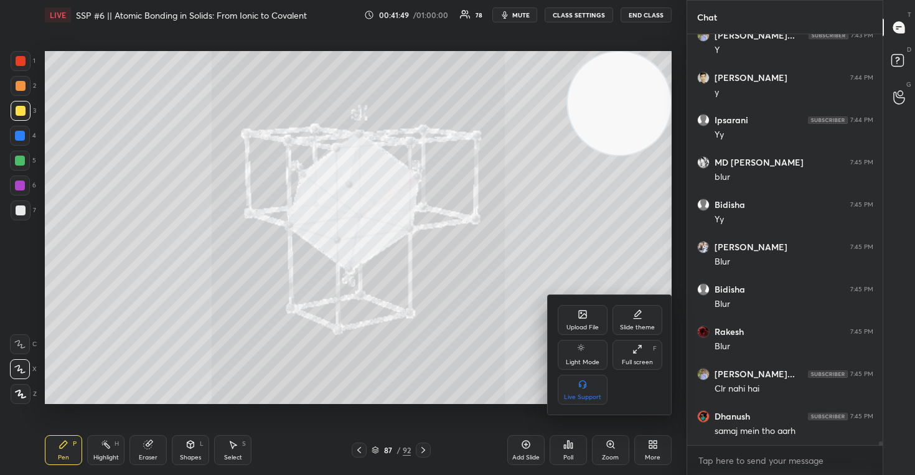
click at [579, 318] on icon at bounding box center [583, 314] width 10 height 10
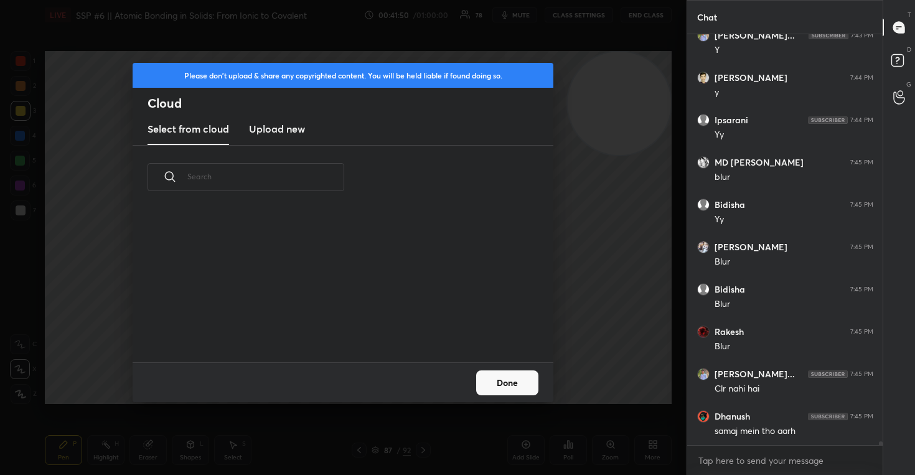
scroll to position [153, 400]
click at [271, 134] on h3 "Upload new" at bounding box center [277, 128] width 56 height 15
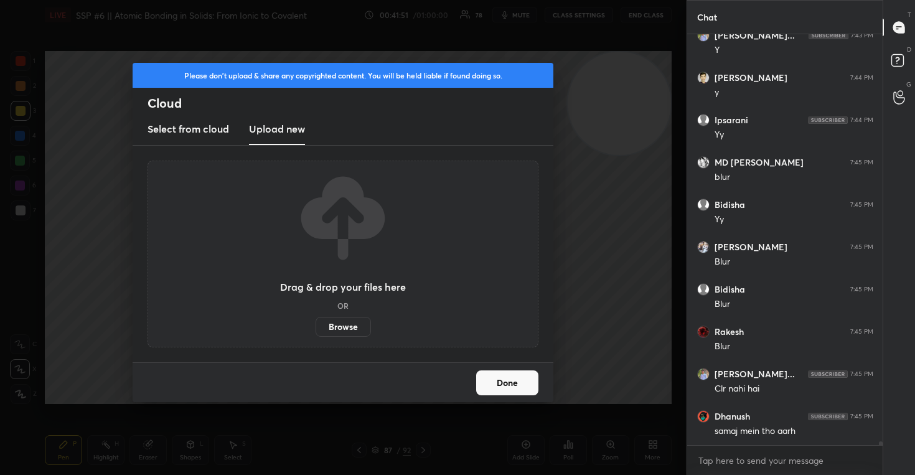
click at [342, 327] on label "Browse" at bounding box center [343, 327] width 55 height 20
click at [316, 327] on input "Browse" at bounding box center [316, 327] width 0 height 20
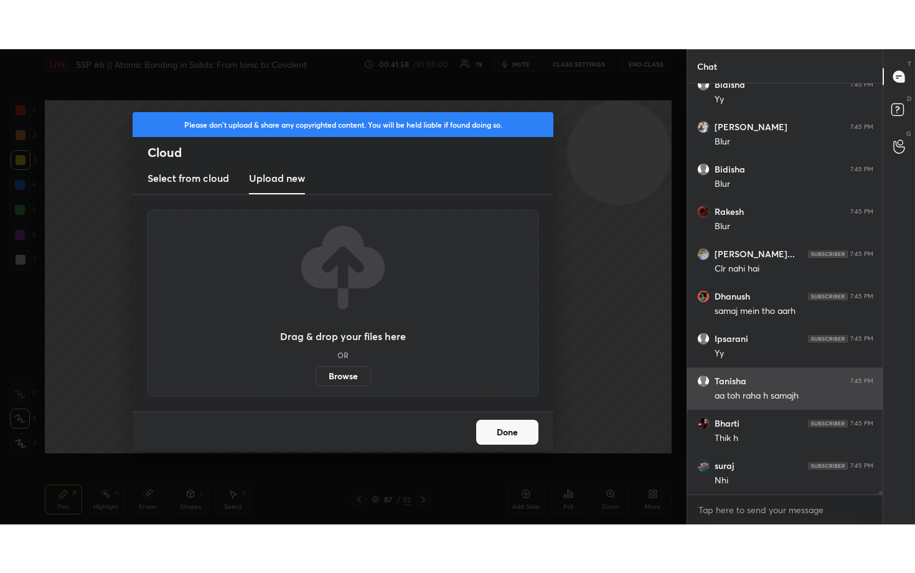
scroll to position [48234, 0]
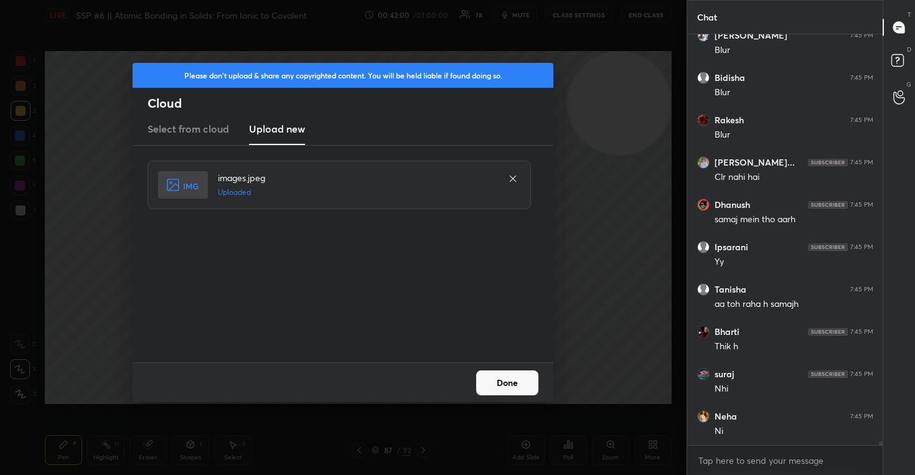
click at [491, 384] on button "Done" at bounding box center [507, 382] width 62 height 25
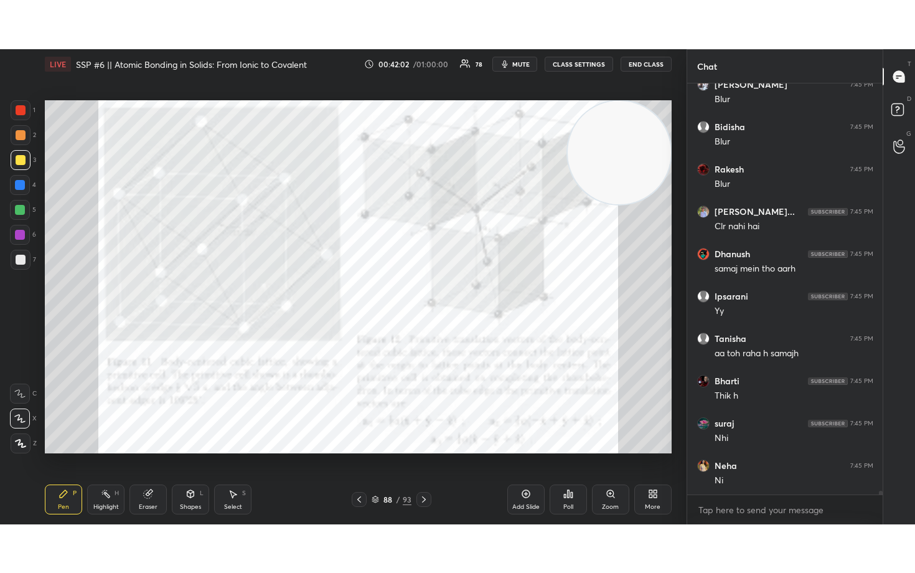
scroll to position [48136, 0]
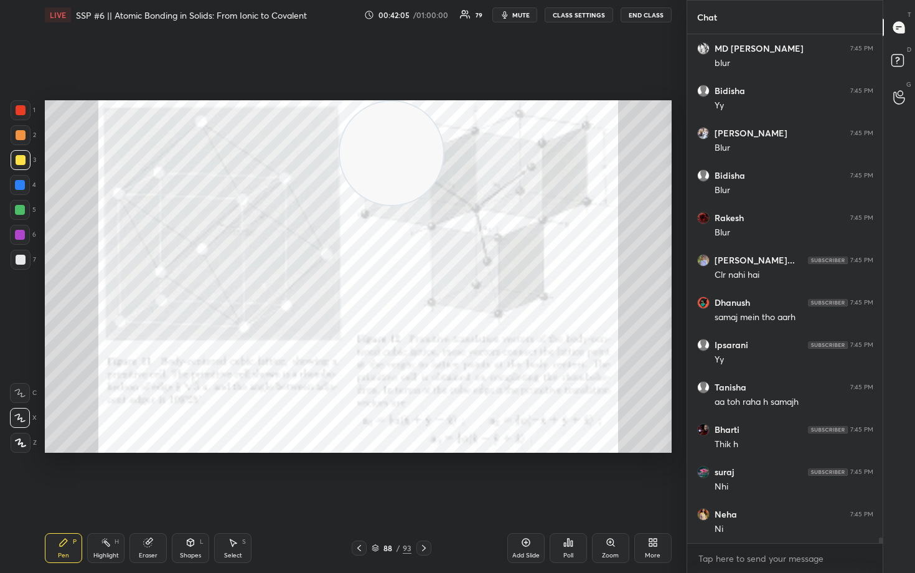
drag, startPoint x: 624, startPoint y: 154, endPoint x: 354, endPoint y: 144, distance: 270.9
click at [355, 155] on video at bounding box center [391, 152] width 103 height 103
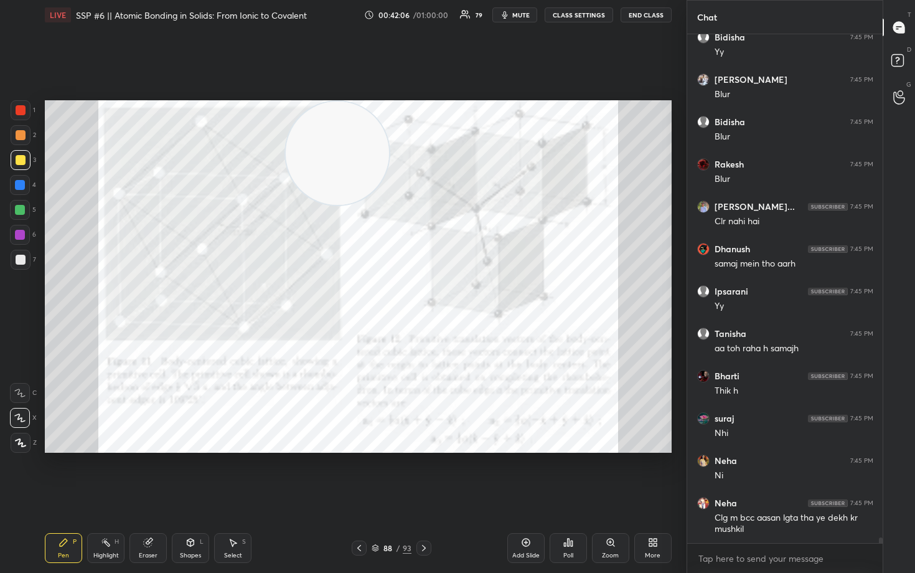
drag, startPoint x: 200, startPoint y: 143, endPoint x: 147, endPoint y: 131, distance: 54.4
click at [286, 141] on video at bounding box center [337, 152] width 103 height 103
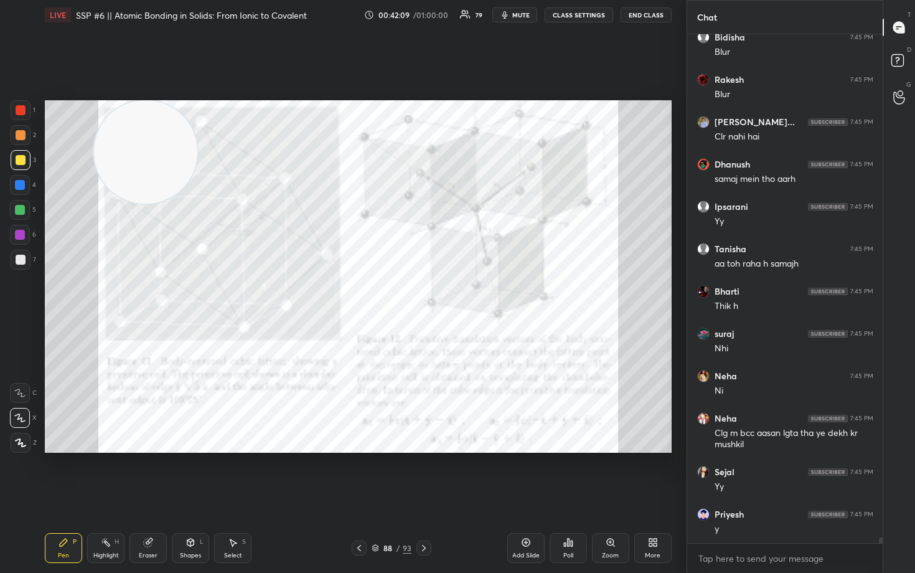
scroll to position [48316, 0]
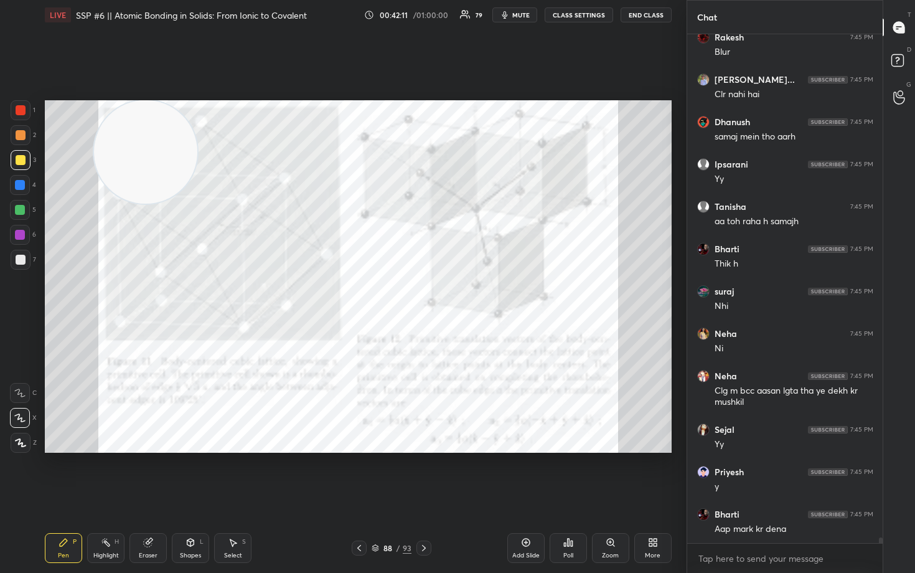
drag, startPoint x: 27, startPoint y: 110, endPoint x: 20, endPoint y: 110, distance: 7.5
click at [27, 109] on div at bounding box center [21, 110] width 20 height 20
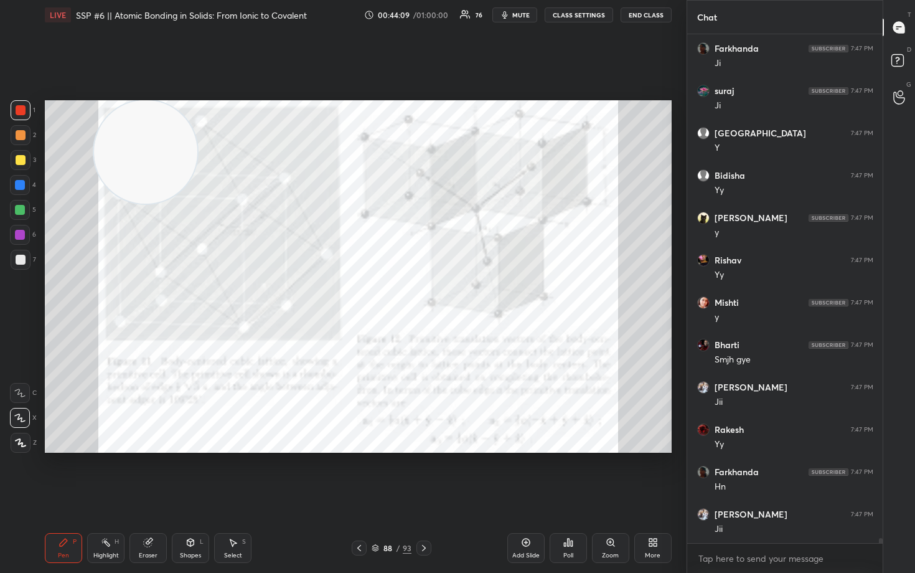
scroll to position [51364, 0]
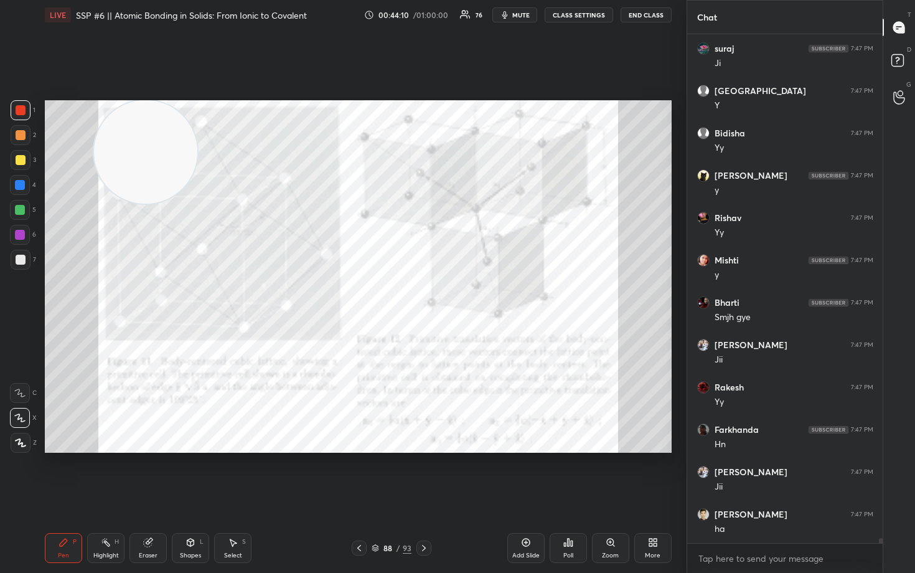
drag, startPoint x: 146, startPoint y: 546, endPoint x: 174, endPoint y: 495, distance: 58.2
click at [146, 474] on icon at bounding box center [148, 542] width 8 height 8
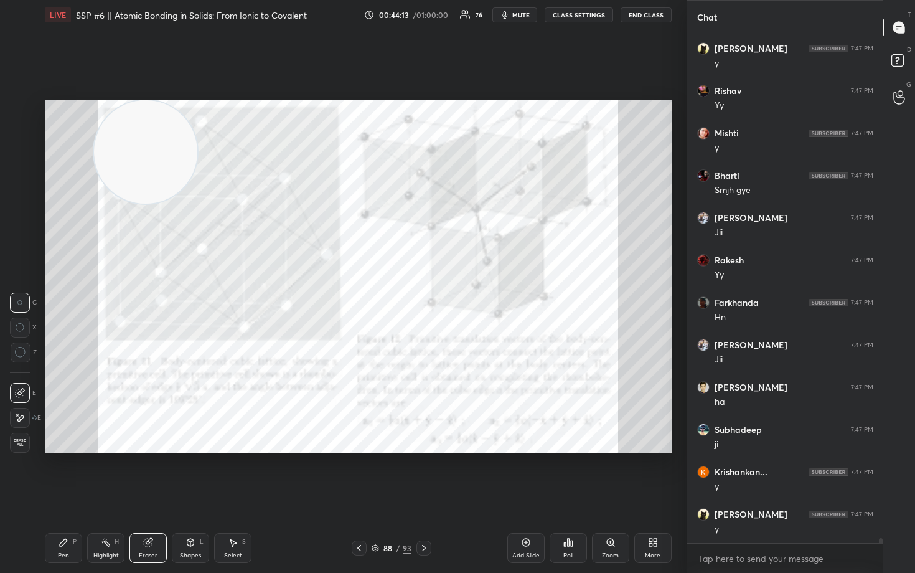
scroll to position [51533, 0]
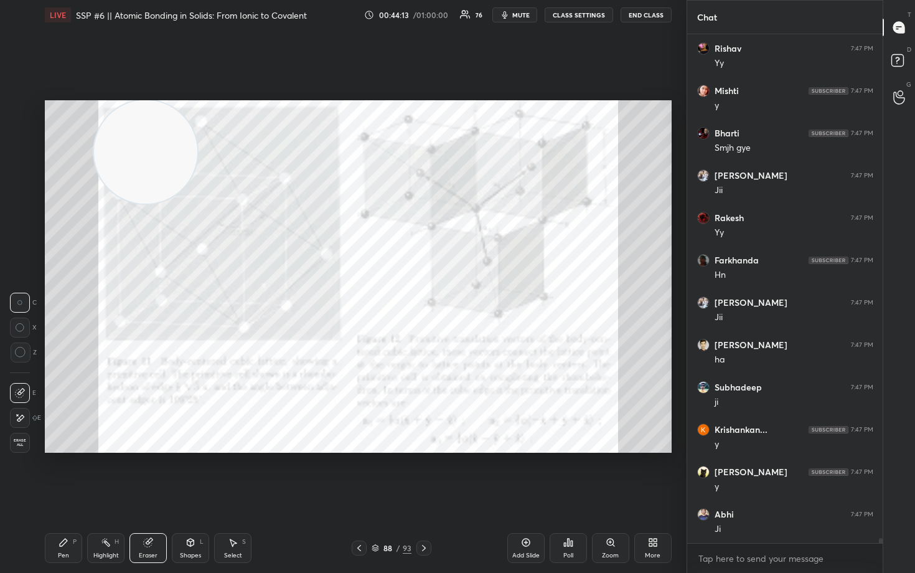
drag, startPoint x: 65, startPoint y: 540, endPoint x: 97, endPoint y: 486, distance: 62.2
click at [63, 474] on icon at bounding box center [64, 542] width 10 height 10
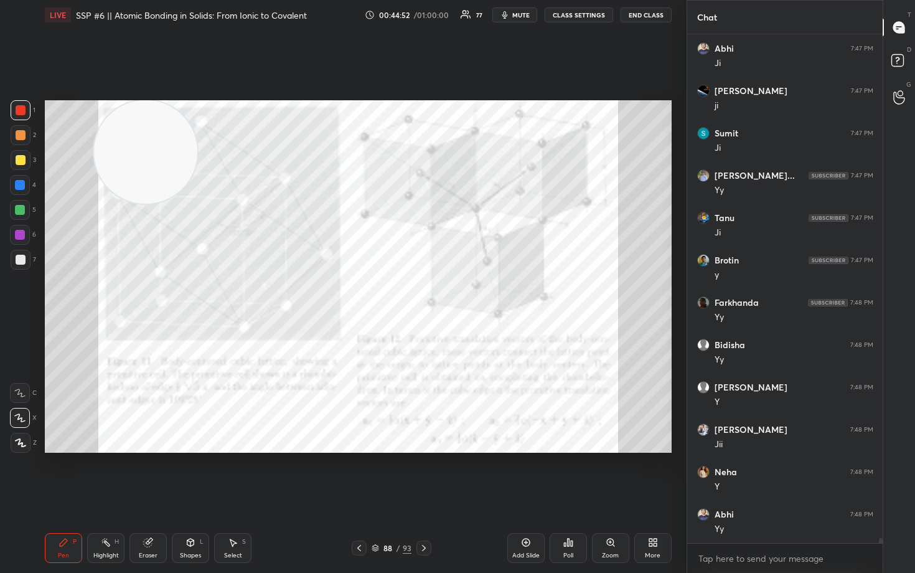
scroll to position [52041, 0]
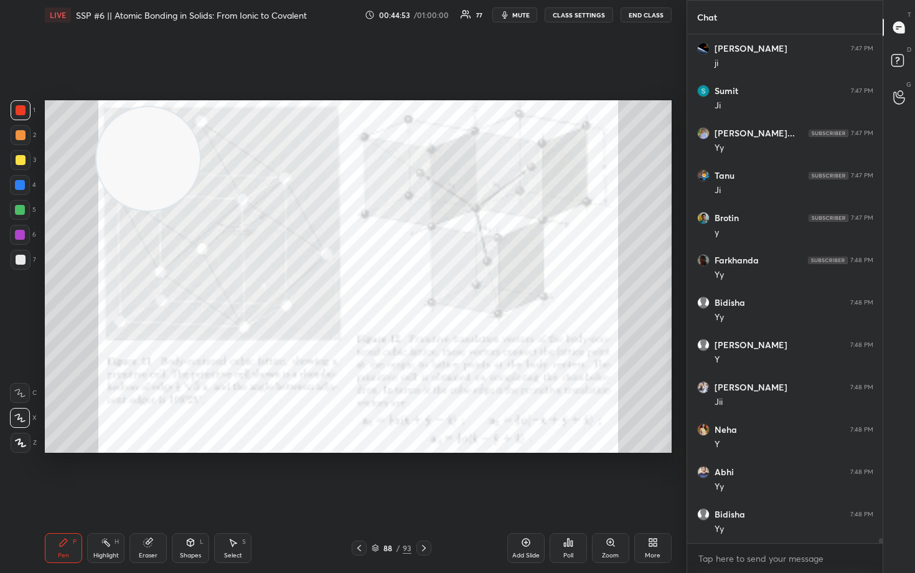
drag, startPoint x: 158, startPoint y: 162, endPoint x: 249, endPoint y: 377, distance: 233.2
click at [200, 210] on video at bounding box center [147, 158] width 103 height 103
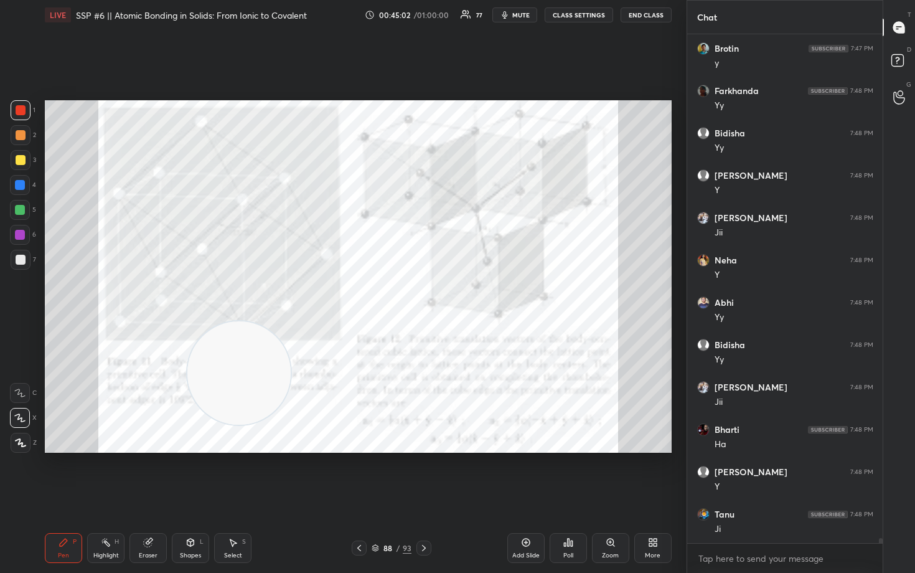
scroll to position [52295, 0]
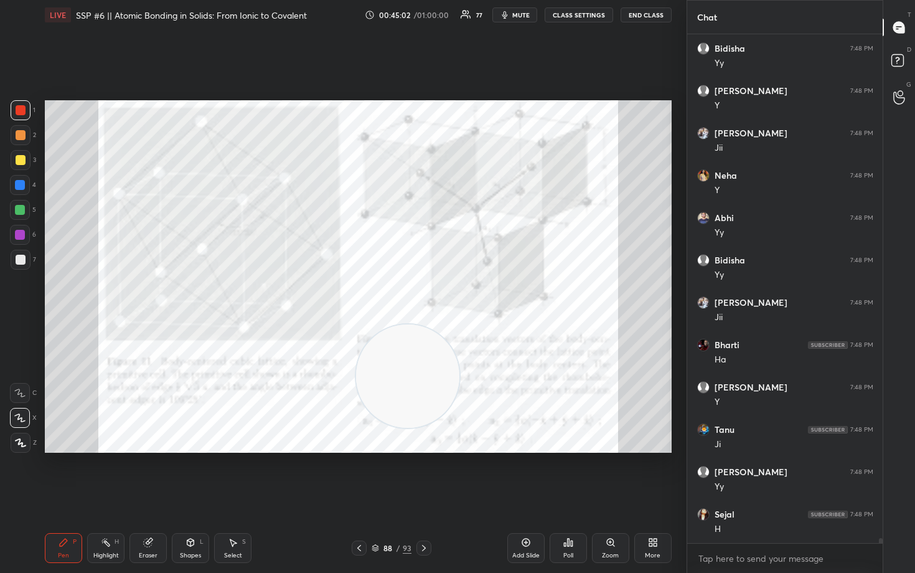
drag, startPoint x: 238, startPoint y: 371, endPoint x: 532, endPoint y: 380, distance: 293.9
click at [459, 388] on video at bounding box center [407, 375] width 103 height 103
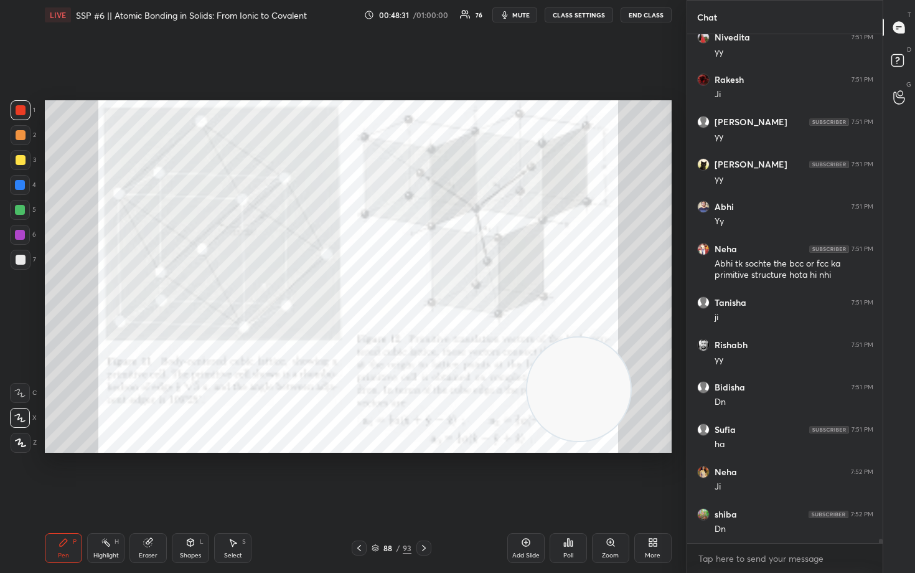
scroll to position [58655, 0]
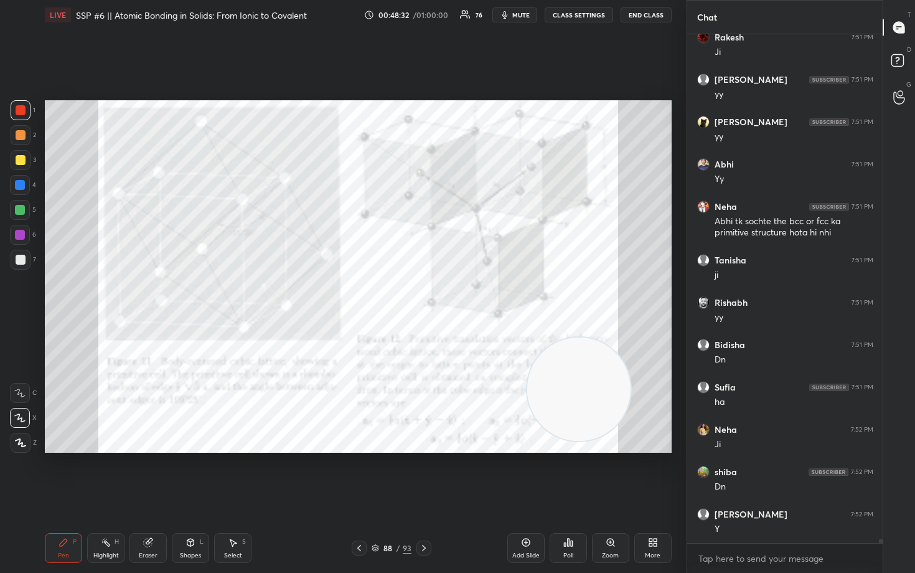
click at [150, 474] on div "Eraser" at bounding box center [148, 555] width 19 height 6
click at [20, 442] on span "Erase all" at bounding box center [20, 442] width 19 height 9
click at [65, 474] on icon at bounding box center [64, 542] width 10 height 10
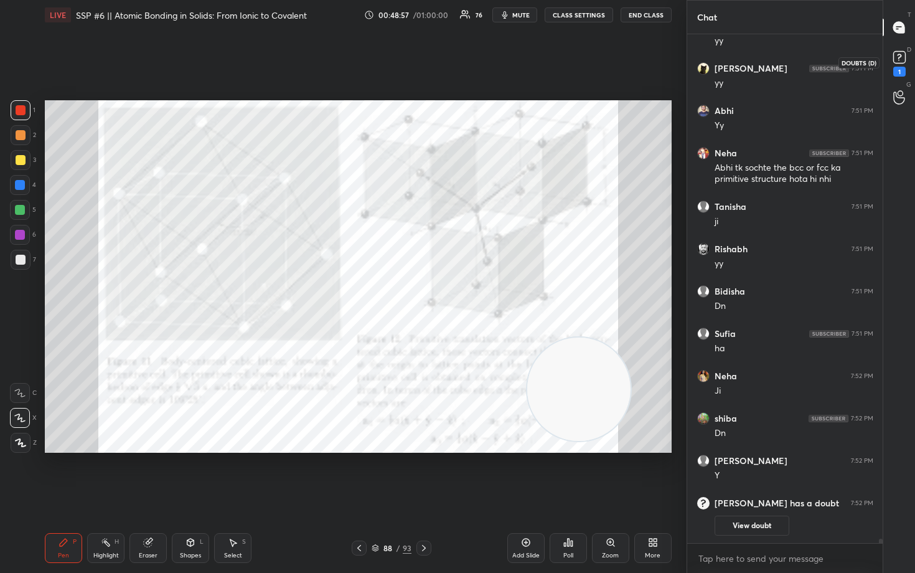
click at [897, 59] on icon at bounding box center [899, 57] width 19 height 19
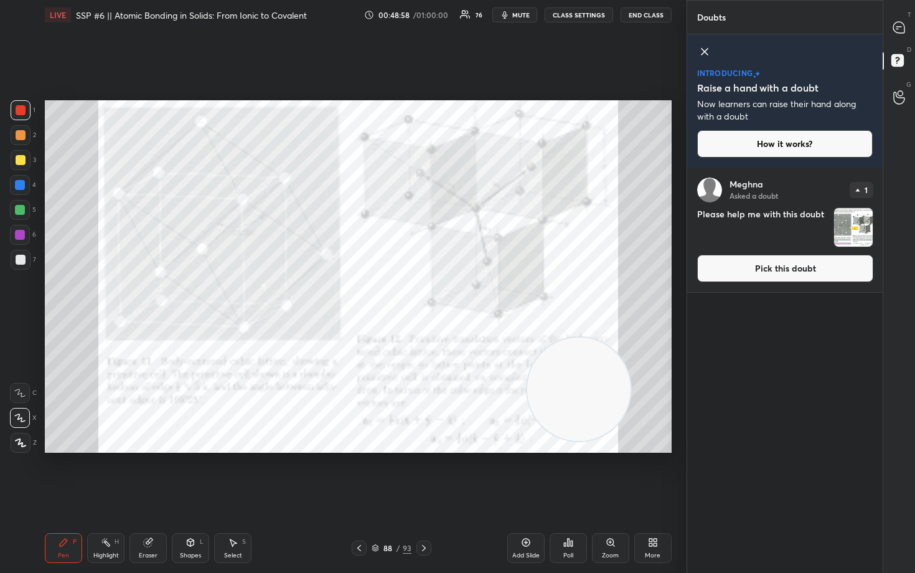
click at [821, 267] on button "Pick this doubt" at bounding box center [785, 268] width 176 height 27
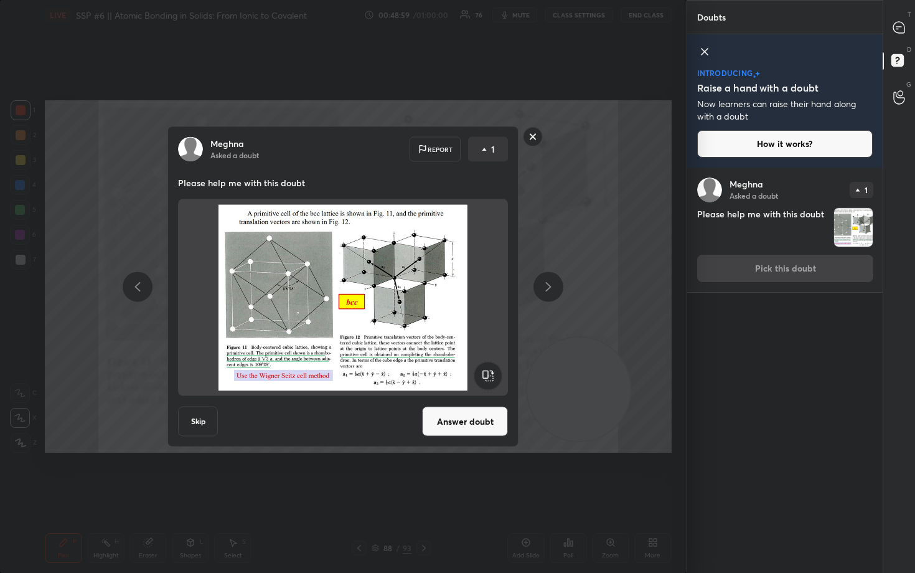
click at [471, 428] on button "Answer doubt" at bounding box center [465, 421] width 86 height 30
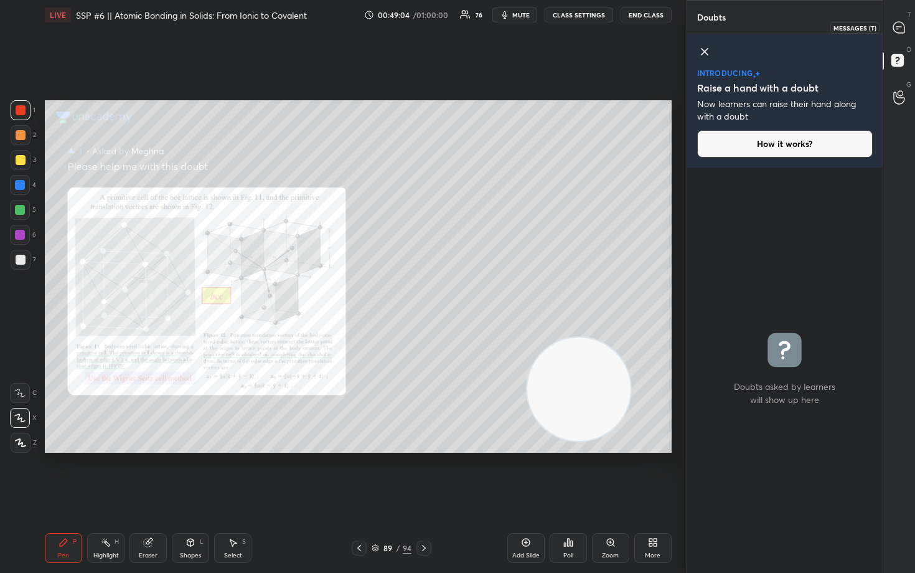
drag, startPoint x: 898, startPoint y: 30, endPoint x: 887, endPoint y: 31, distance: 11.2
click at [895, 32] on icon at bounding box center [899, 27] width 13 height 13
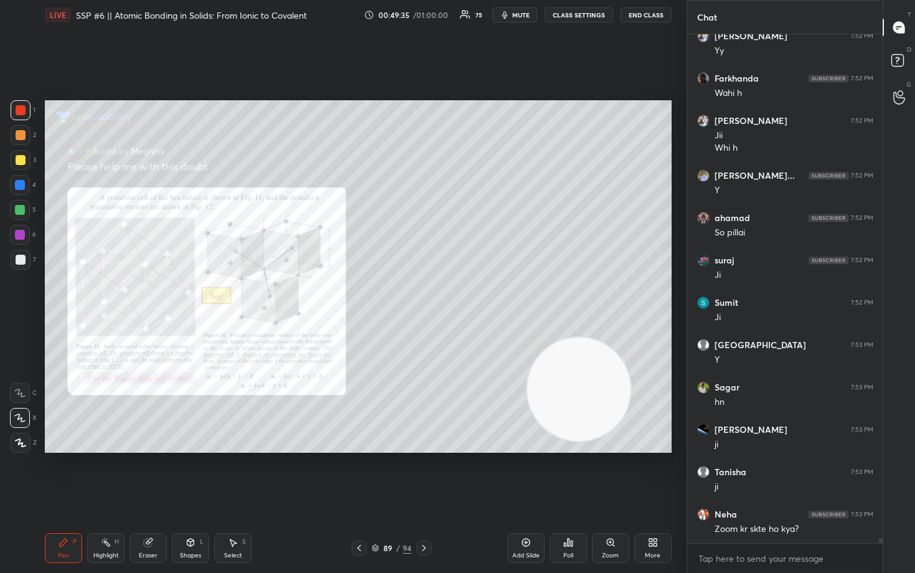
scroll to position [54259, 0]
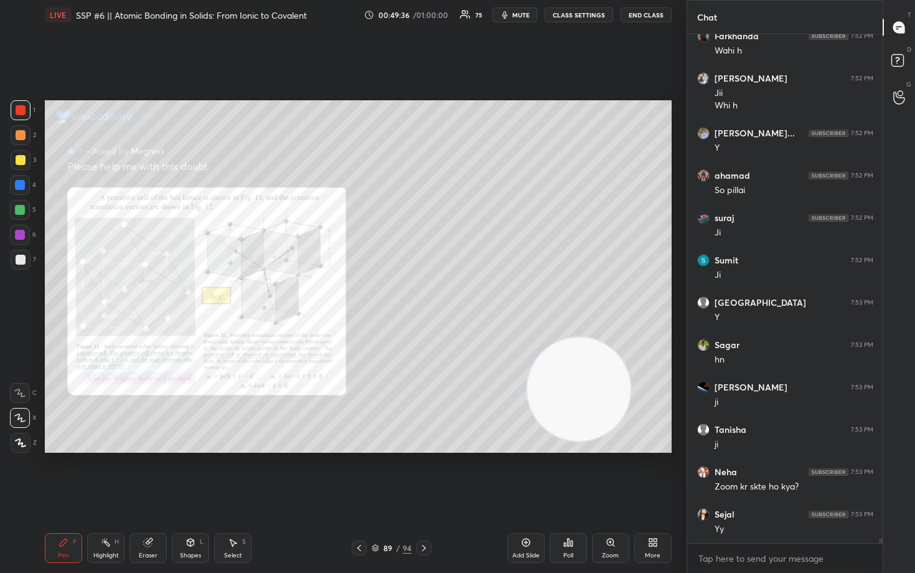
click at [609, 474] on icon at bounding box center [611, 542] width 10 height 10
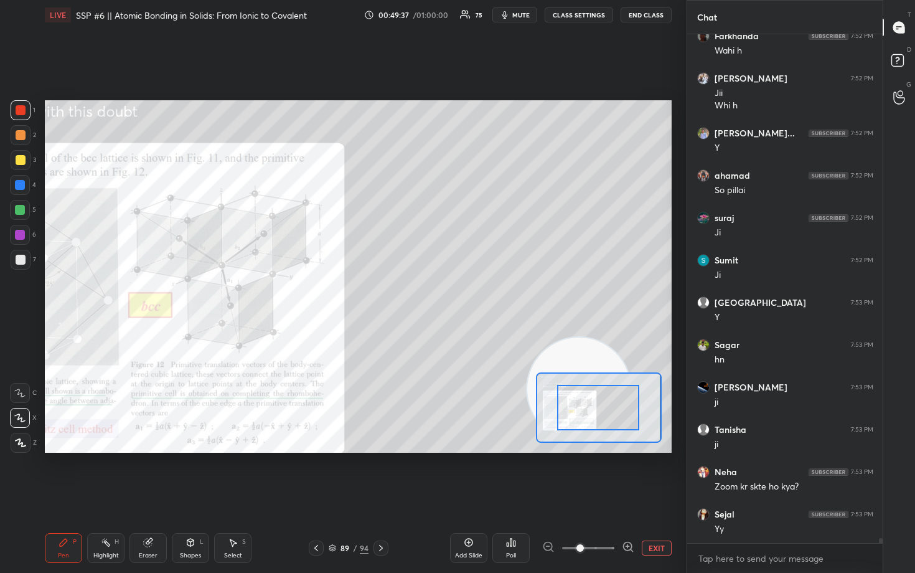
drag, startPoint x: 613, startPoint y: 402, endPoint x: 582, endPoint y: 399, distance: 31.3
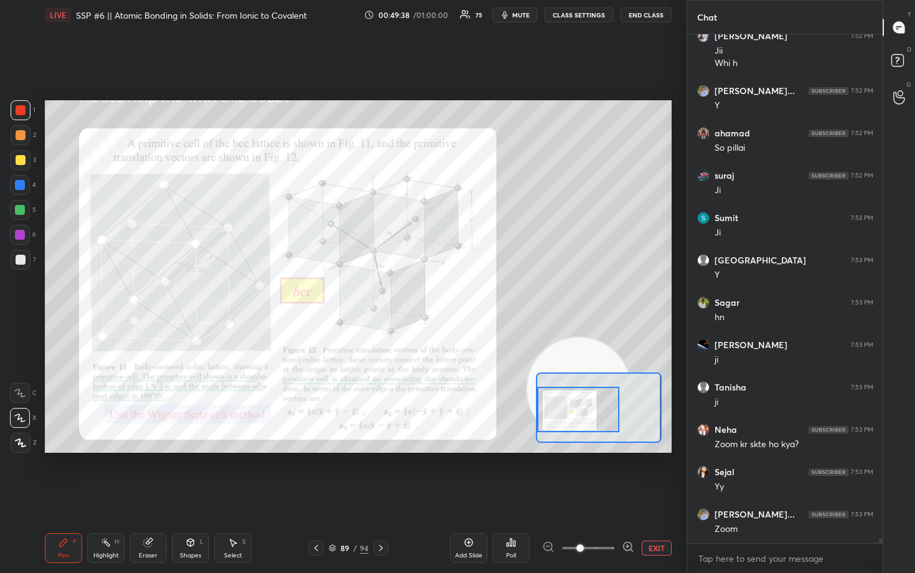
drag, startPoint x: 604, startPoint y: 401, endPoint x: 591, endPoint y: 402, distance: 13.1
click at [596, 405] on div at bounding box center [578, 409] width 82 height 45
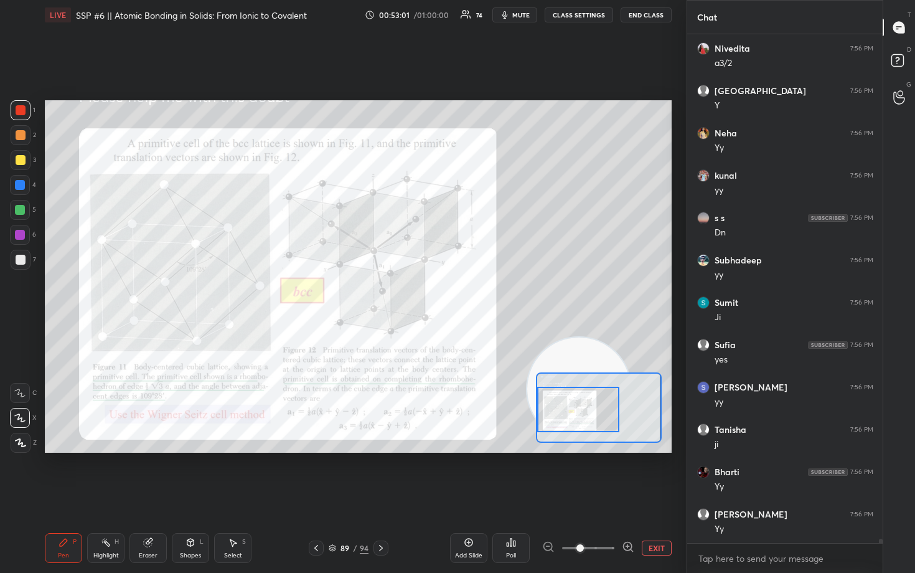
scroll to position [58787, 0]
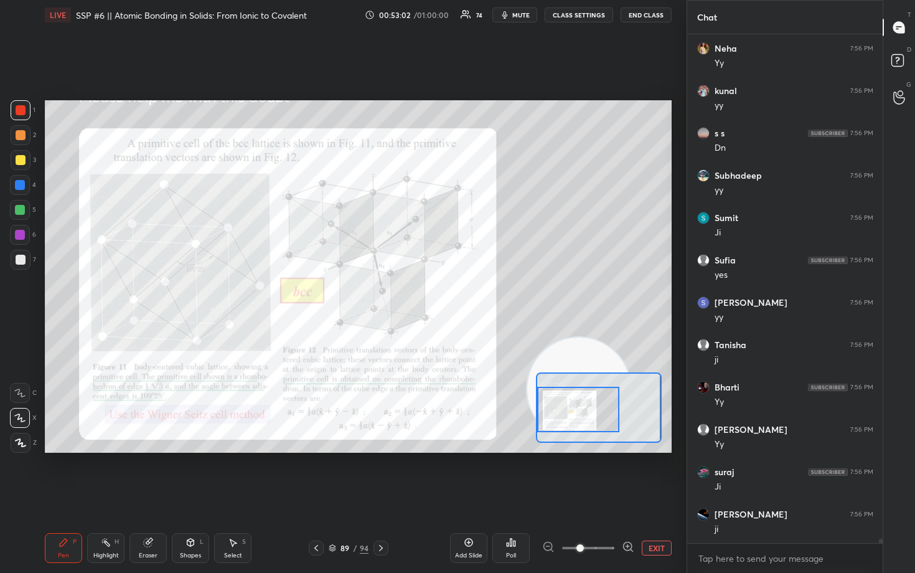
click at [656, 474] on button "EXIT" at bounding box center [657, 547] width 30 height 15
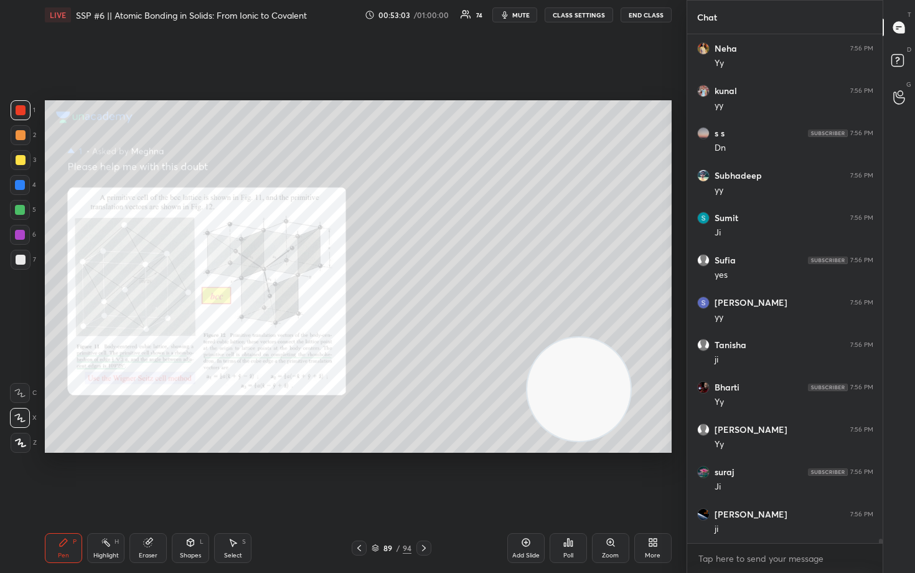
click at [522, 474] on icon at bounding box center [526, 542] width 10 height 10
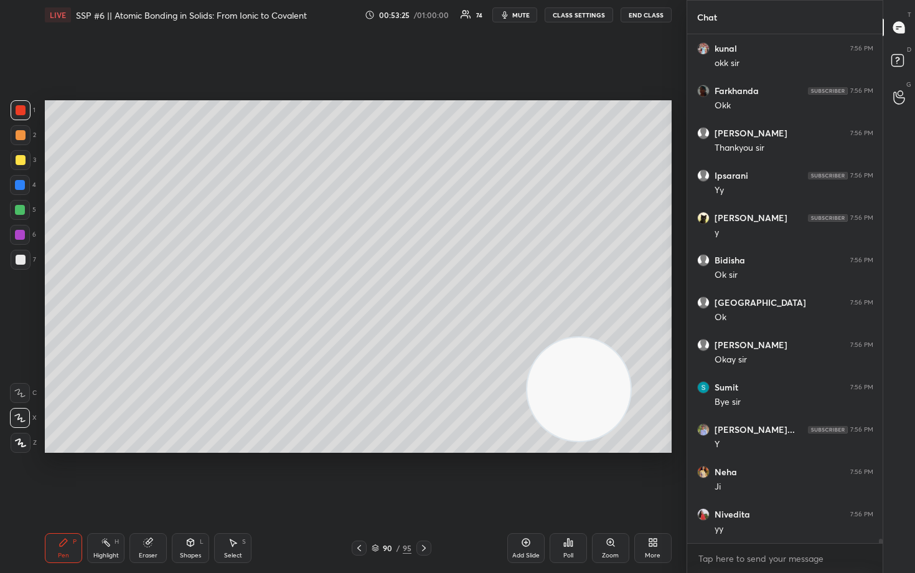
scroll to position [59761, 0]
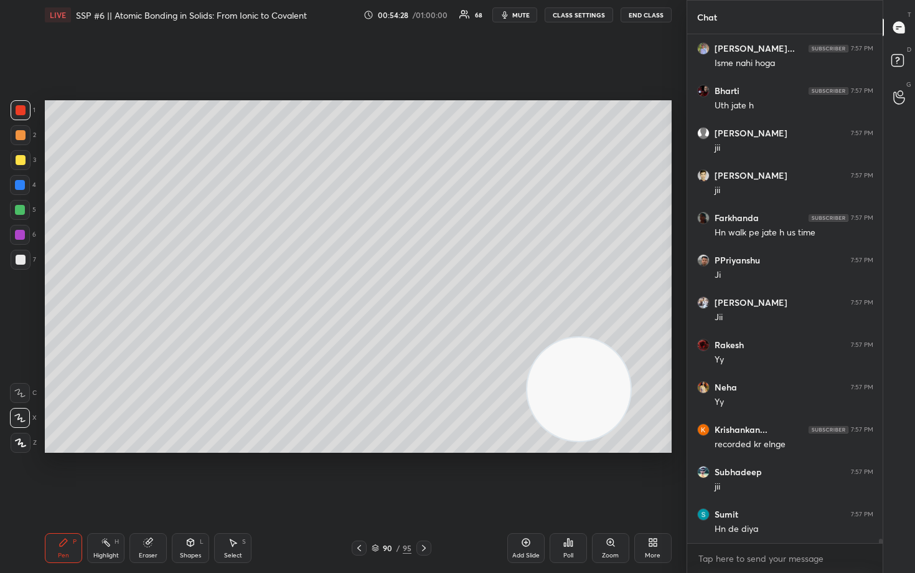
click at [642, 16] on button "End Class" at bounding box center [646, 14] width 51 height 15
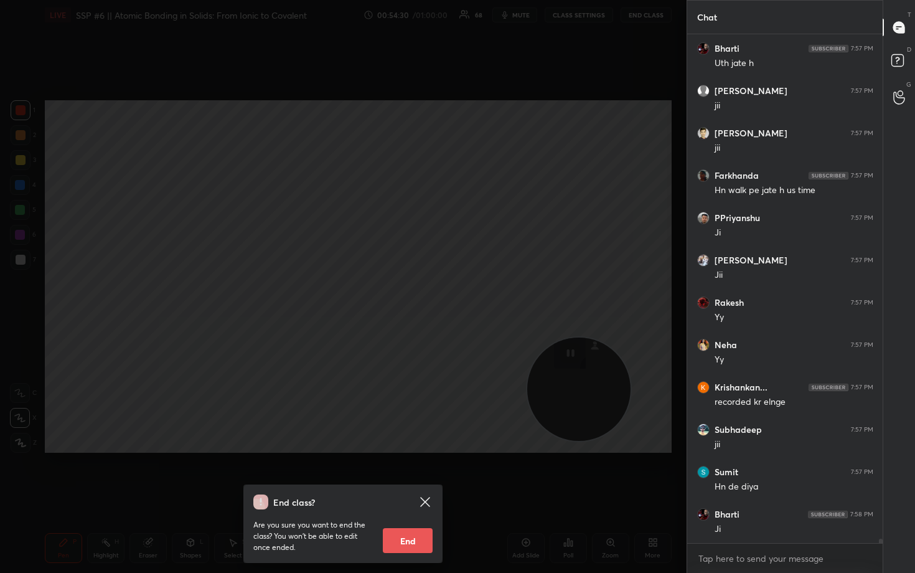
click at [409, 474] on button "End" at bounding box center [408, 540] width 50 height 25
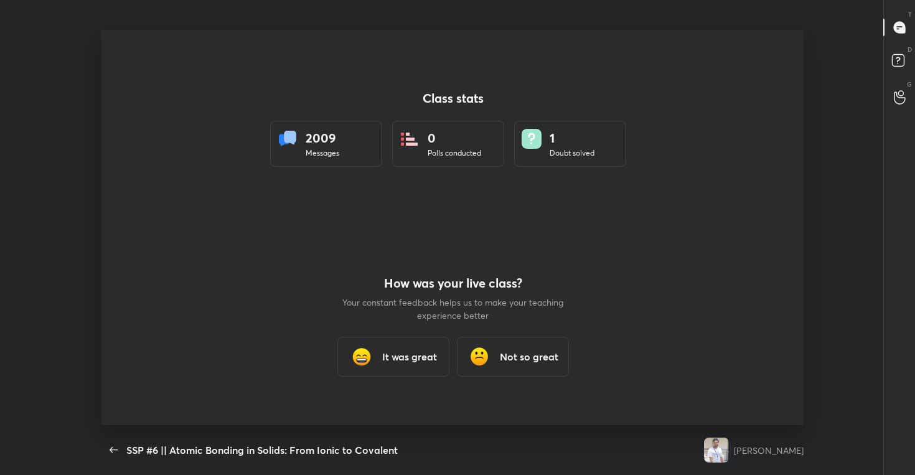
type textarea "x"
